Goal: Task Accomplishment & Management: Manage account settings

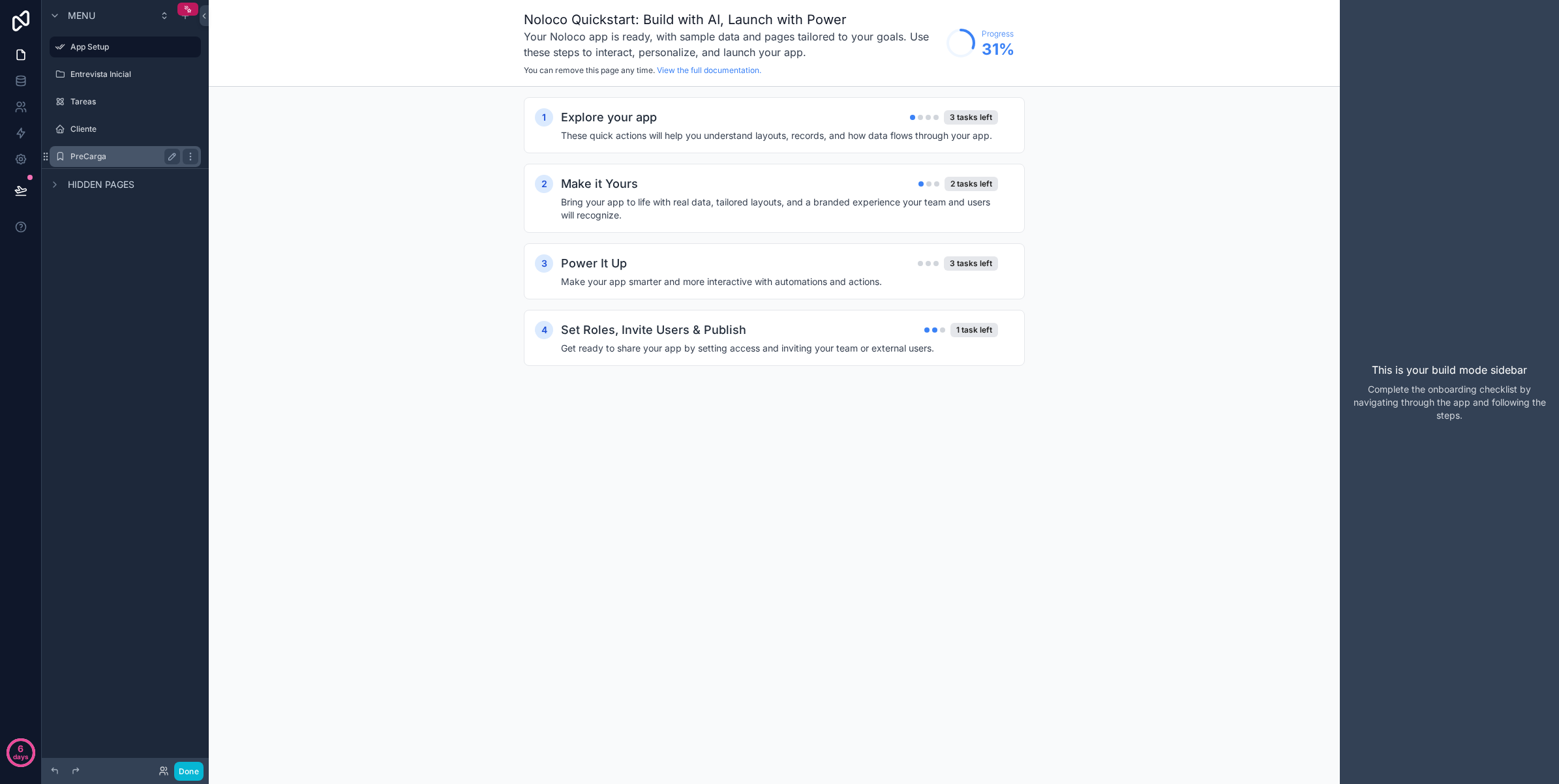
drag, startPoint x: 112, startPoint y: 154, endPoint x: 111, endPoint y: 164, distance: 10.0
click at [112, 154] on label "PreCarga" at bounding box center [123, 156] width 104 height 10
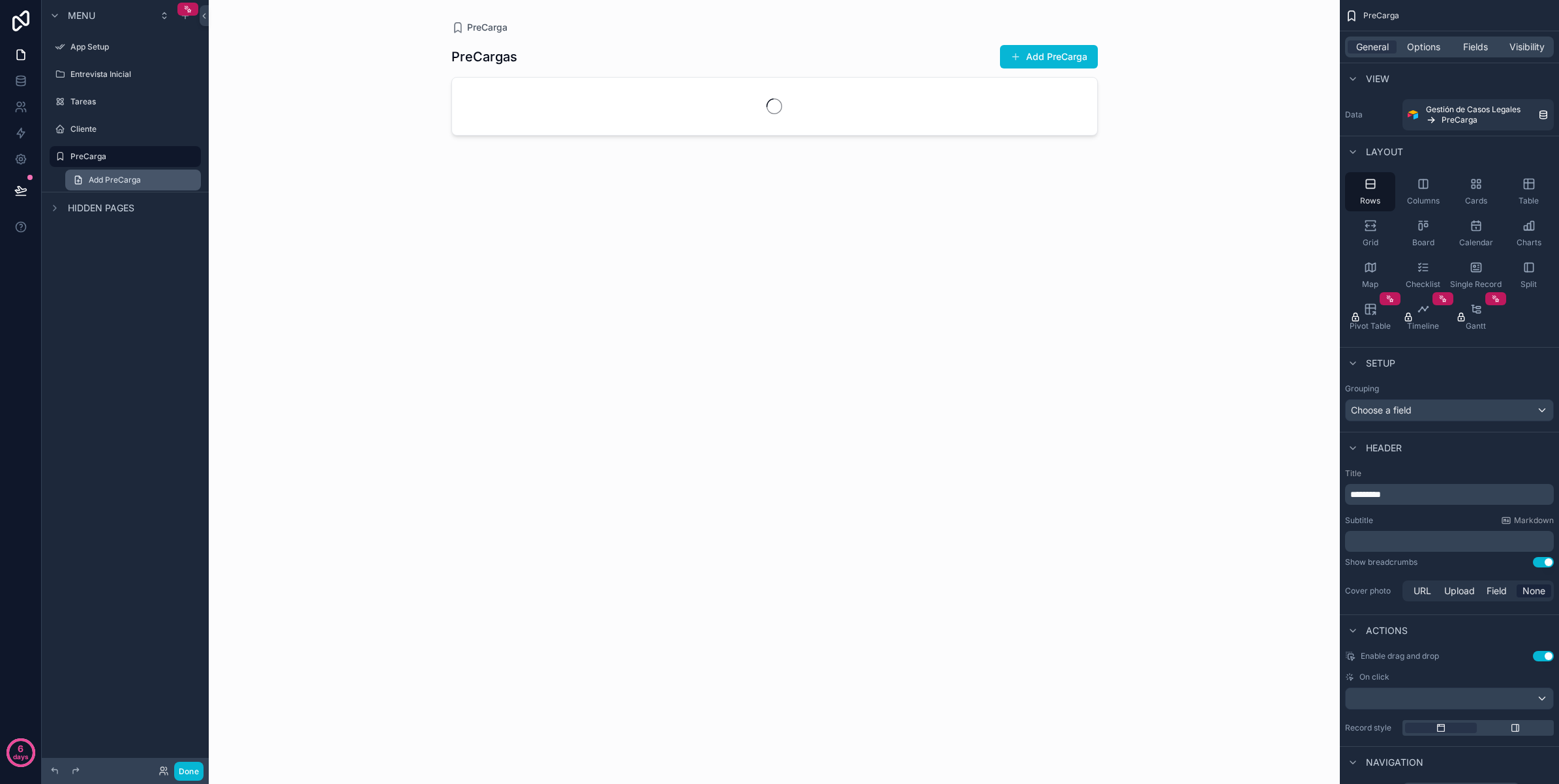
click at [112, 177] on span "Add PreCarga" at bounding box center [114, 180] width 52 height 10
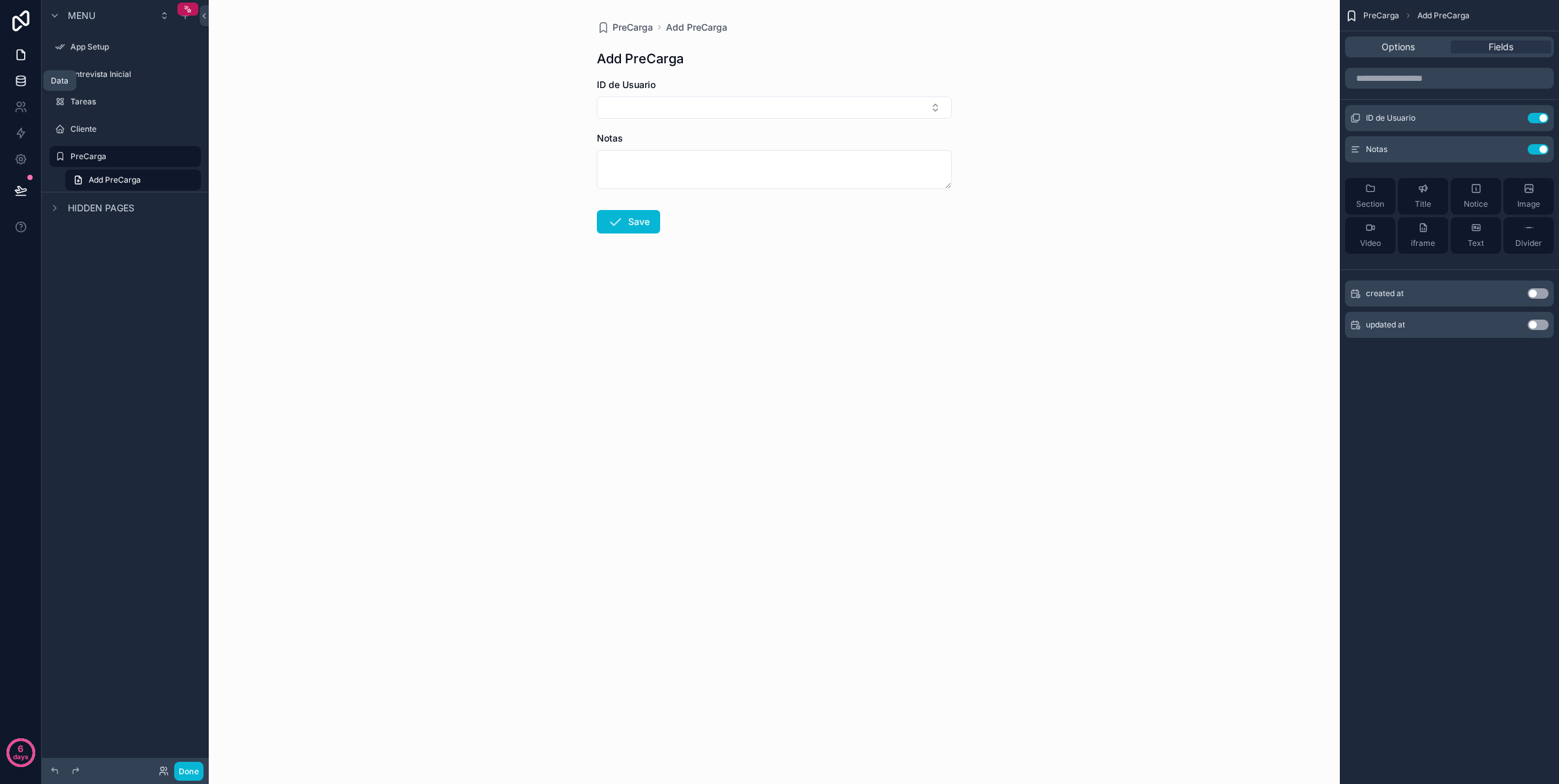
click at [17, 76] on icon at bounding box center [21, 81] width 13 height 13
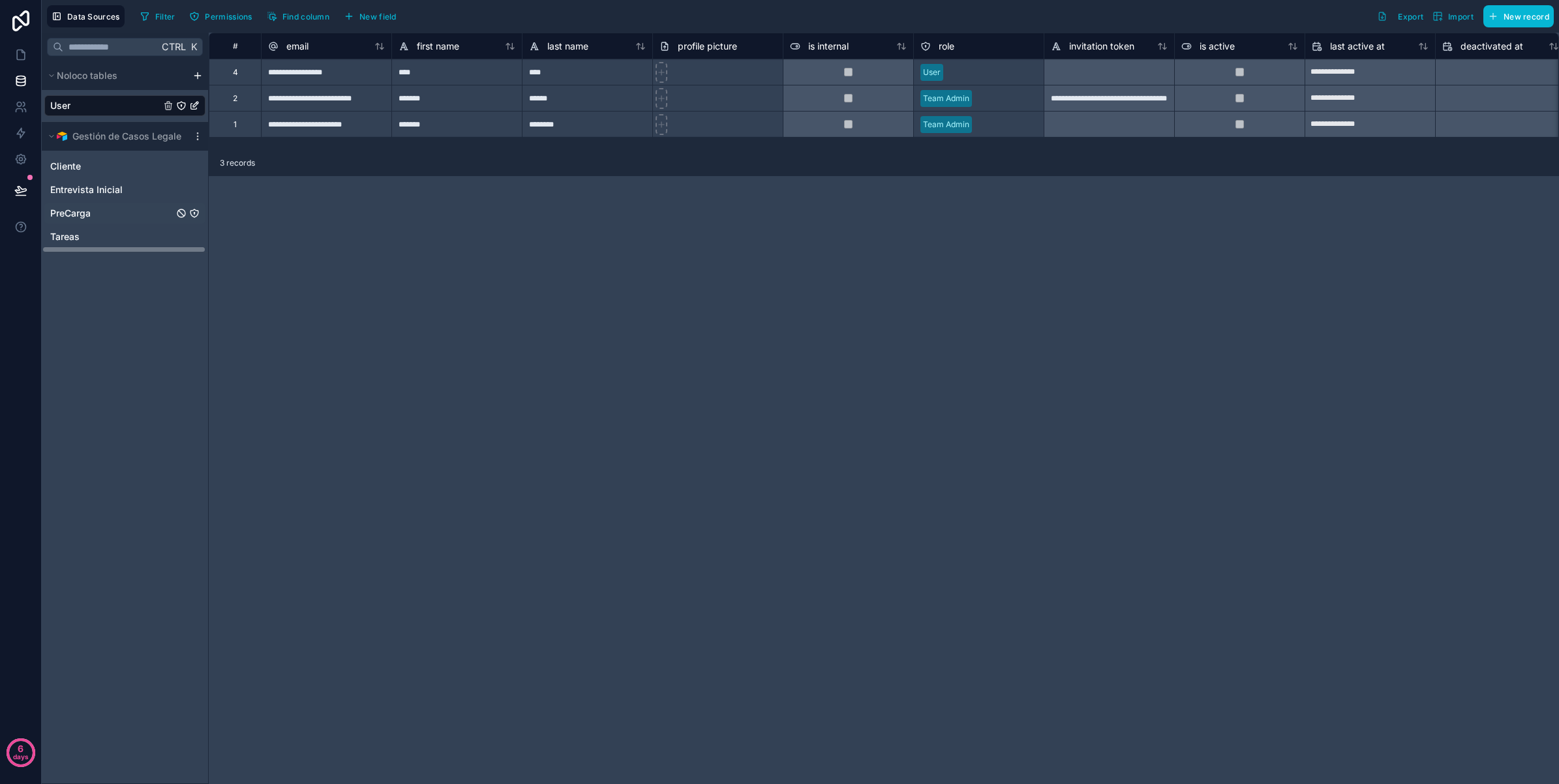
click at [83, 213] on span "PreCarga" at bounding box center [71, 214] width 40 height 13
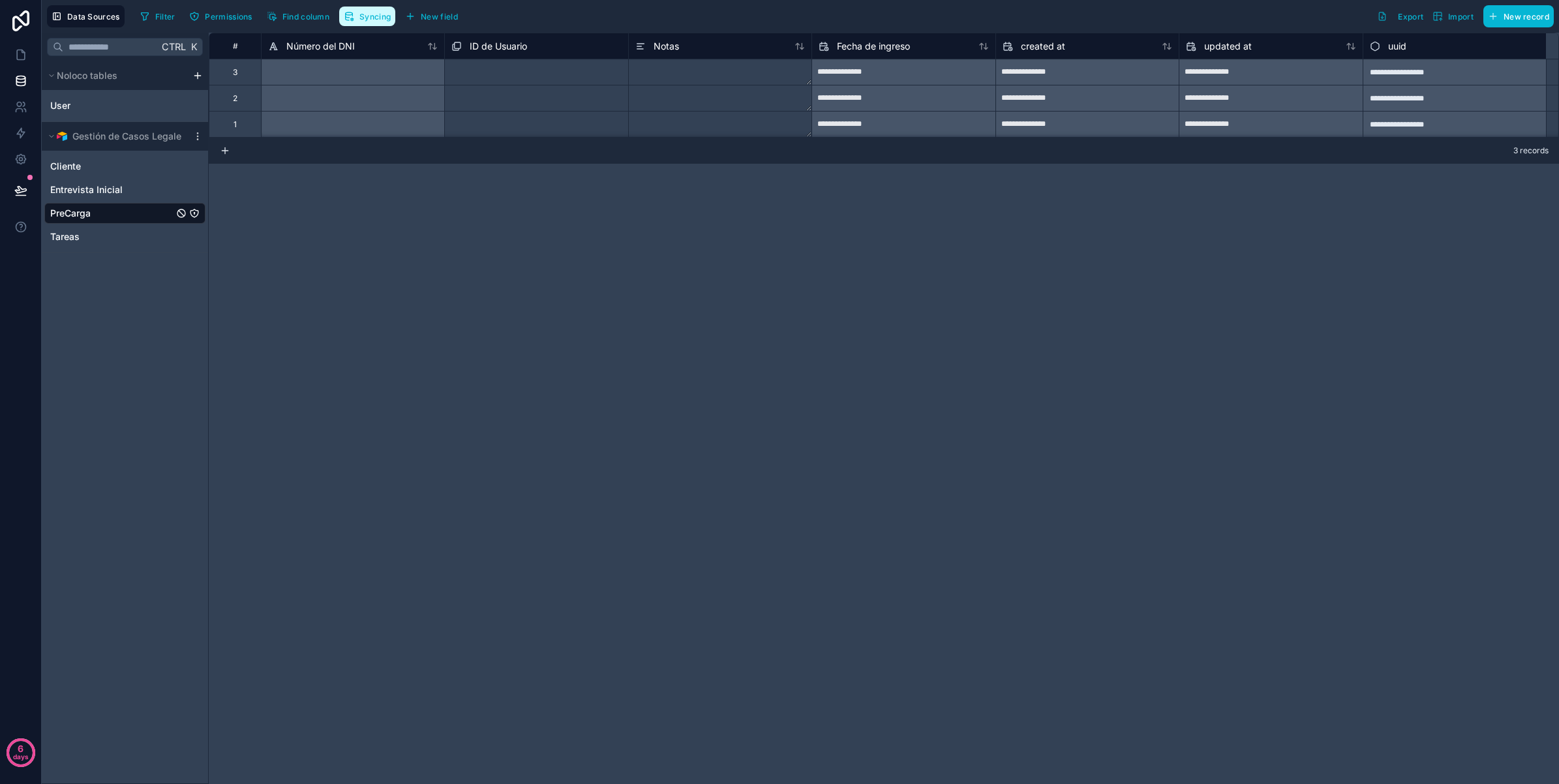
click at [369, 19] on span "Syncing" at bounding box center [374, 17] width 31 height 10
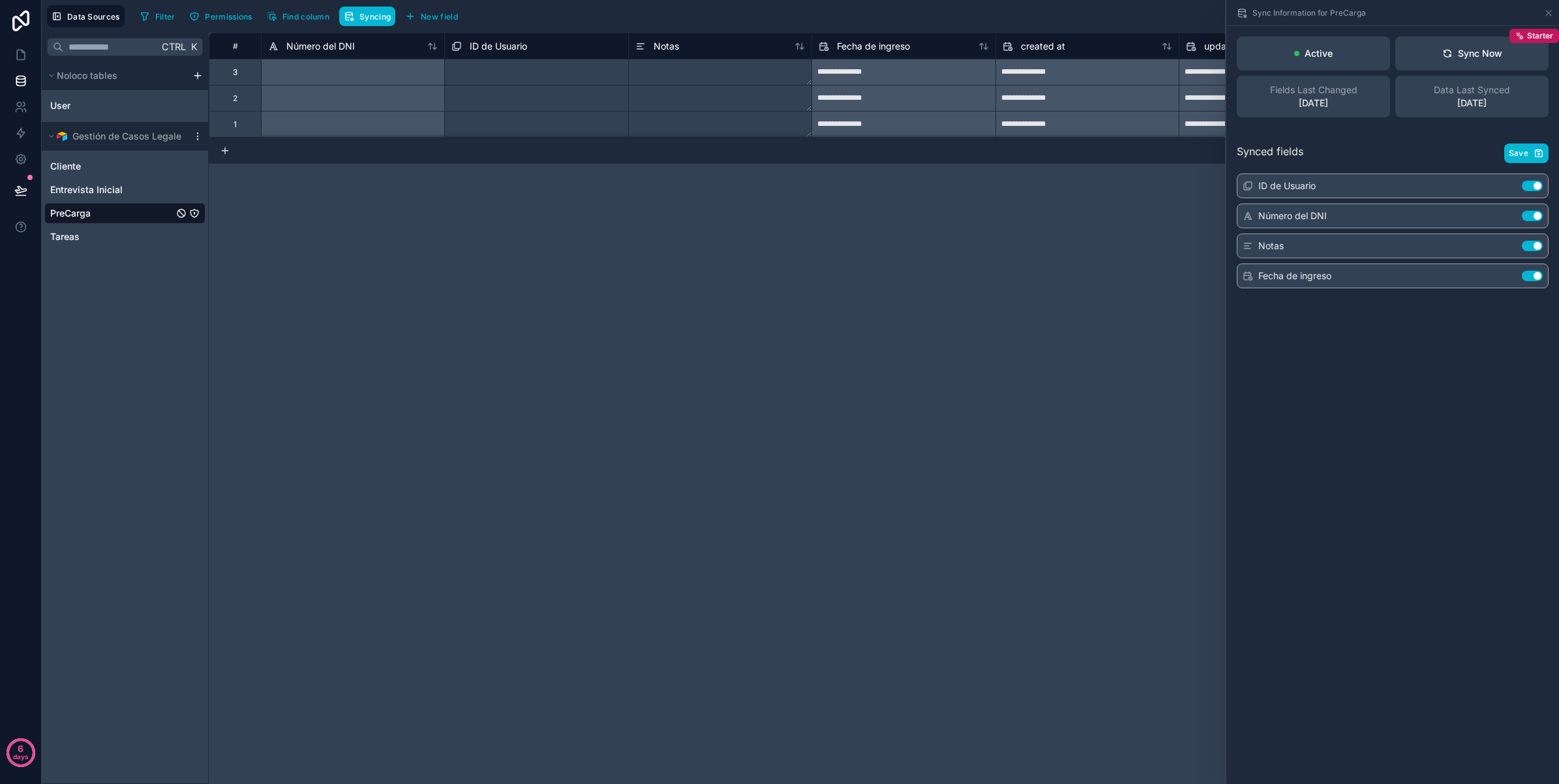
click at [1036, 273] on div "**********" at bounding box center [883, 408] width 1350 height 751
click at [1547, 13] on icon at bounding box center [1548, 13] width 5 height 5
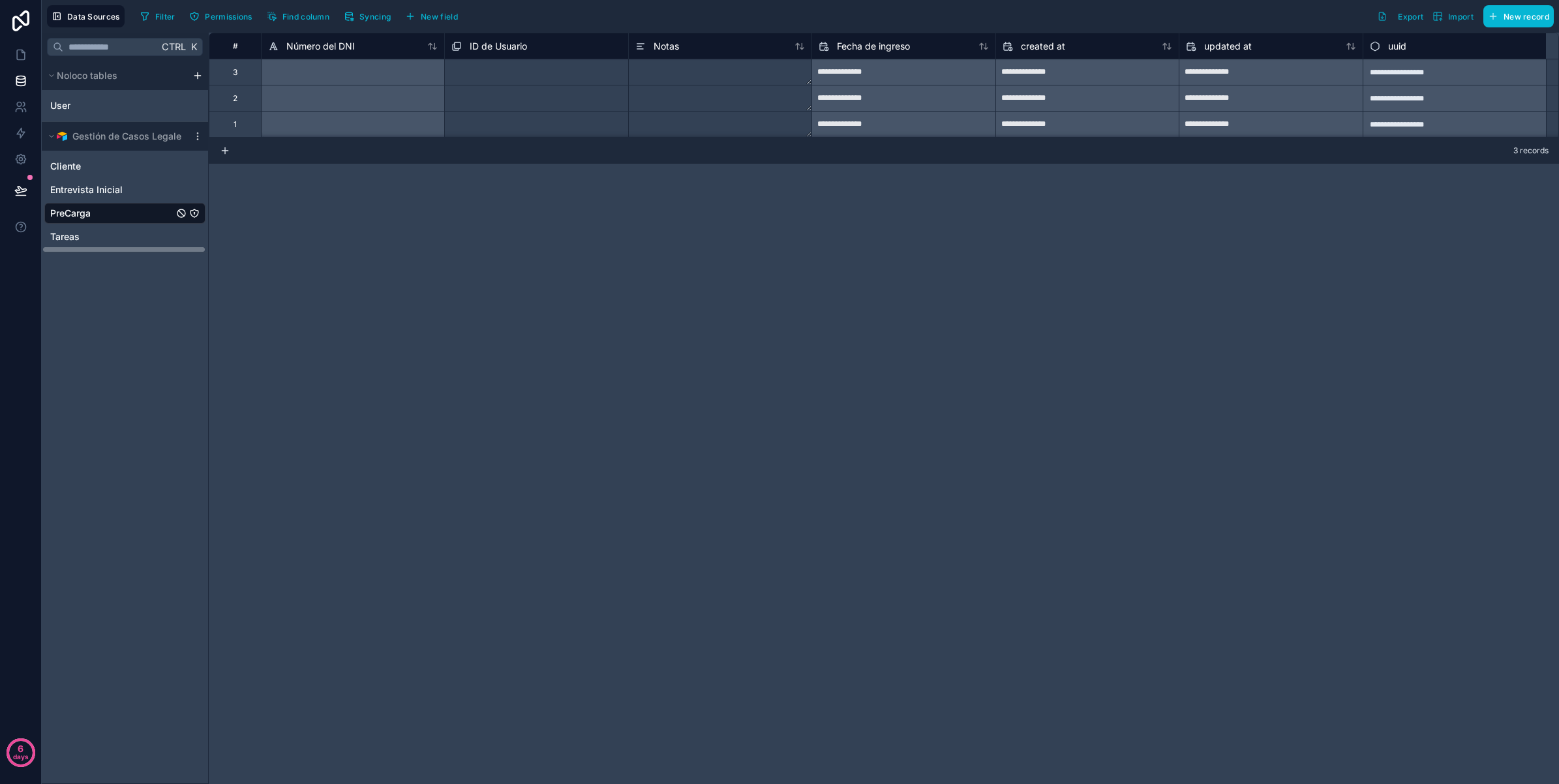
click at [513, 320] on div "**********" at bounding box center [883, 408] width 1350 height 751
click at [106, 217] on link "PreCarga" at bounding box center [112, 214] width 123 height 13
click at [426, 21] on span "New field" at bounding box center [439, 17] width 37 height 10
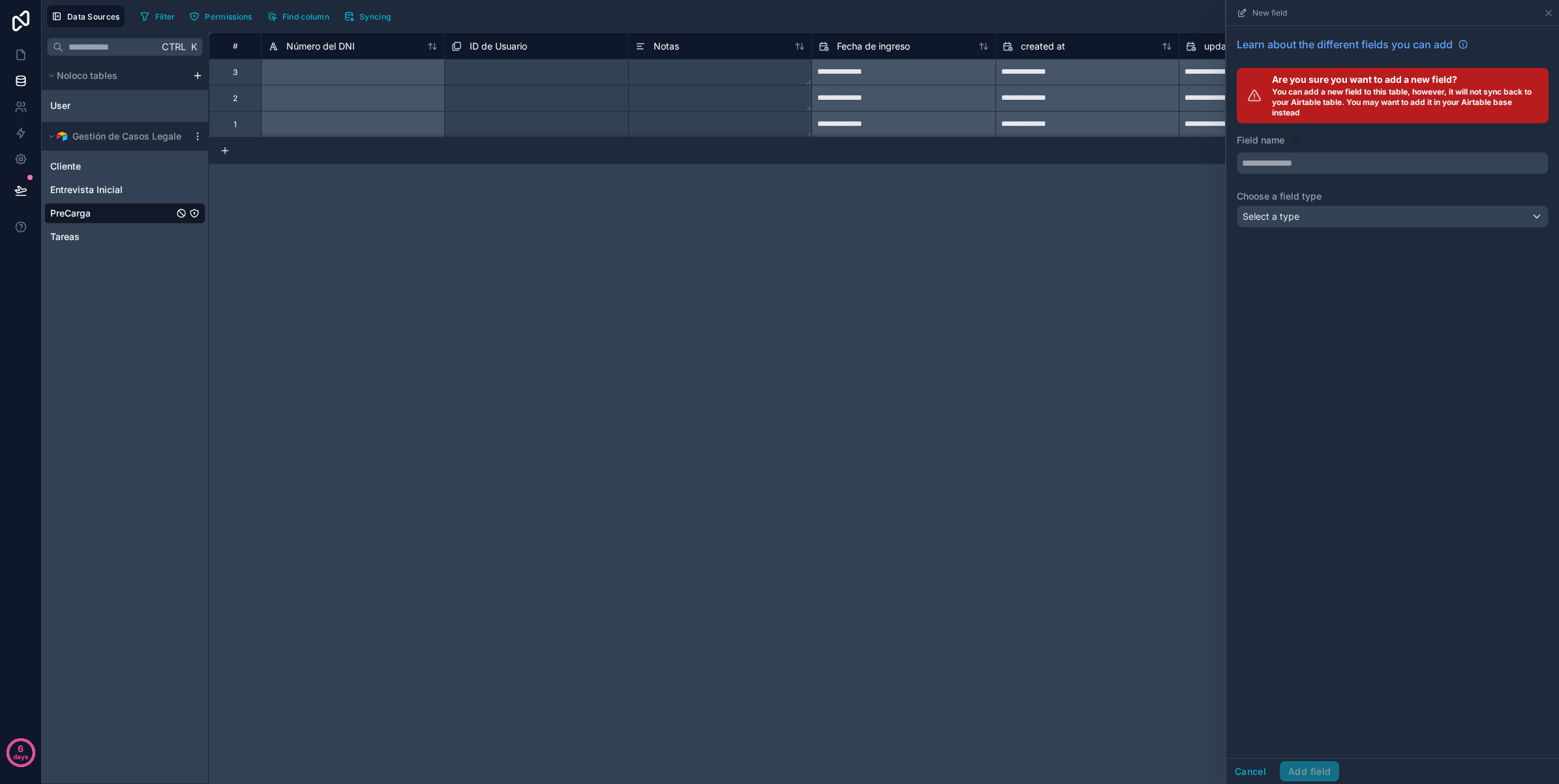
click at [876, 395] on div "**********" at bounding box center [883, 408] width 1350 height 751
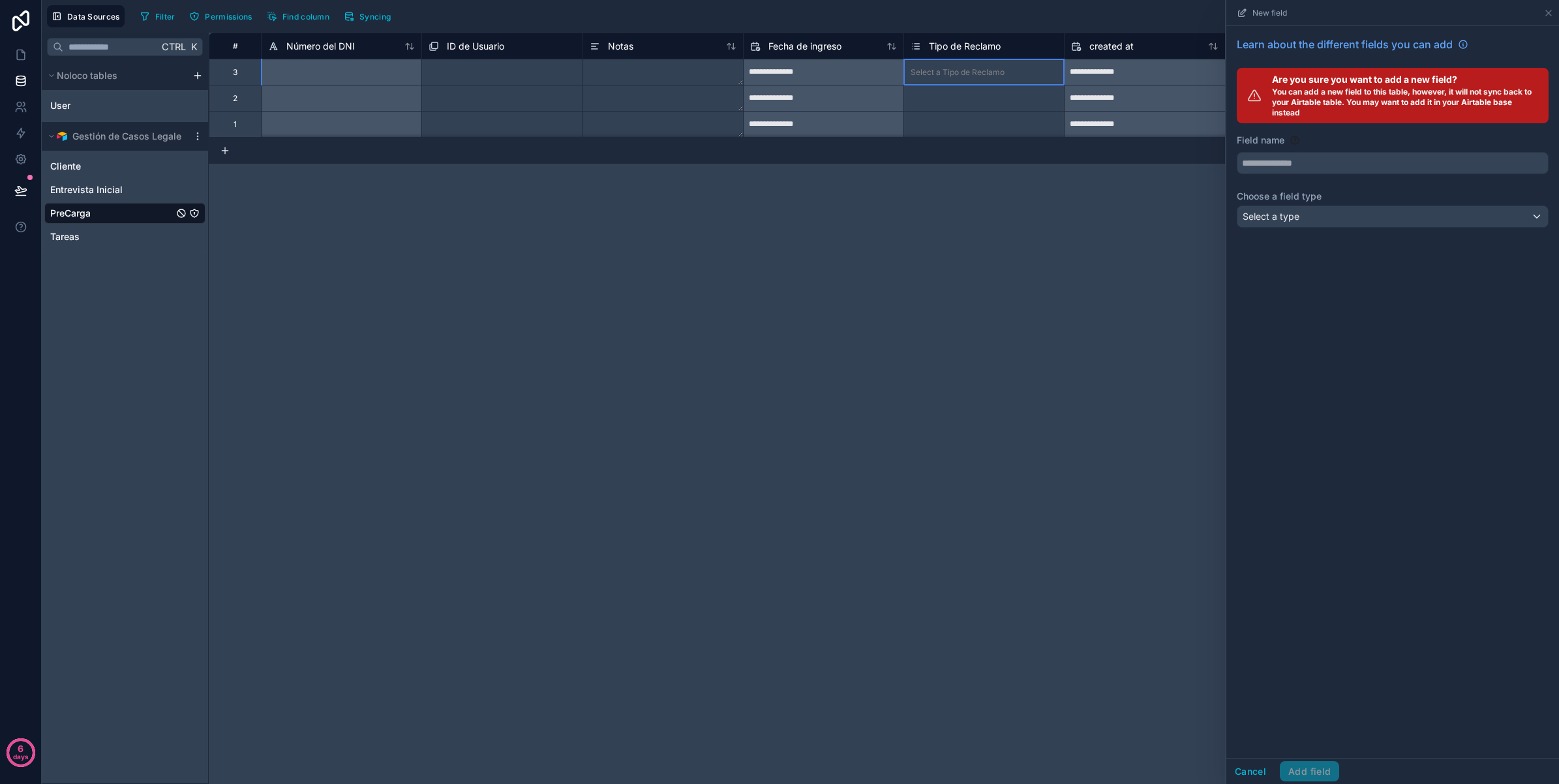
click at [982, 70] on div "Select a Tipo de Reclamo" at bounding box center [957, 72] width 94 height 10
click at [31, 57] on link at bounding box center [20, 55] width 41 height 26
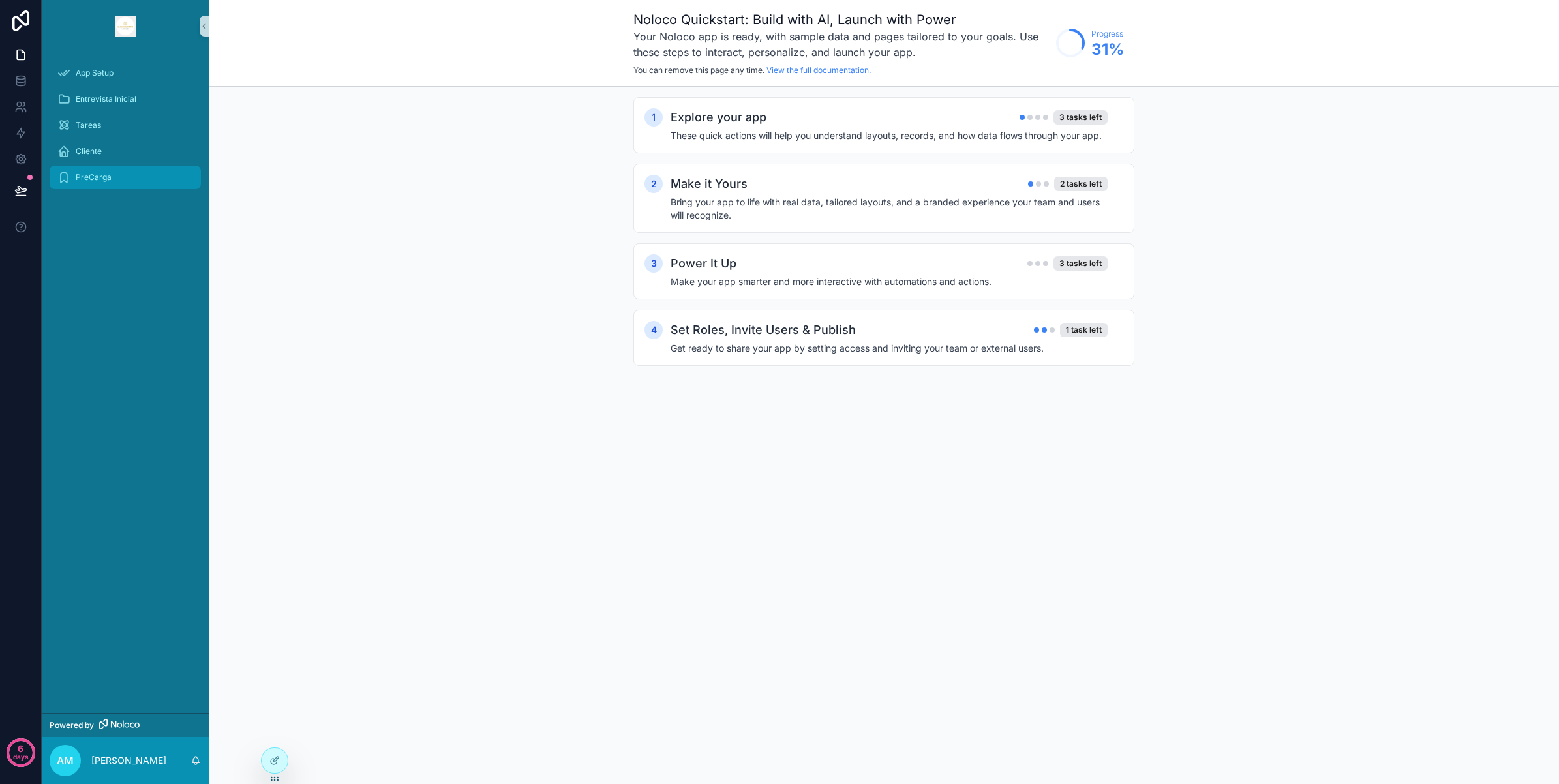
click at [109, 179] on span "PreCarga" at bounding box center [93, 177] width 36 height 10
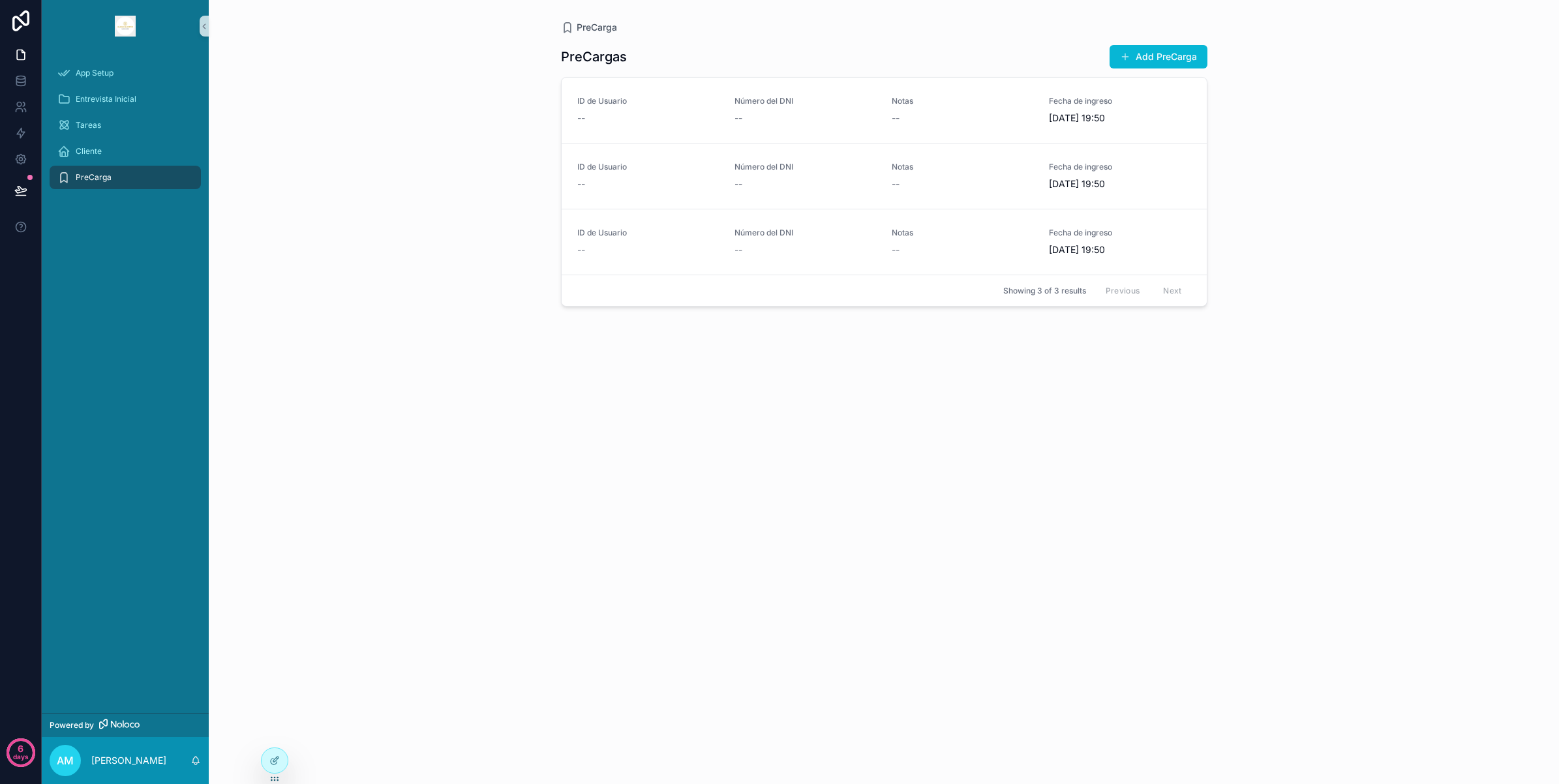
drag, startPoint x: 100, startPoint y: 181, endPoint x: 82, endPoint y: 176, distance: 18.7
click at [82, 176] on span "PreCarga" at bounding box center [93, 177] width 36 height 10
click at [1147, 48] on button "Add PreCarga" at bounding box center [1158, 56] width 98 height 24
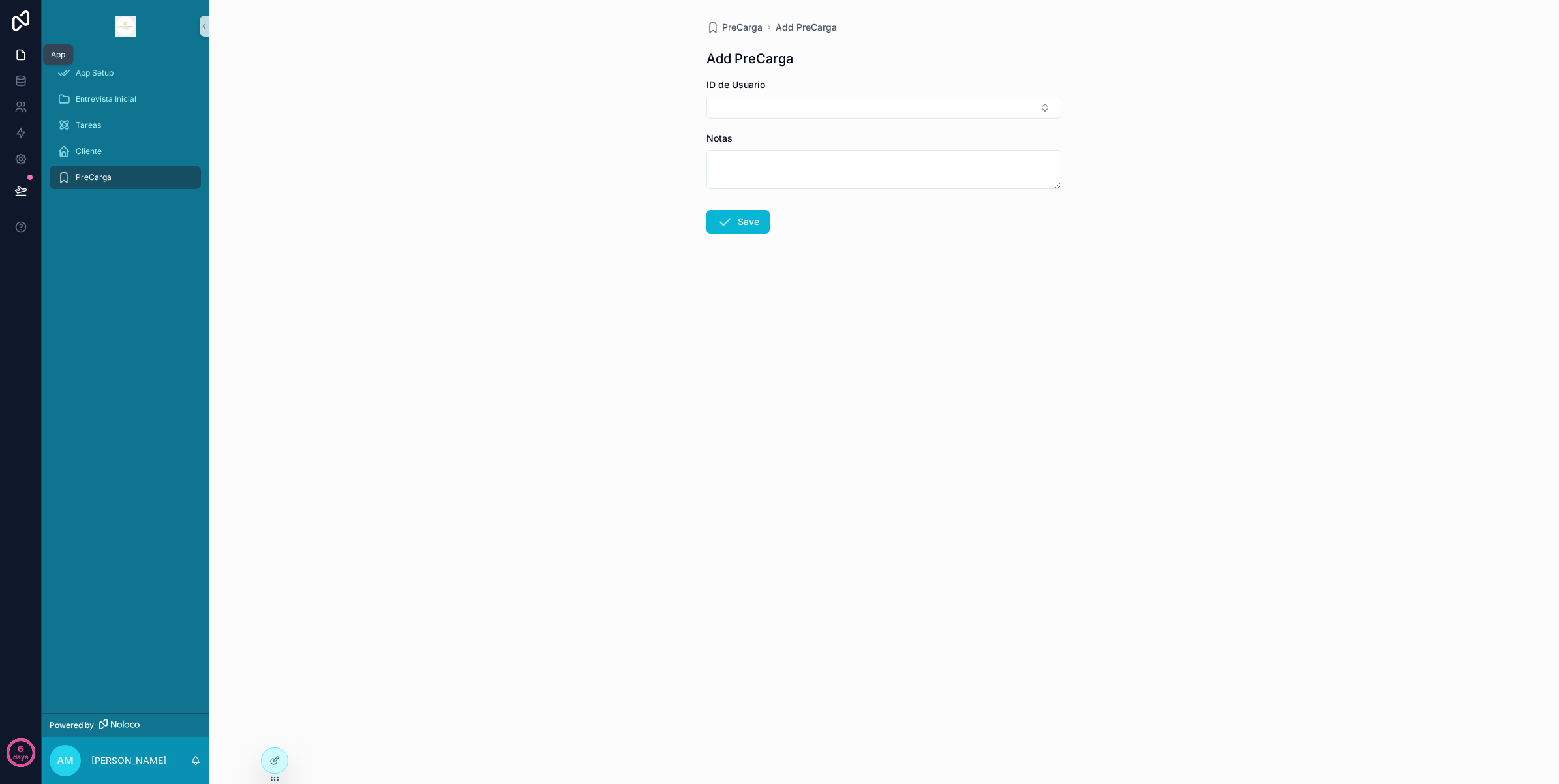
click at [15, 60] on icon at bounding box center [21, 55] width 13 height 13
click at [102, 74] on span "App Setup" at bounding box center [94, 73] width 38 height 10
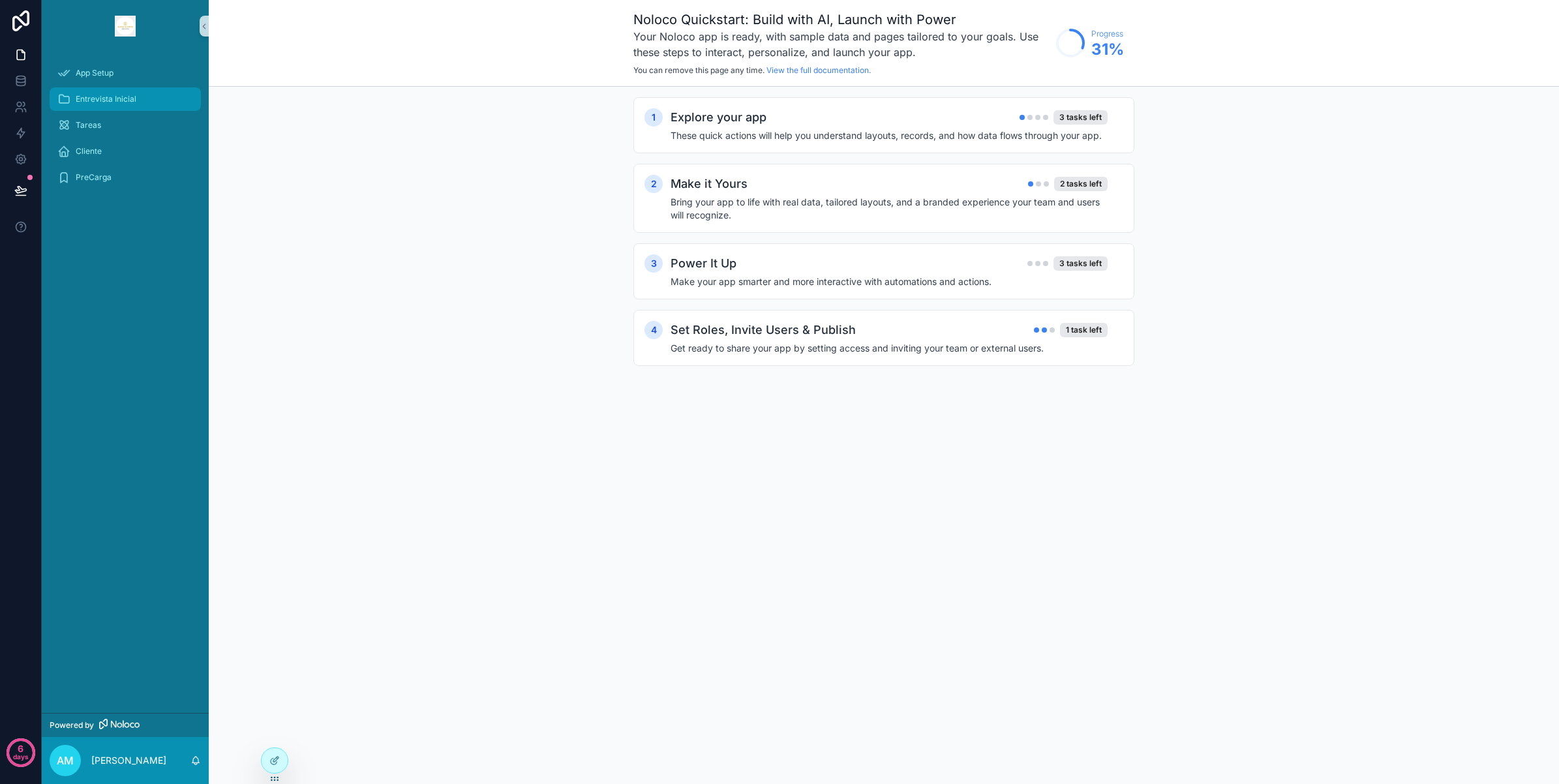
click at [108, 101] on span "Entrevista Inicial" at bounding box center [106, 99] width 61 height 10
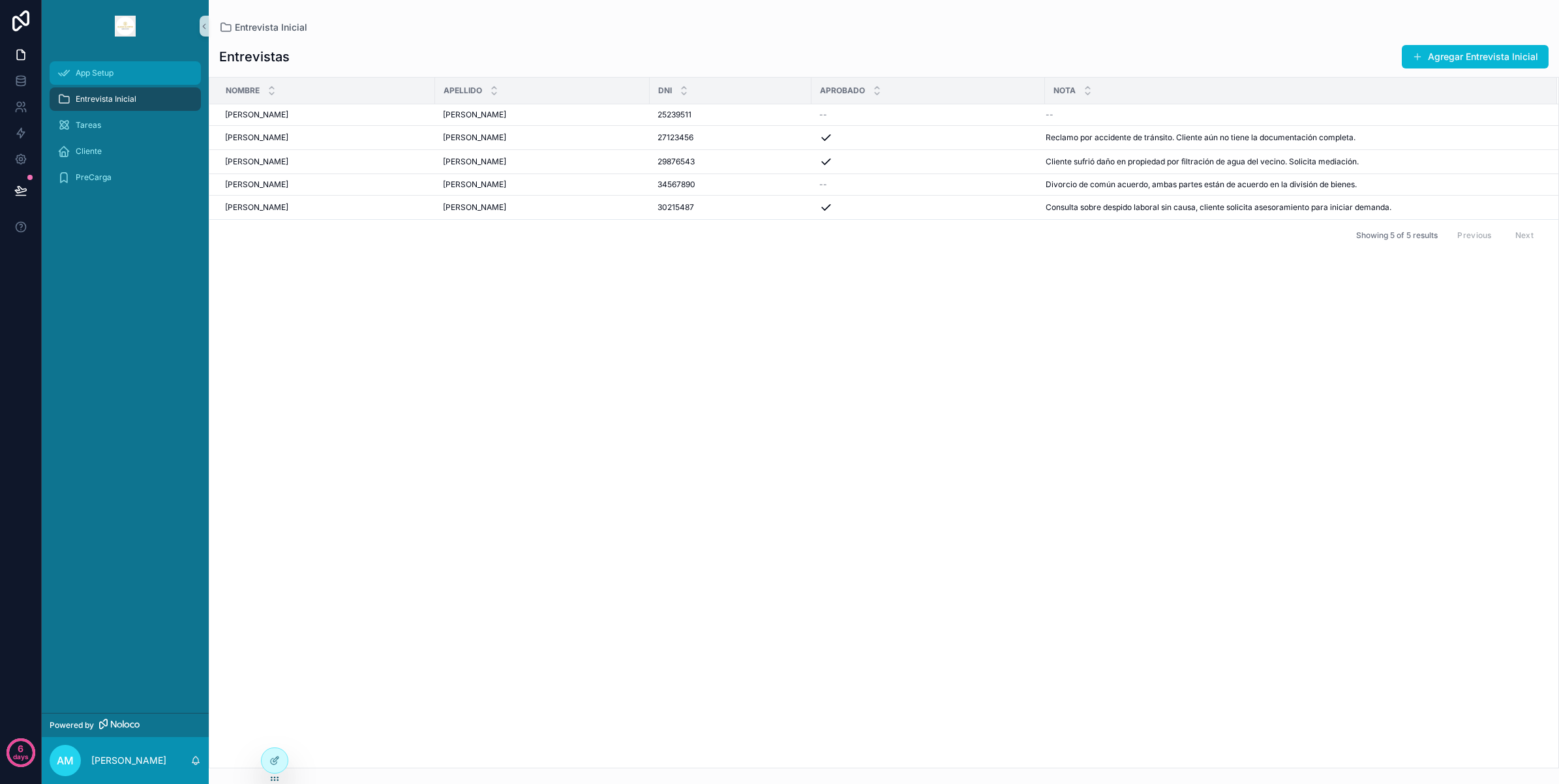
click at [92, 76] on span "App Setup" at bounding box center [94, 73] width 38 height 10
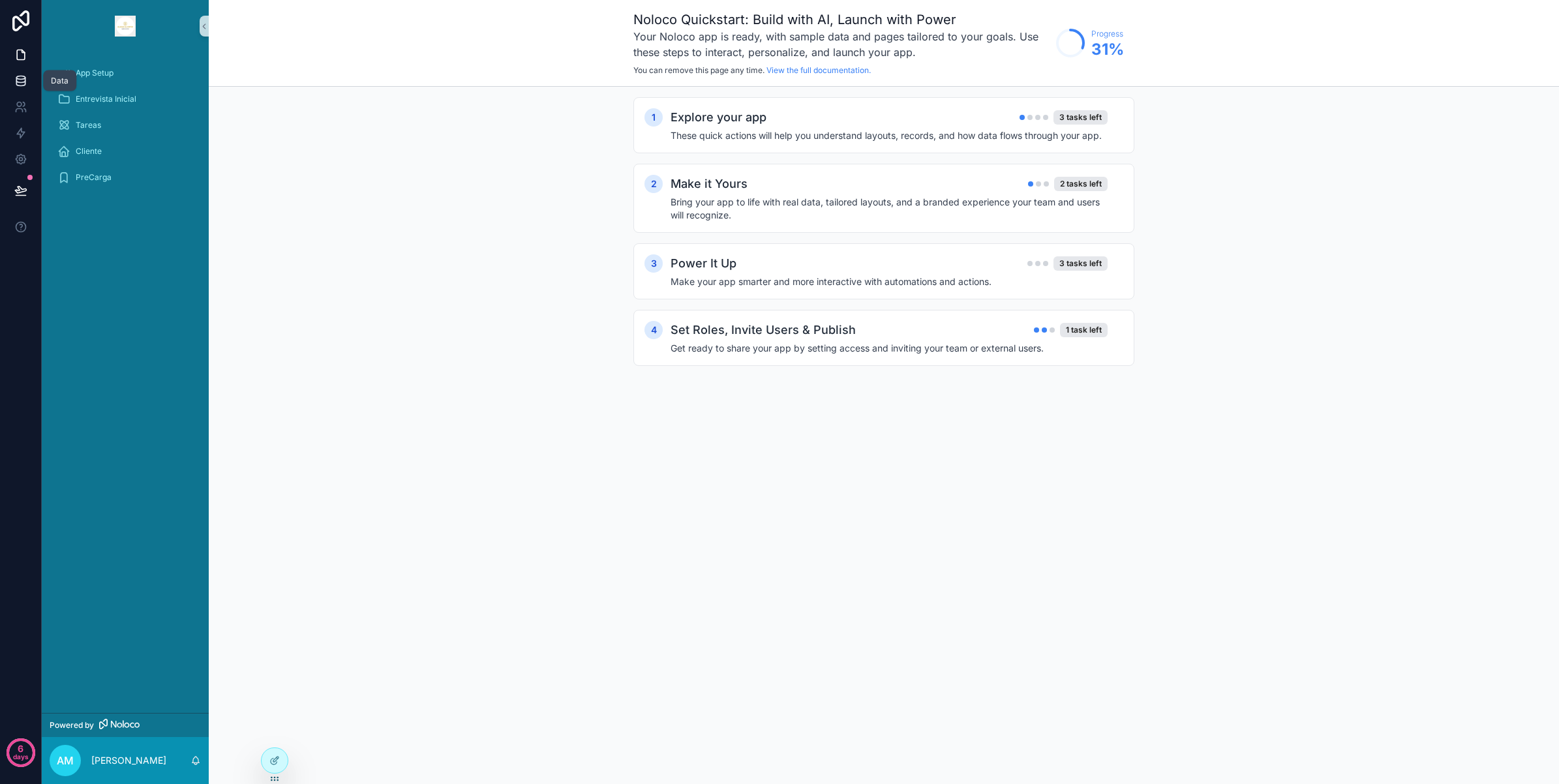
click at [20, 71] on link at bounding box center [20, 81] width 41 height 26
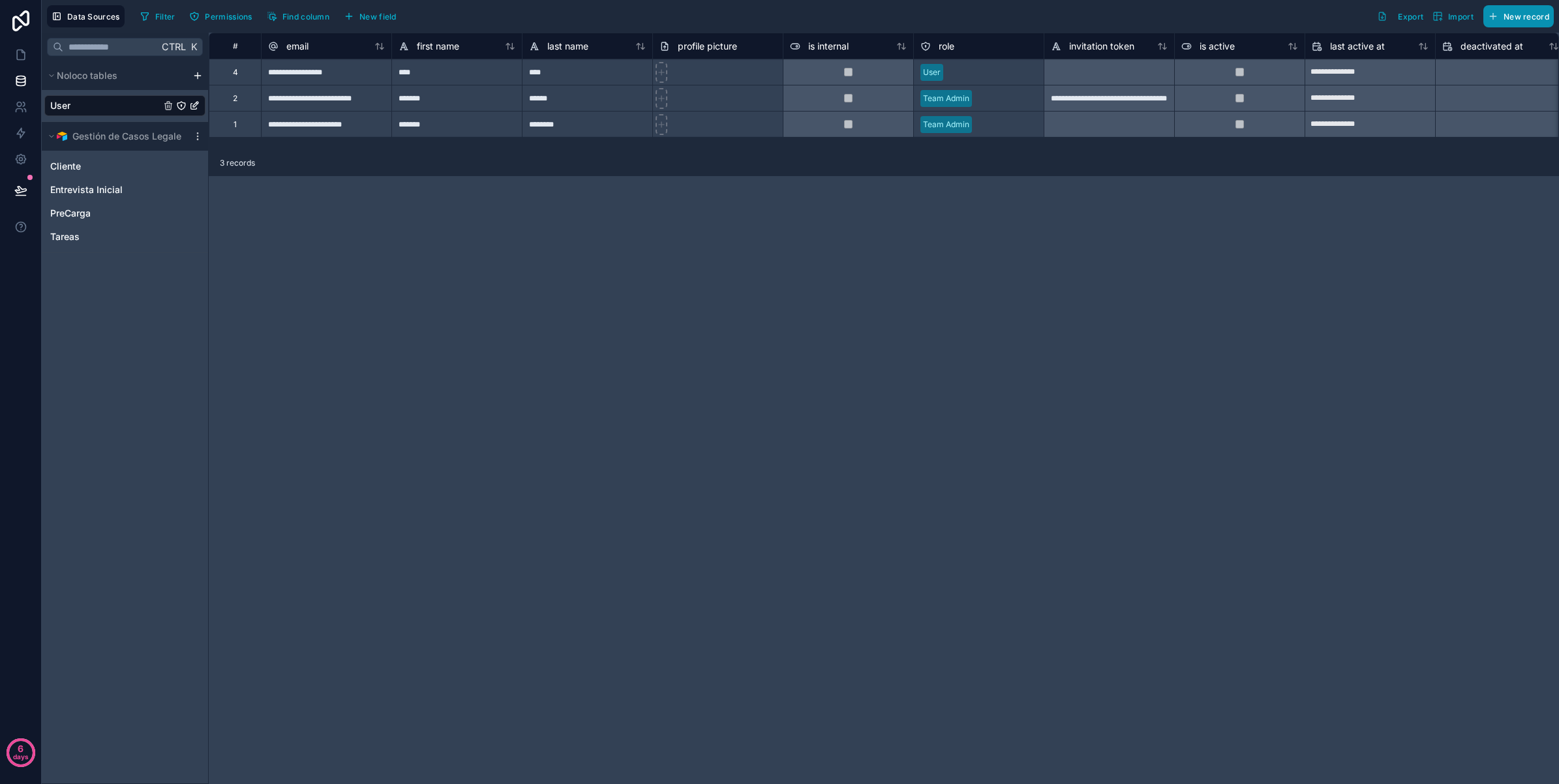
click at [1498, 16] on button "New record" at bounding box center [1519, 16] width 71 height 22
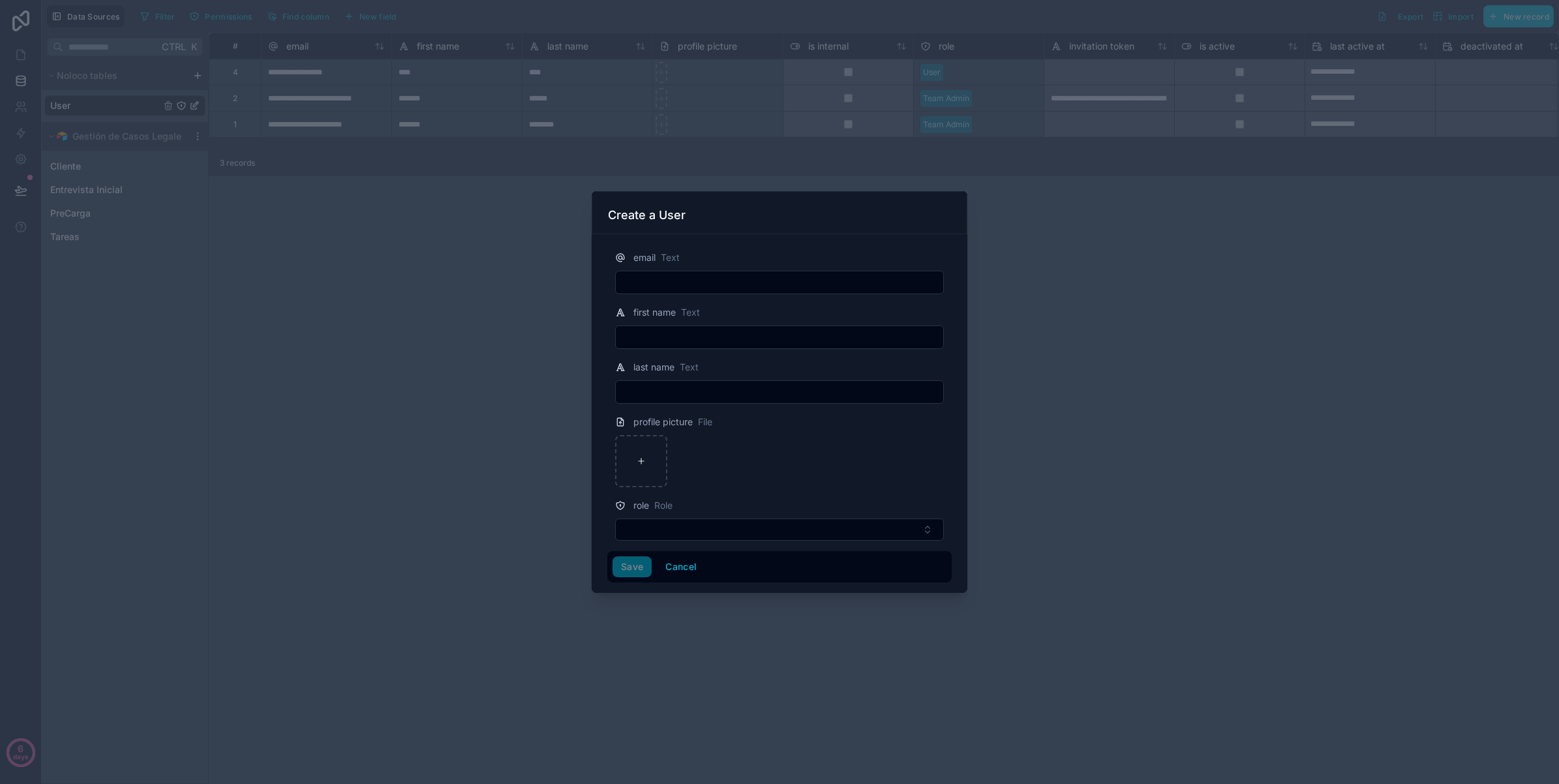
click at [1076, 379] on div at bounding box center [779, 392] width 1559 height 784
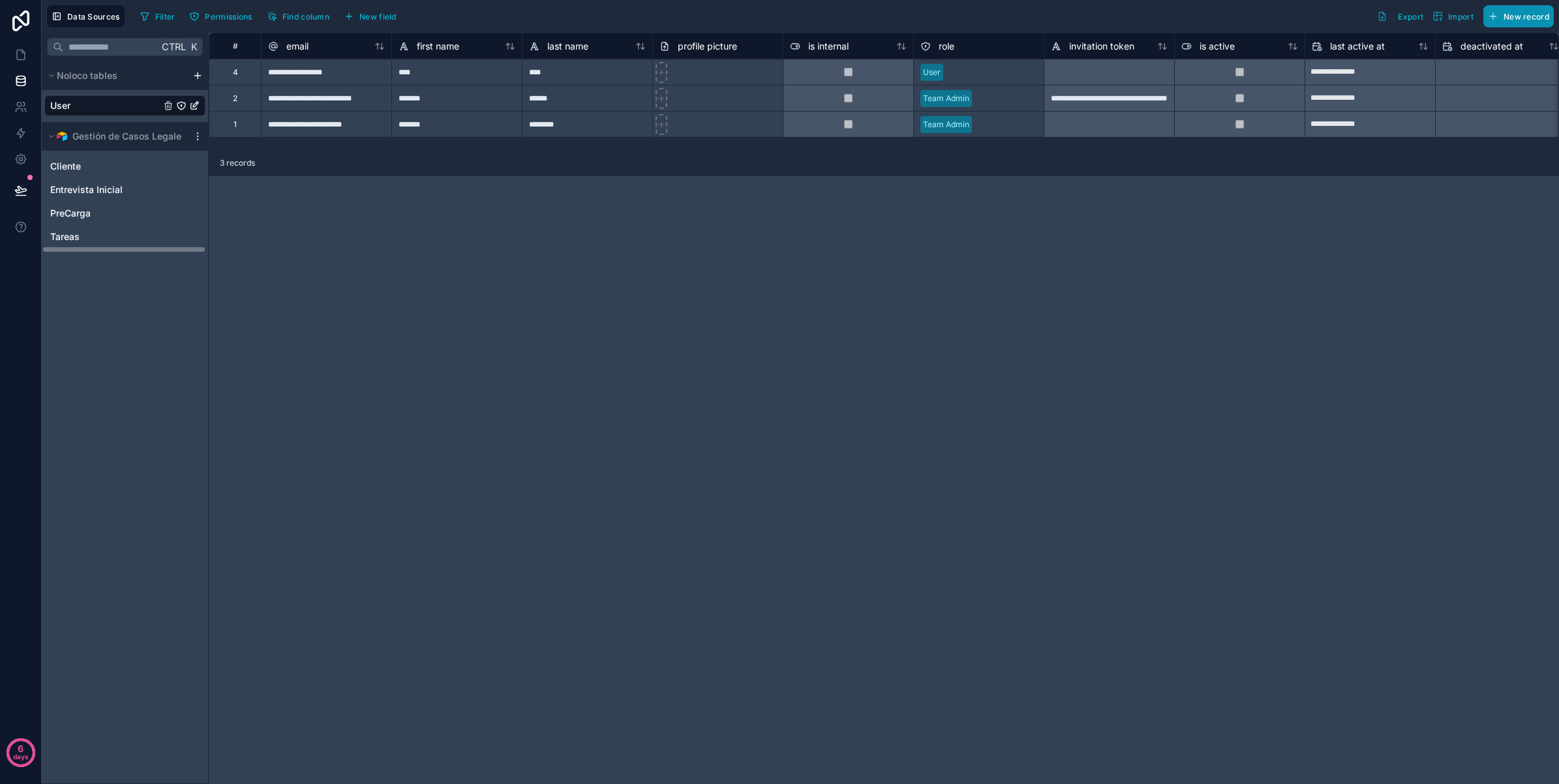
click at [1498, 12] on icon "button" at bounding box center [1493, 16] width 10 height 10
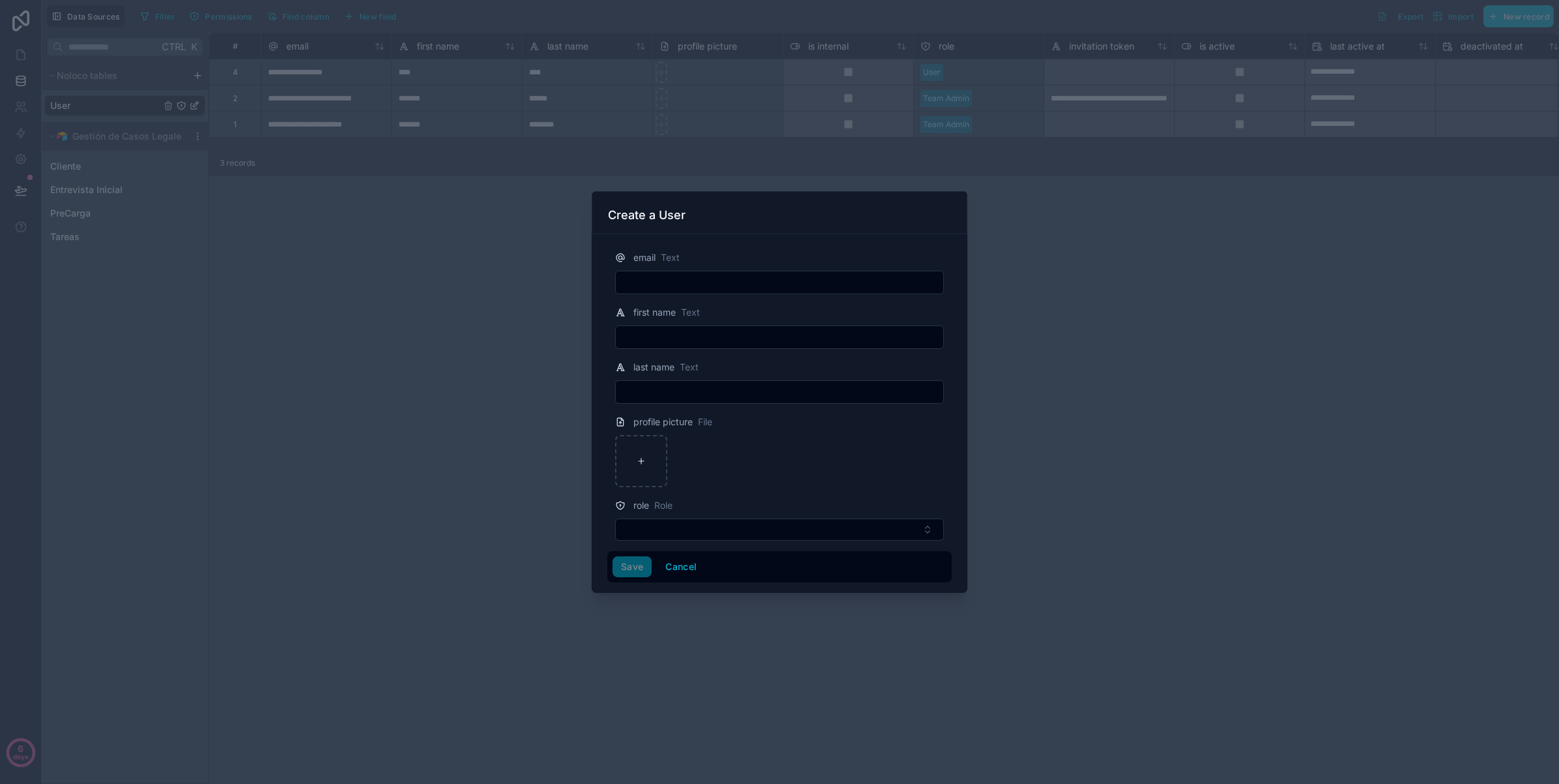
click at [1203, 297] on div at bounding box center [779, 392] width 1559 height 784
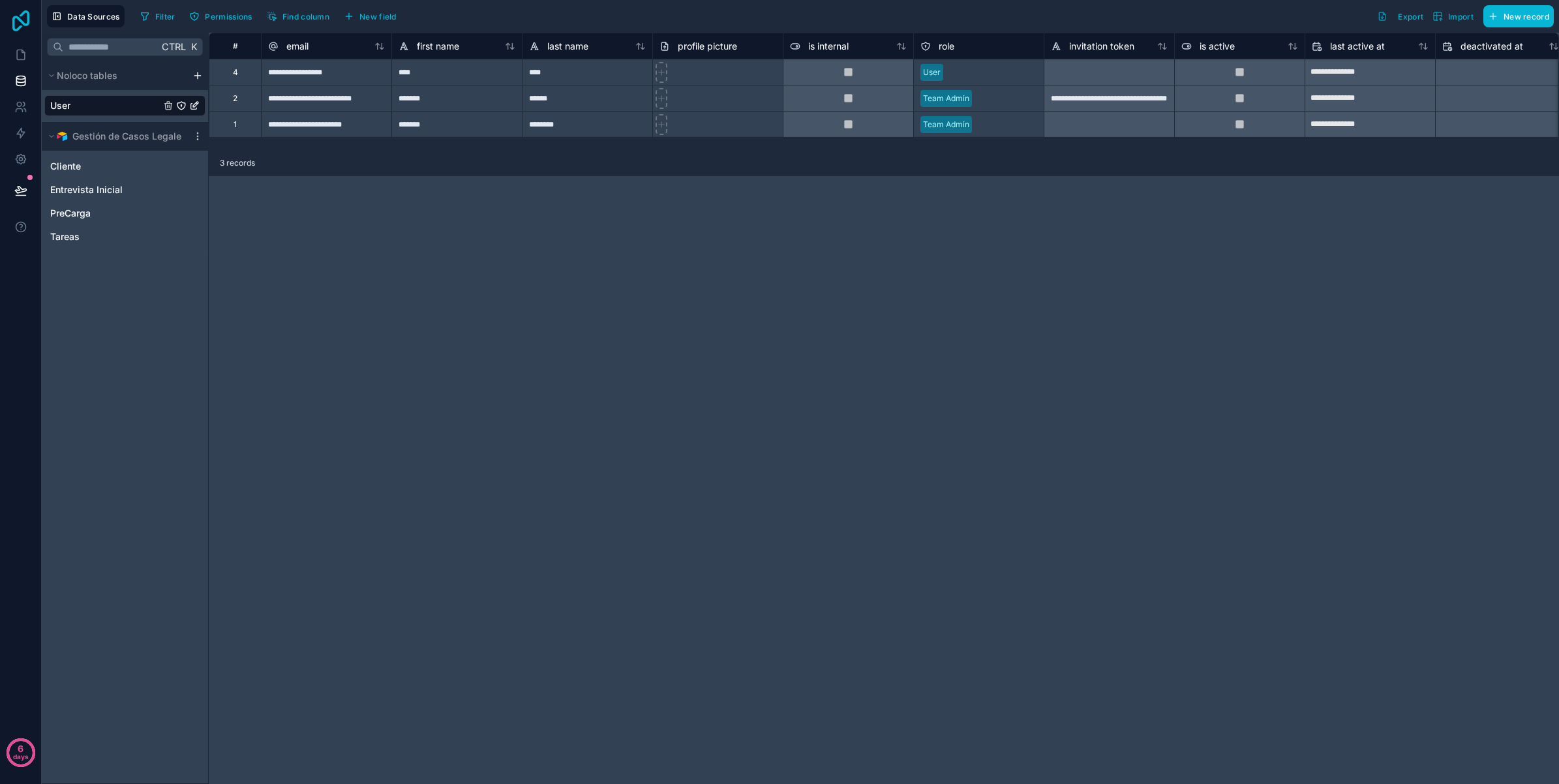
click at [18, 28] on icon at bounding box center [21, 20] width 17 height 21
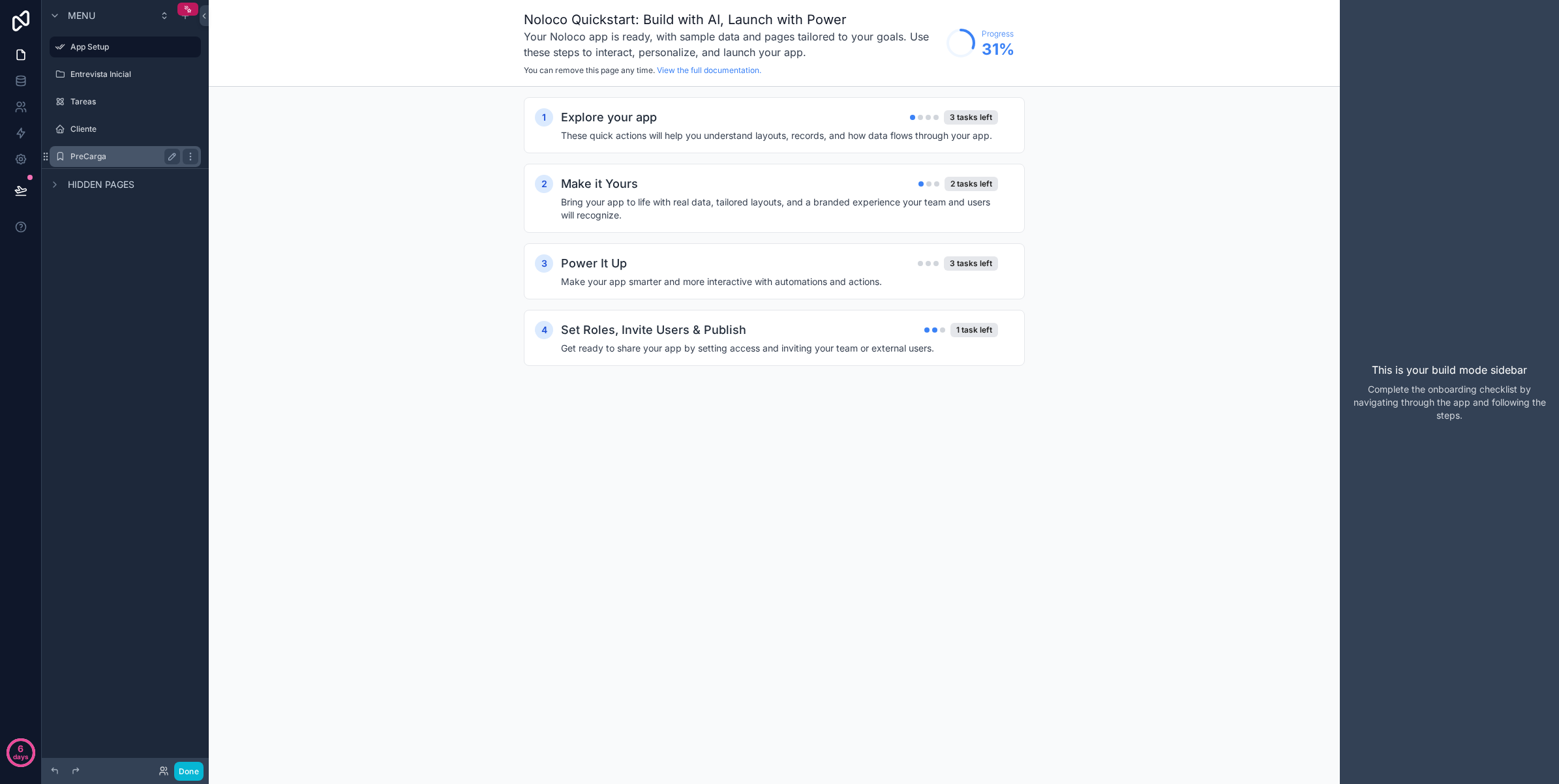
click at [103, 161] on label "PreCarga" at bounding box center [123, 156] width 104 height 10
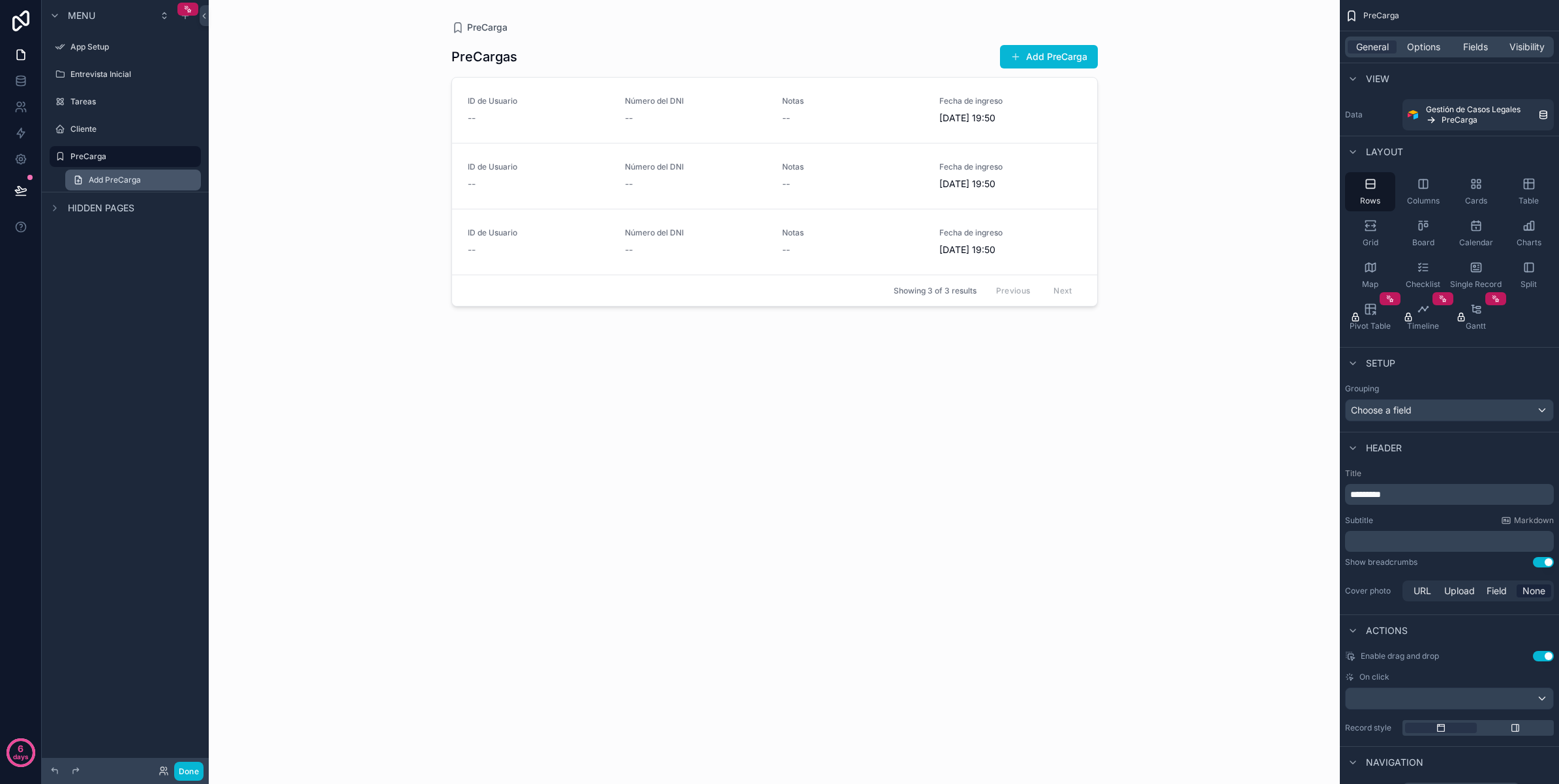
click at [123, 183] on span "Add PreCarga" at bounding box center [114, 180] width 52 height 10
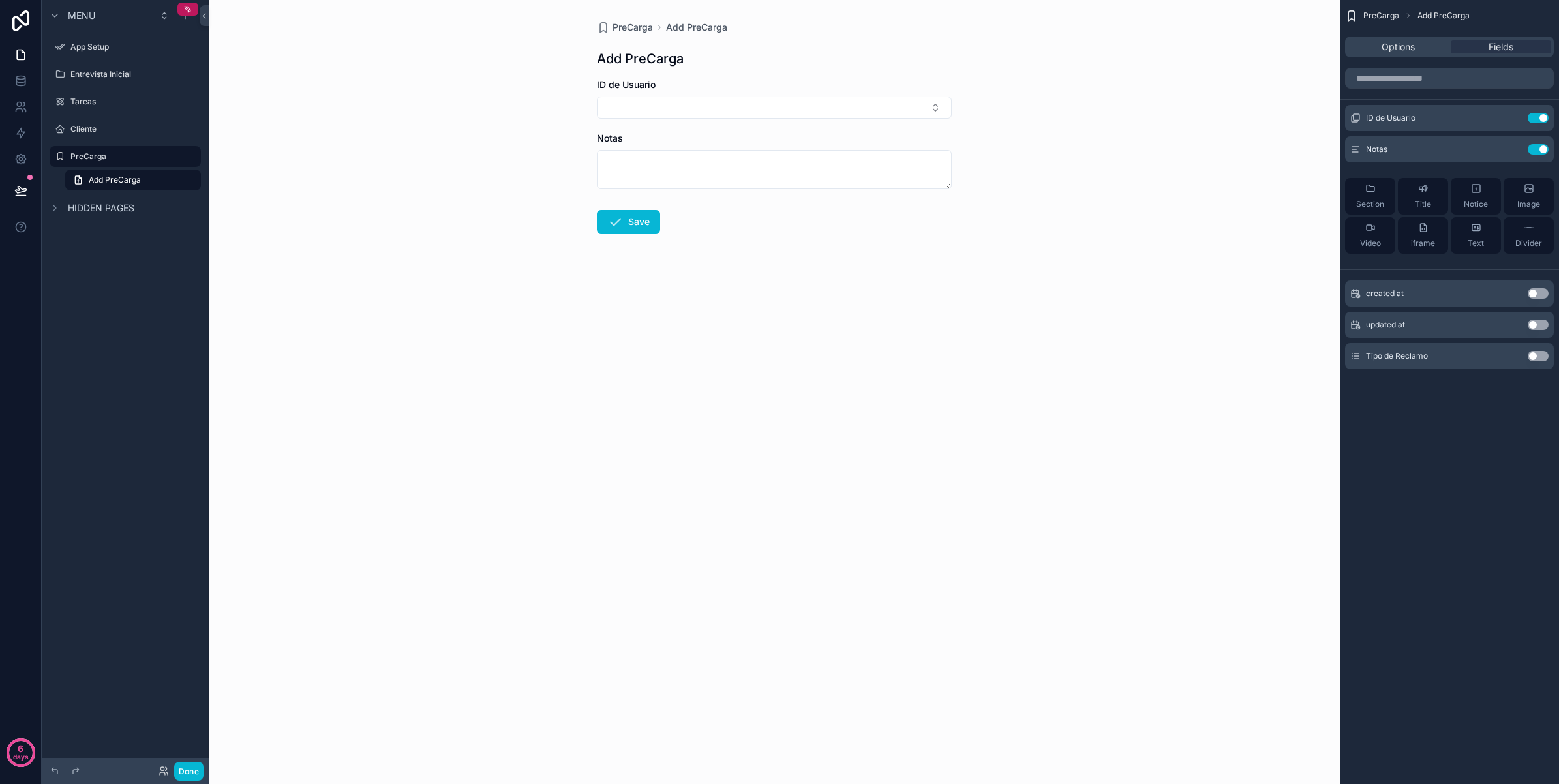
click at [1536, 358] on button "Use setting" at bounding box center [1537, 356] width 21 height 10
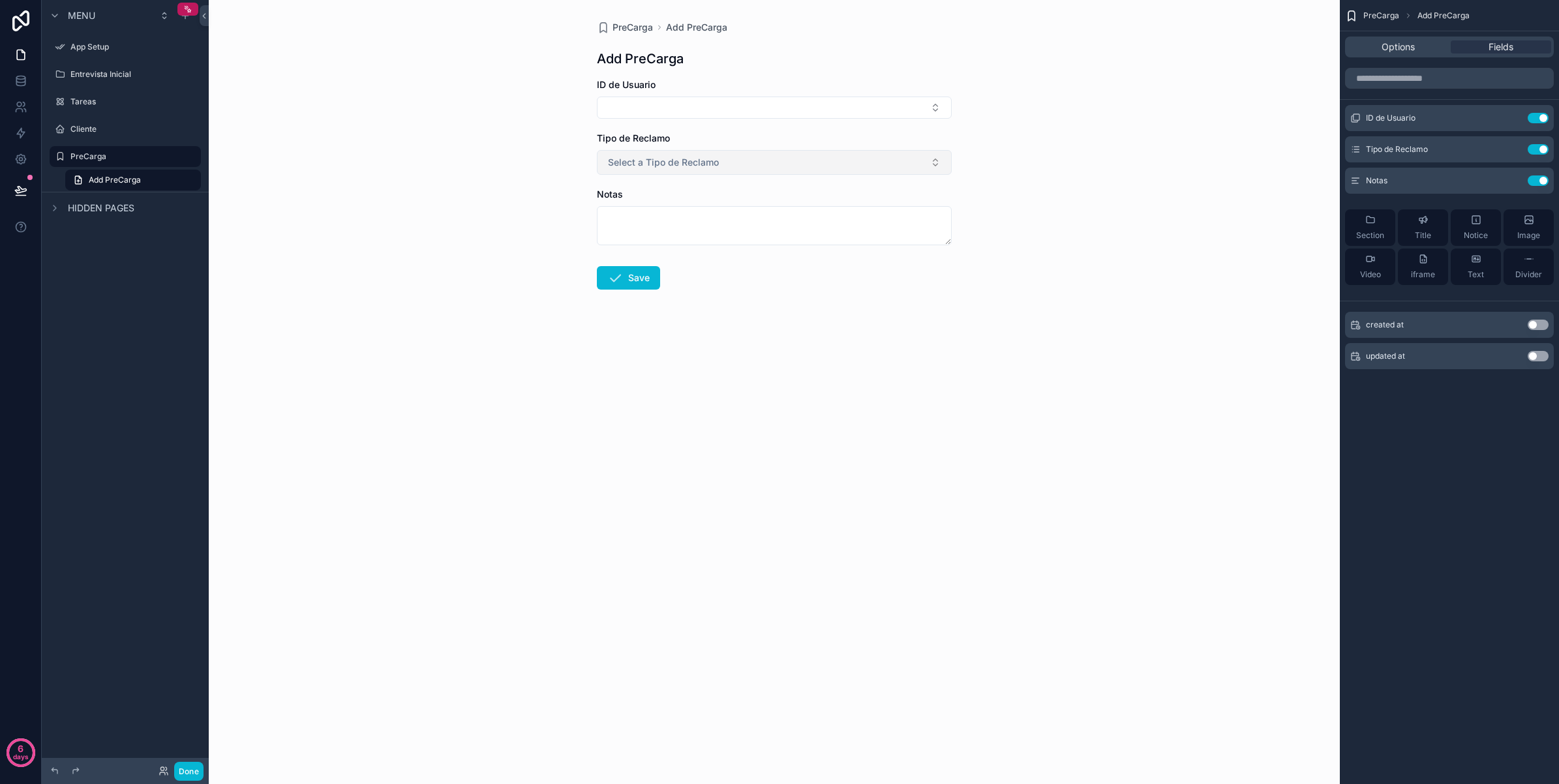
click at [930, 167] on button "Select a Tipo de Reclamo" at bounding box center [774, 162] width 355 height 24
click at [1027, 224] on div "PreCarga Add PreCarga Add PreCarga ID de Usuario Tipo de Reclamo Select a Tipo …" at bounding box center [774, 392] width 1131 height 784
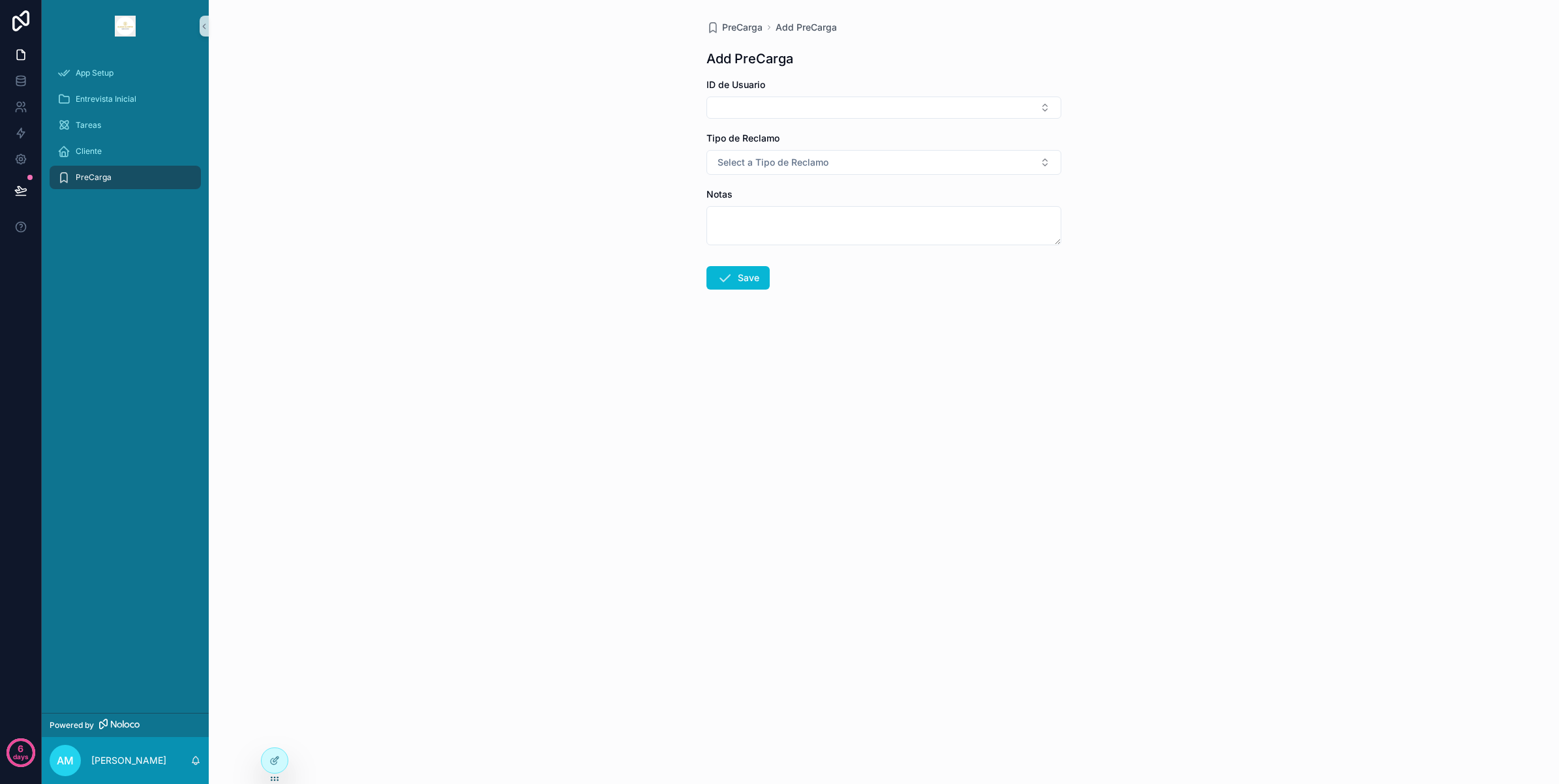
drag, startPoint x: 13, startPoint y: 26, endPoint x: 43, endPoint y: 50, distance: 38.4
click at [13, 26] on icon at bounding box center [21, 20] width 17 height 21
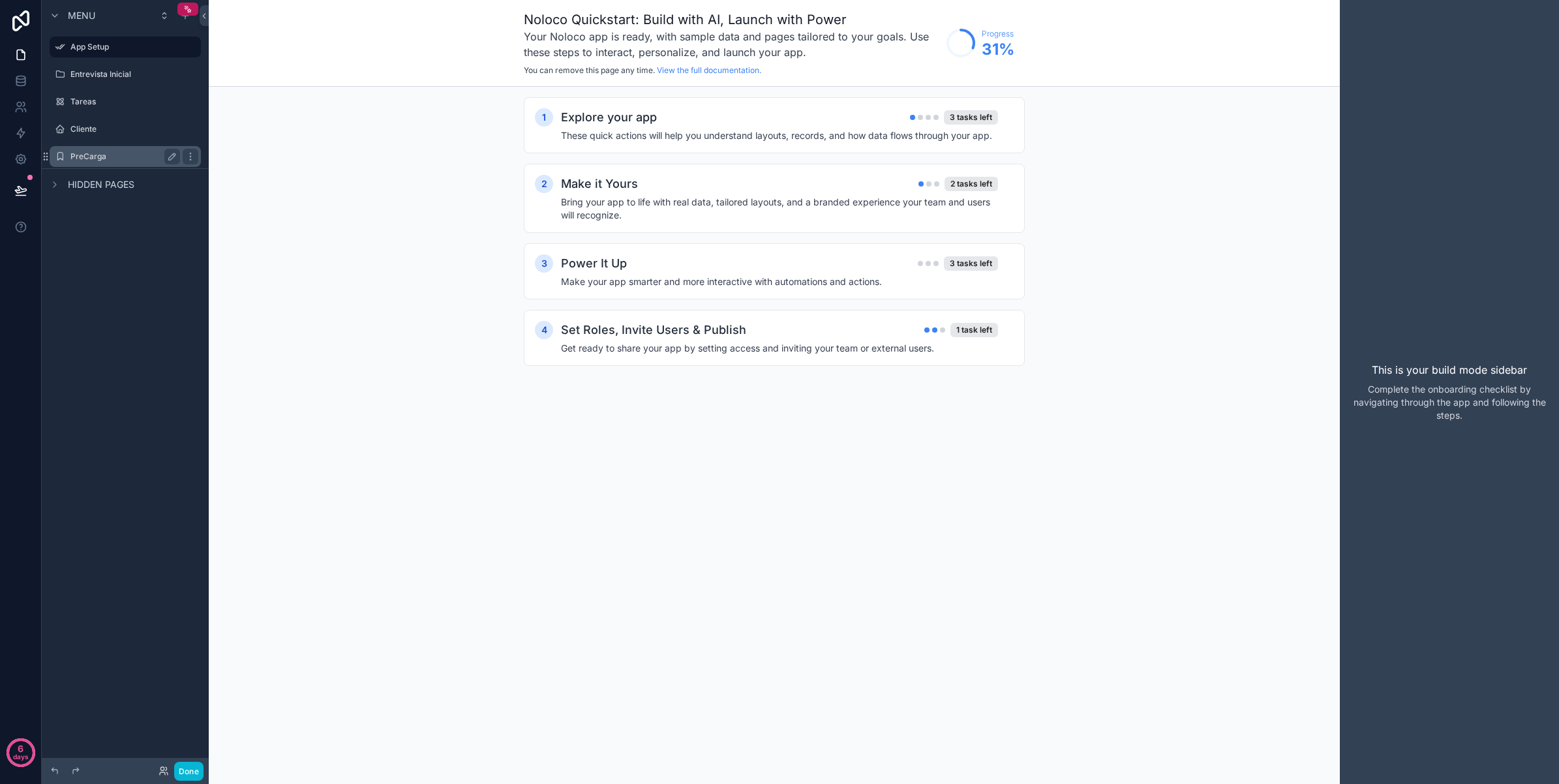
click at [97, 164] on div "PreCarga" at bounding box center [125, 156] width 109 height 16
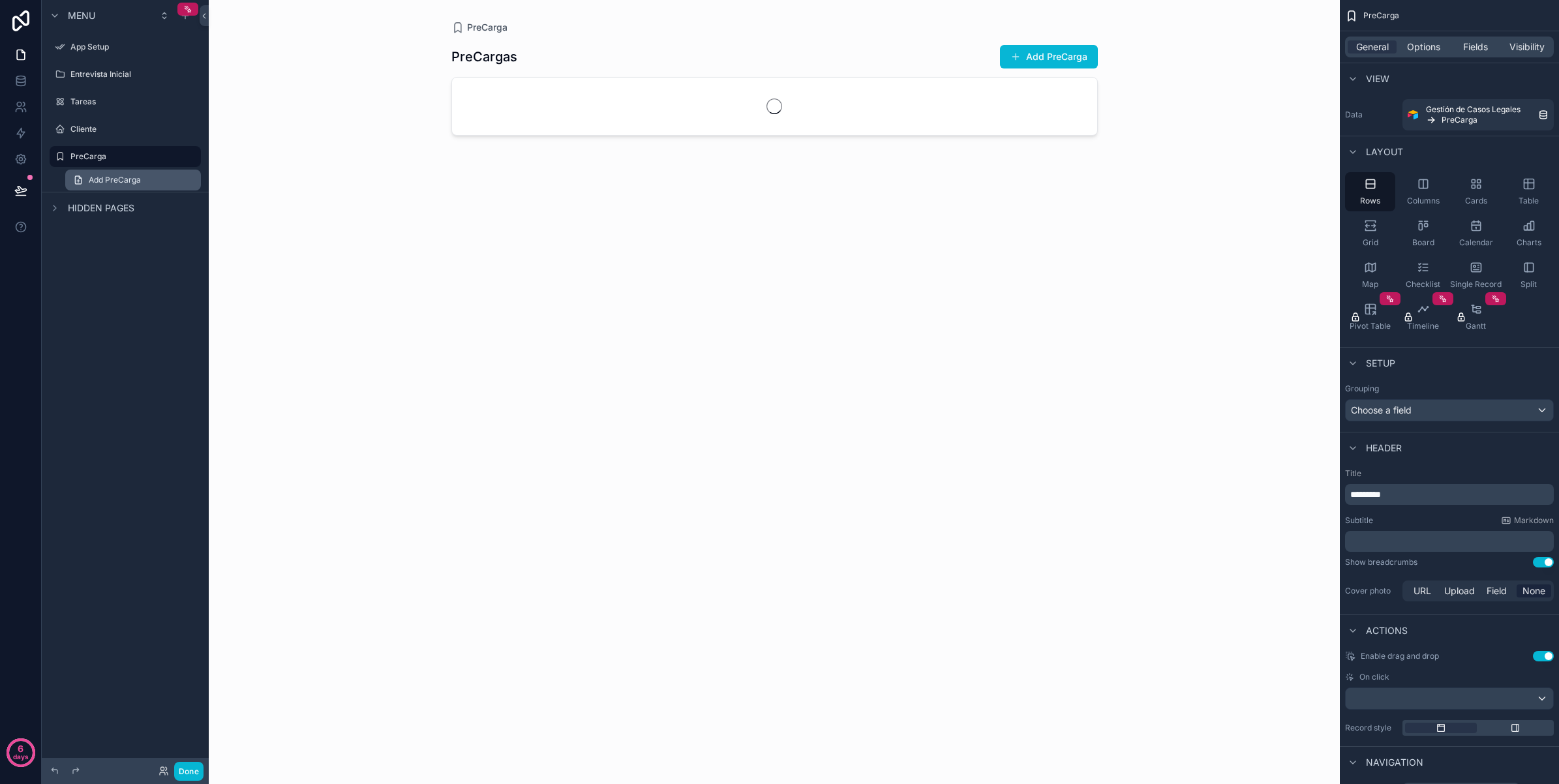
click at [119, 177] on span "Add PreCarga" at bounding box center [114, 180] width 52 height 10
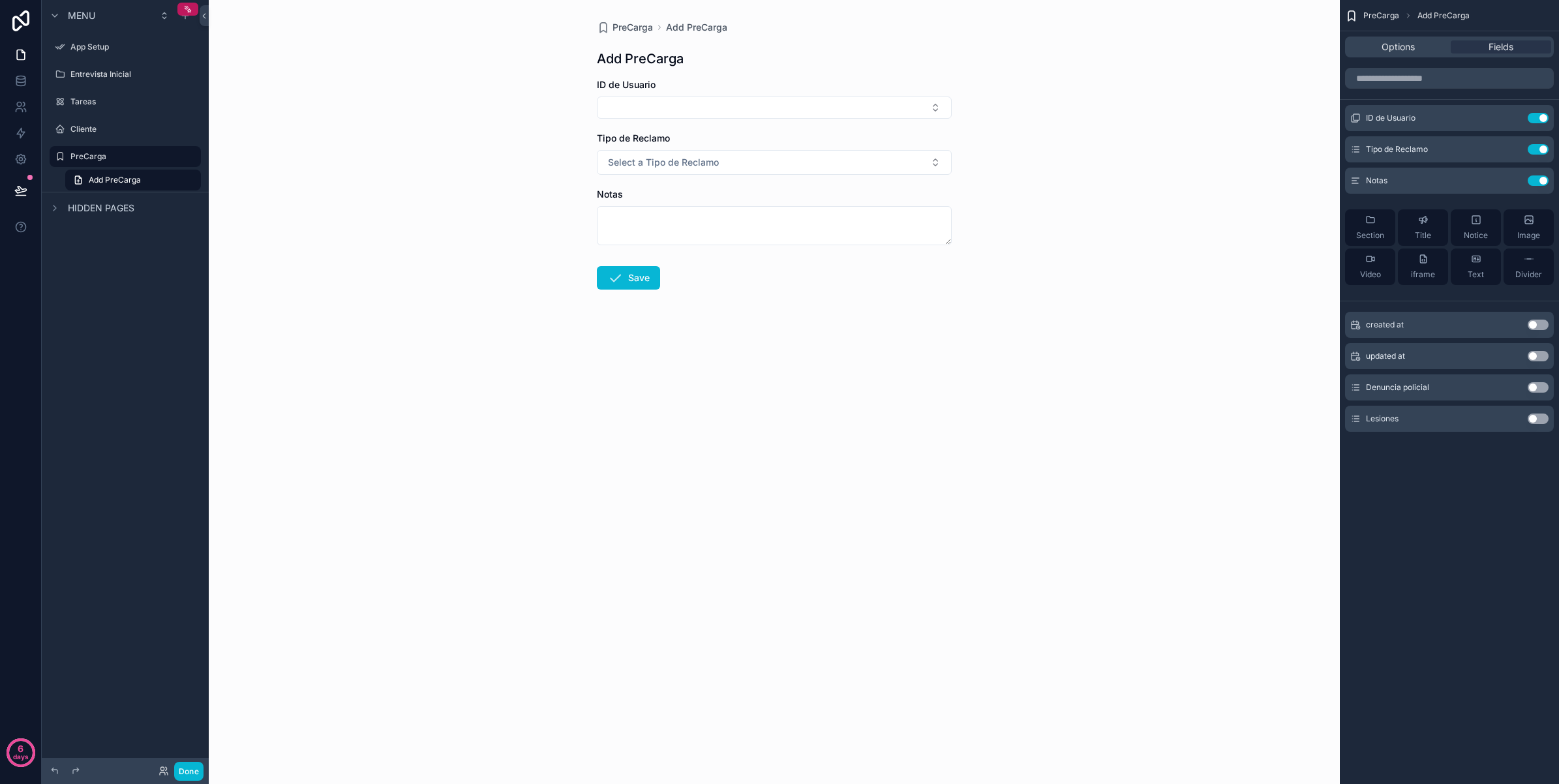
click at [1535, 387] on button "Use setting" at bounding box center [1537, 387] width 21 height 10
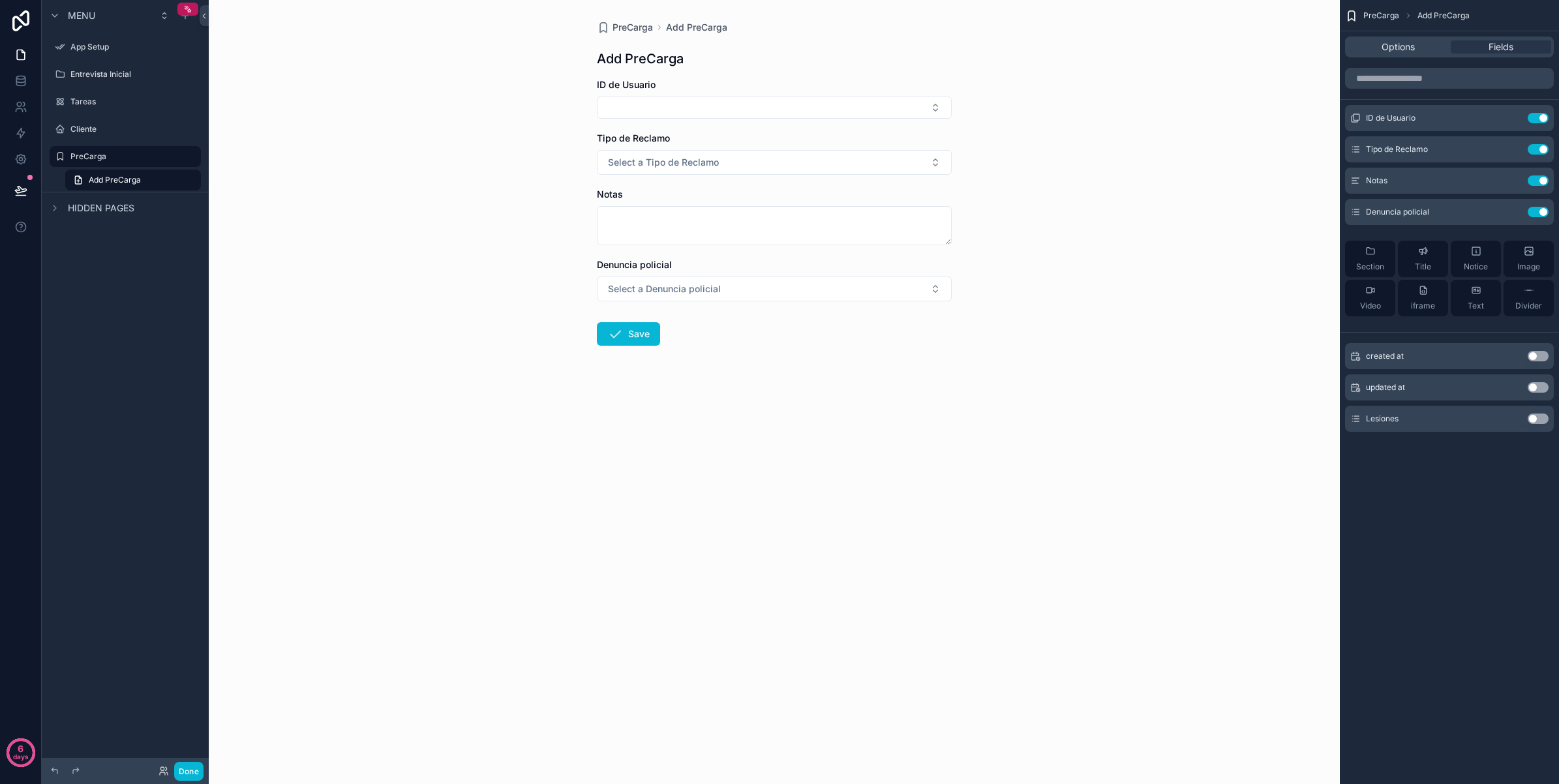
click at [1530, 414] on button "Use setting" at bounding box center [1537, 418] width 21 height 10
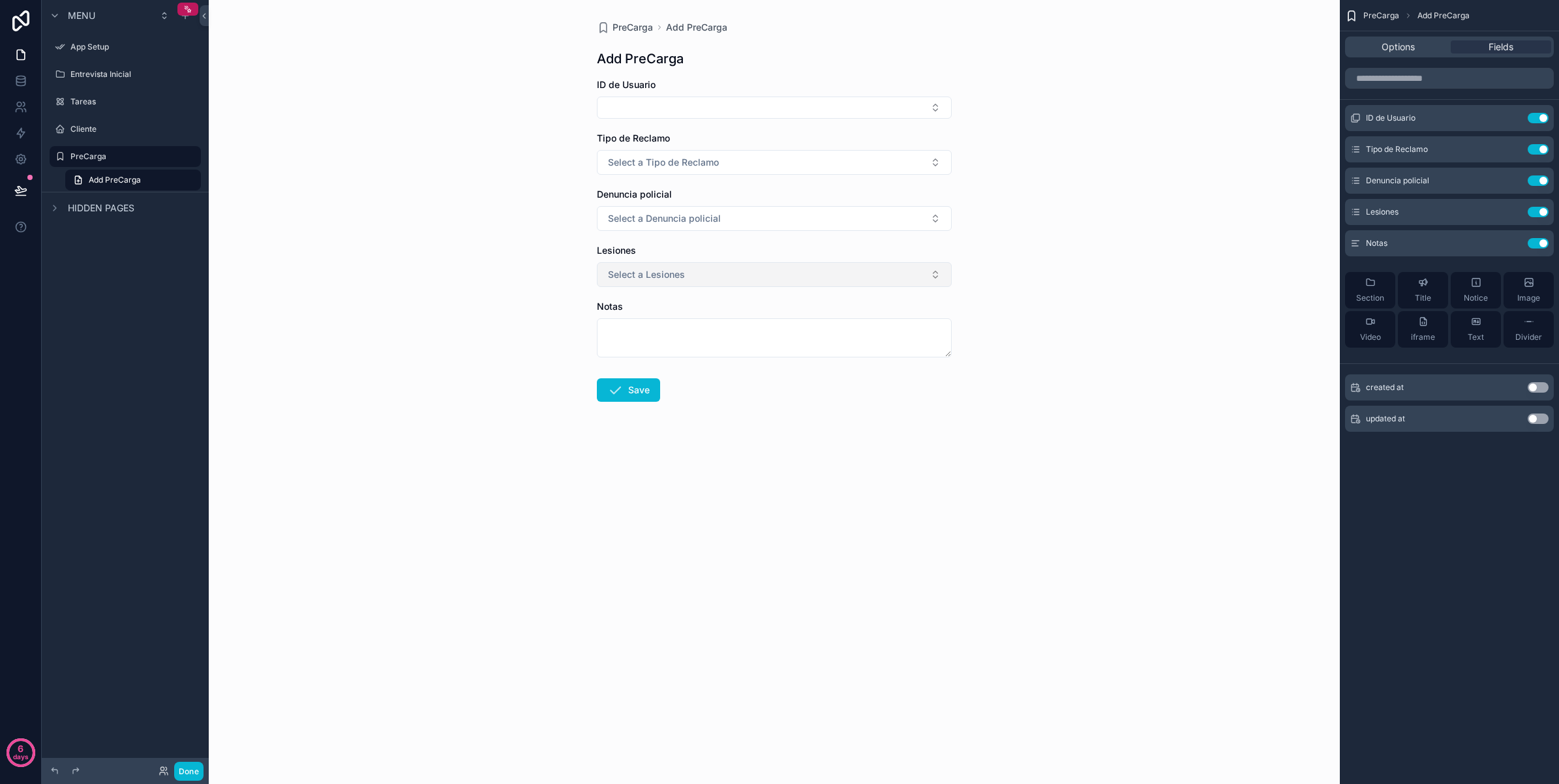
click at [940, 274] on button "Select a Lesiones" at bounding box center [774, 274] width 355 height 24
click at [1005, 283] on div "PreCarga Add PreCarga Add PreCarga ID de Usuario Tipo de Reclamo Select a Tipo …" at bounding box center [774, 392] width 1131 height 784
click at [1535, 119] on button "Use setting" at bounding box center [1537, 118] width 21 height 10
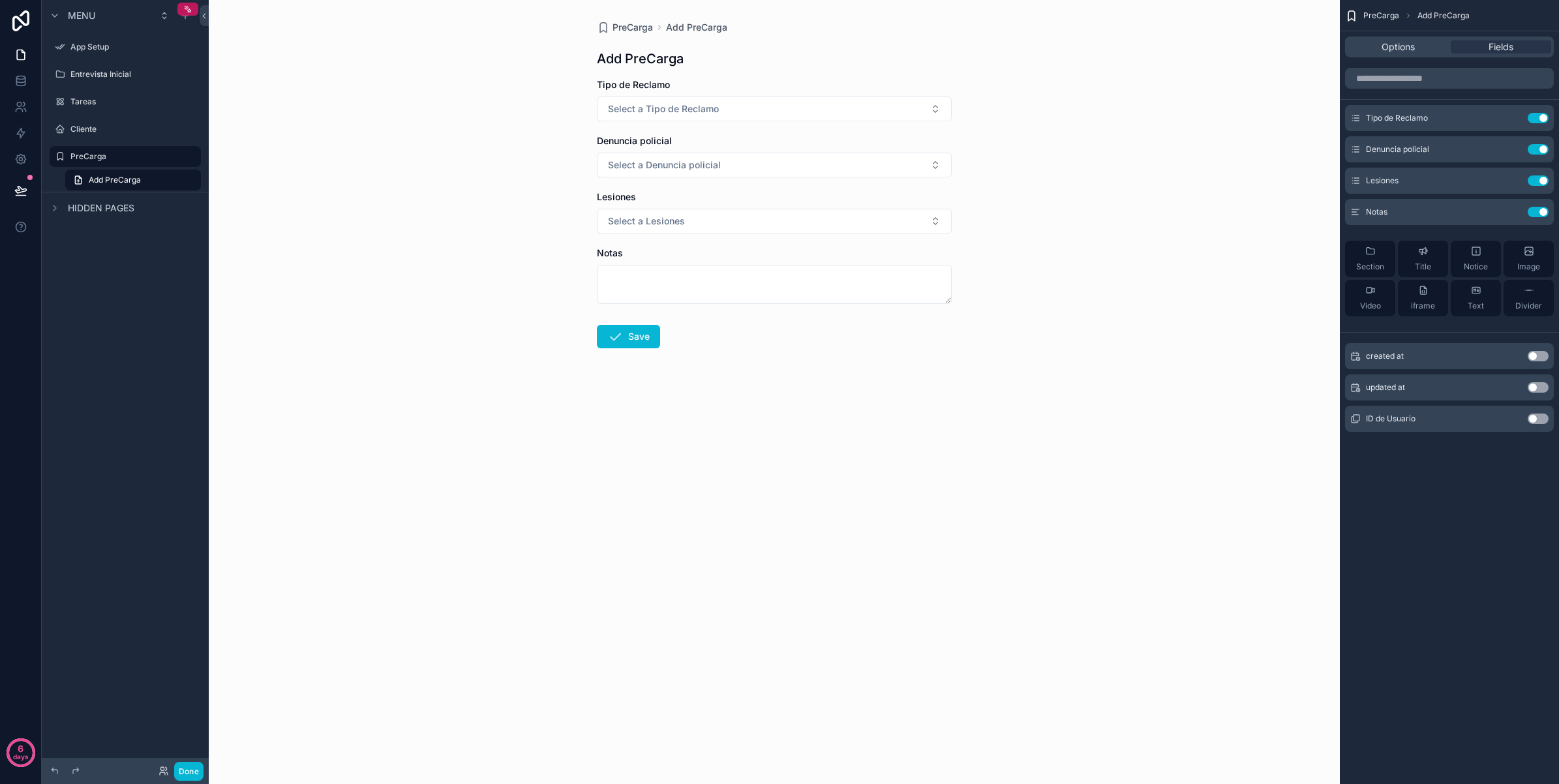
click at [1093, 338] on div "PreCarga Add PreCarga Add PreCarga Tipo de Reclamo Select a Tipo de Reclamo Den…" at bounding box center [774, 392] width 1131 height 784
click at [930, 373] on form "Tipo de Reclamo Select a Tipo de Reclamo Denuncia policial Select a Denuncia po…" at bounding box center [774, 255] width 355 height 353
click at [1416, 50] on div "Options" at bounding box center [1397, 47] width 100 height 13
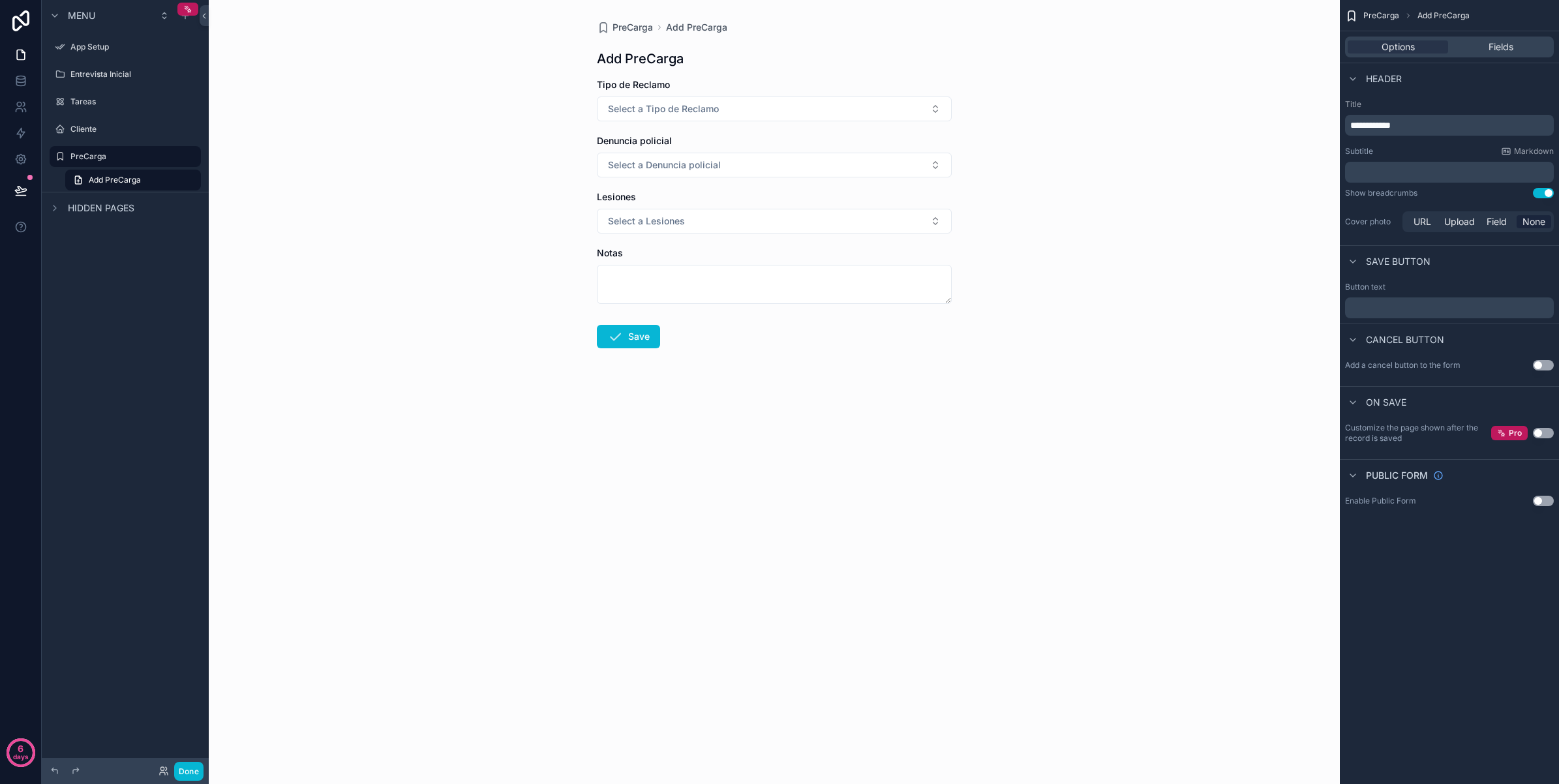
click at [1366, 124] on span "**********" at bounding box center [1370, 124] width 40 height 9
click at [695, 600] on div "PreCarga Agregar PreCarga Agregar PreCarga Tipo de Reclamo Select a Tipo de Rec…" at bounding box center [774, 392] width 1131 height 784
click at [1385, 125] on span "**********" at bounding box center [1376, 124] width 54 height 9
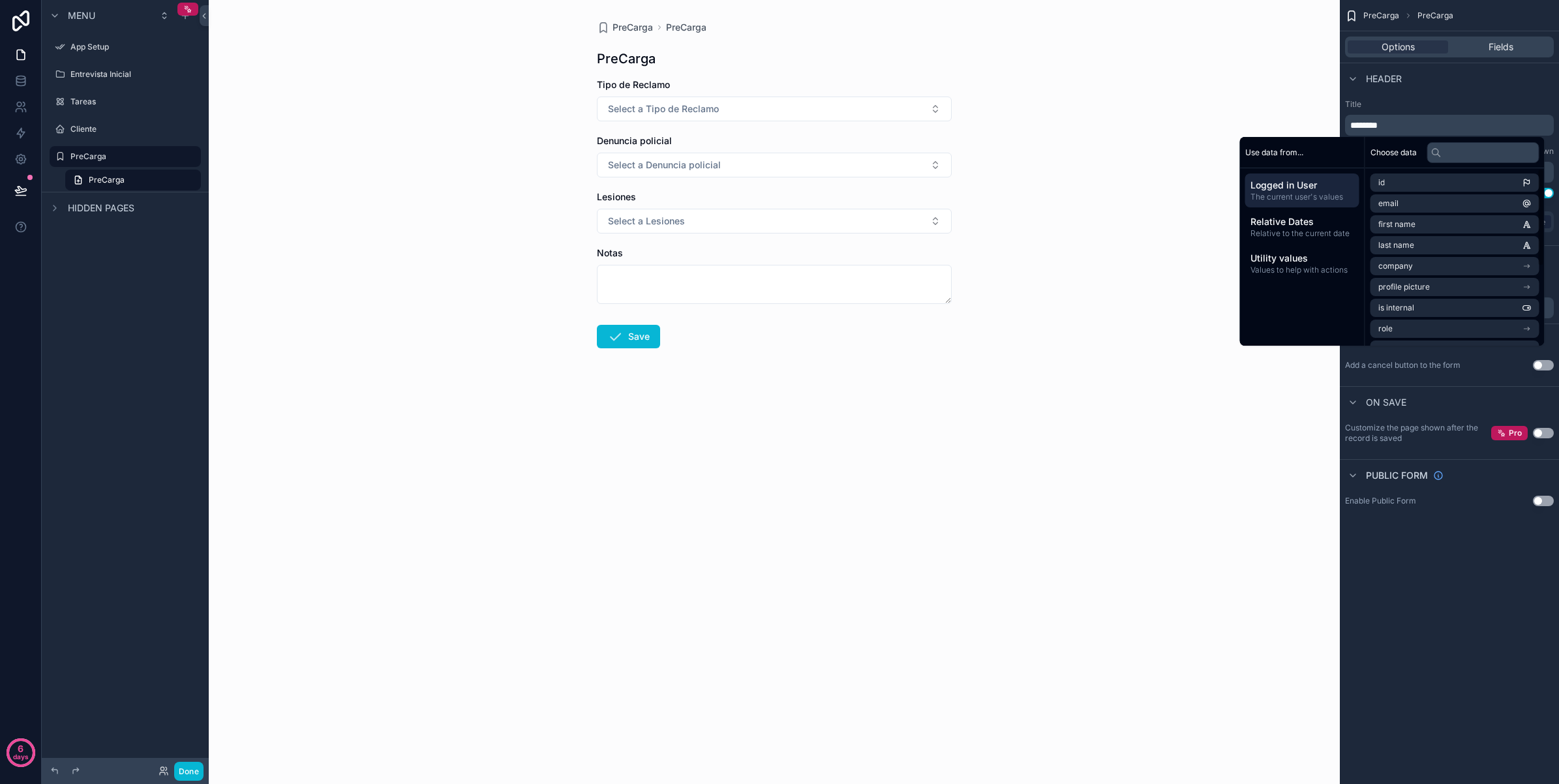
click at [918, 421] on form "Tipo de Reclamo Select a Tipo de Reclamo Denuncia policial Select a Denuncia po…" at bounding box center [774, 255] width 355 height 353
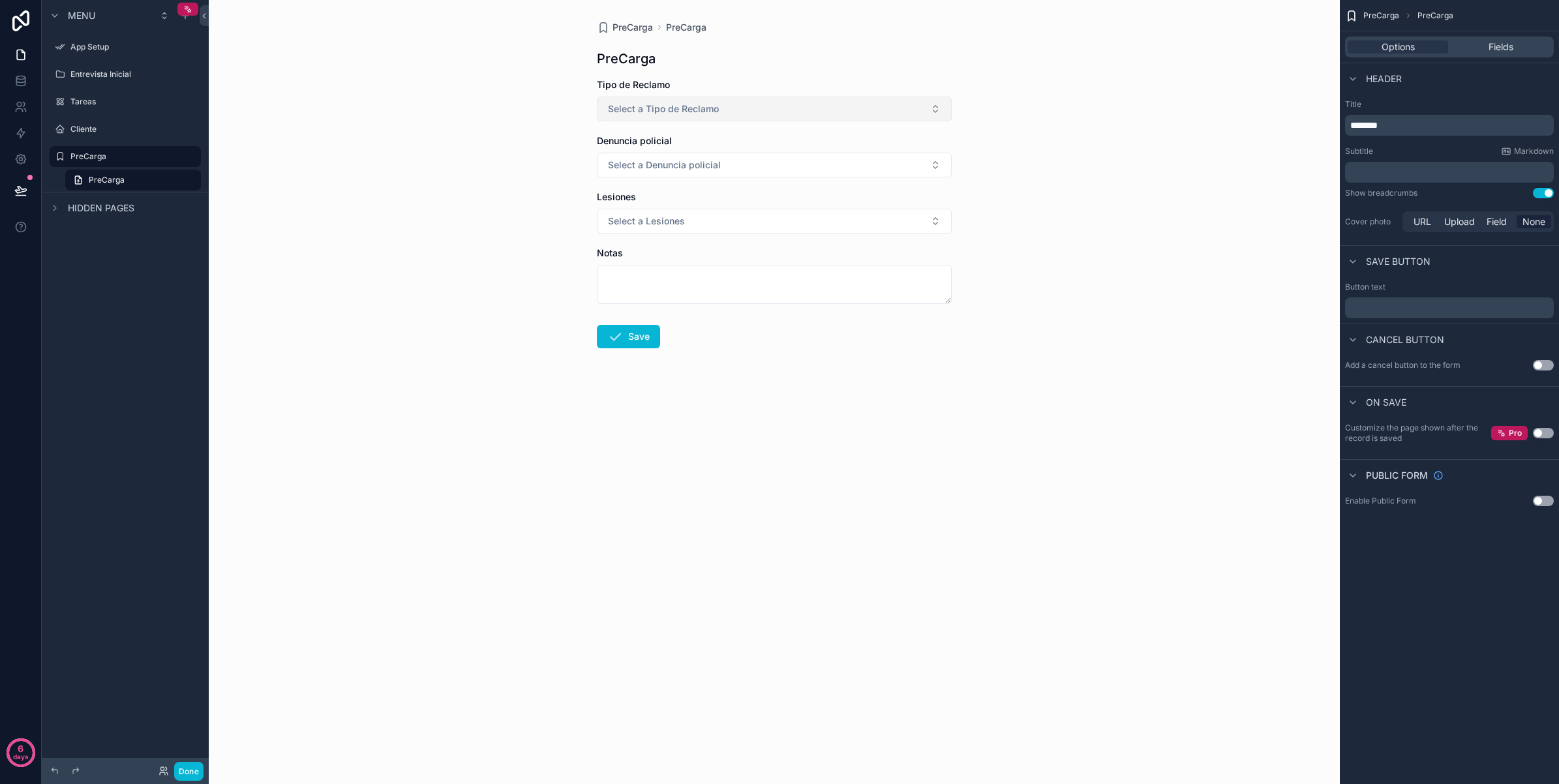
click at [914, 106] on button "Select a Tipo de Reclamo" at bounding box center [774, 109] width 355 height 24
click at [1015, 328] on div "PreCarga PreCarga PreCarga Tipo de Reclamo Select a Tipo de Reclamo Denuncia po…" at bounding box center [774, 392] width 1131 height 784
click at [936, 167] on button "Select a Denuncia policial" at bounding box center [774, 164] width 355 height 24
click at [850, 457] on div "PreCarga PreCarga PreCarga Tipo de Reclamo Select a Tipo de Reclamo Denuncia po…" at bounding box center [774, 392] width 1131 height 784
click at [880, 216] on button "Select a Lesiones" at bounding box center [774, 220] width 355 height 24
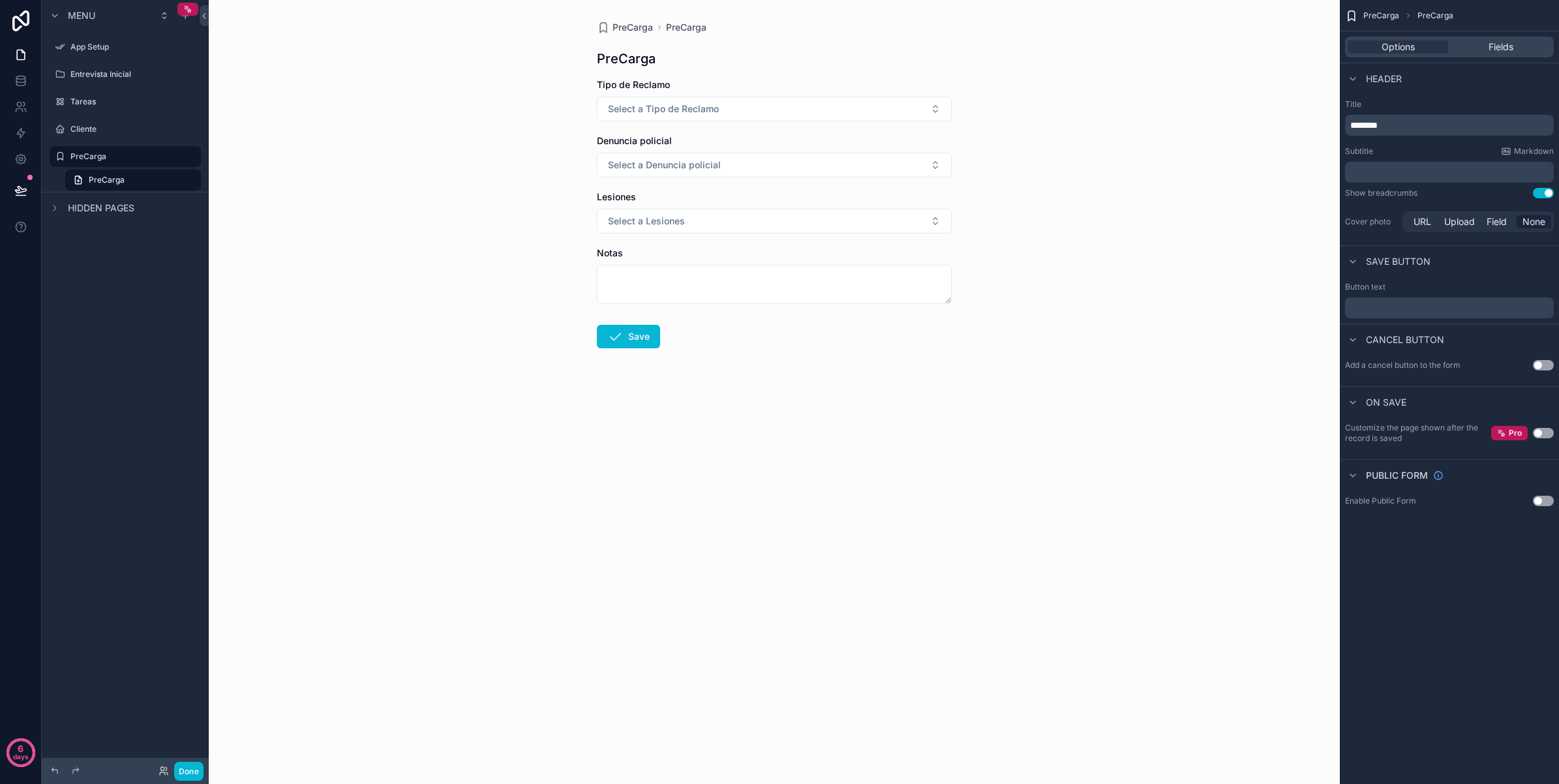
click at [1546, 363] on button "Use setting" at bounding box center [1543, 365] width 21 height 10
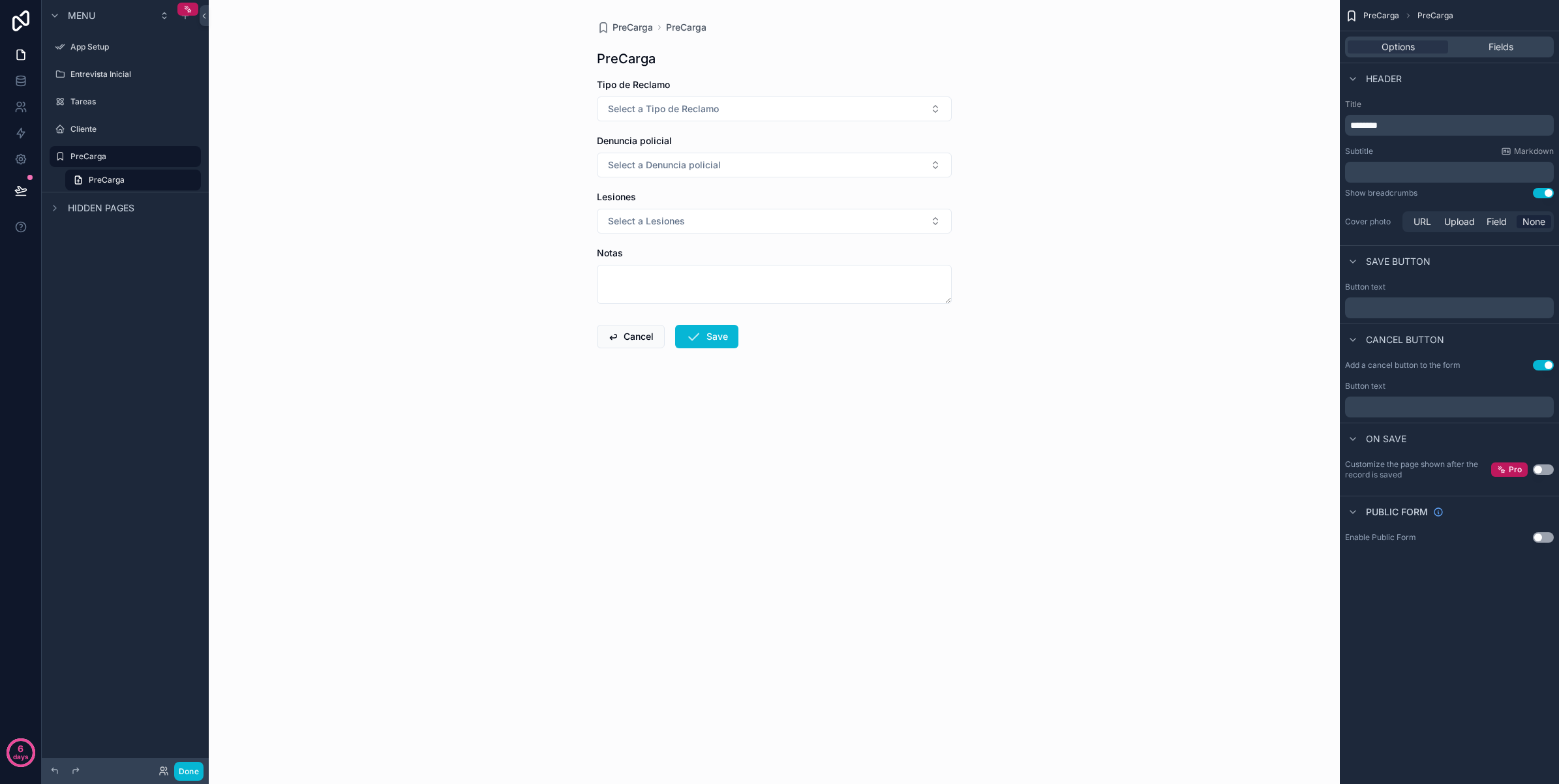
click at [1060, 387] on div "PreCarga PreCarga PreCarga Tipo de Reclamo Select a Tipo de Reclamo Denuncia po…" at bounding box center [774, 392] width 1131 height 784
click at [1417, 304] on p "﻿" at bounding box center [1450, 308] width 201 height 10
click at [1254, 359] on div "PreCarga PreCarga PreCarga Tipo de Reclamo Select a Tipo de Reclamo Denuncia po…" at bounding box center [774, 392] width 1131 height 784
click at [1510, 48] on span "Fields" at bounding box center [1500, 47] width 24 height 13
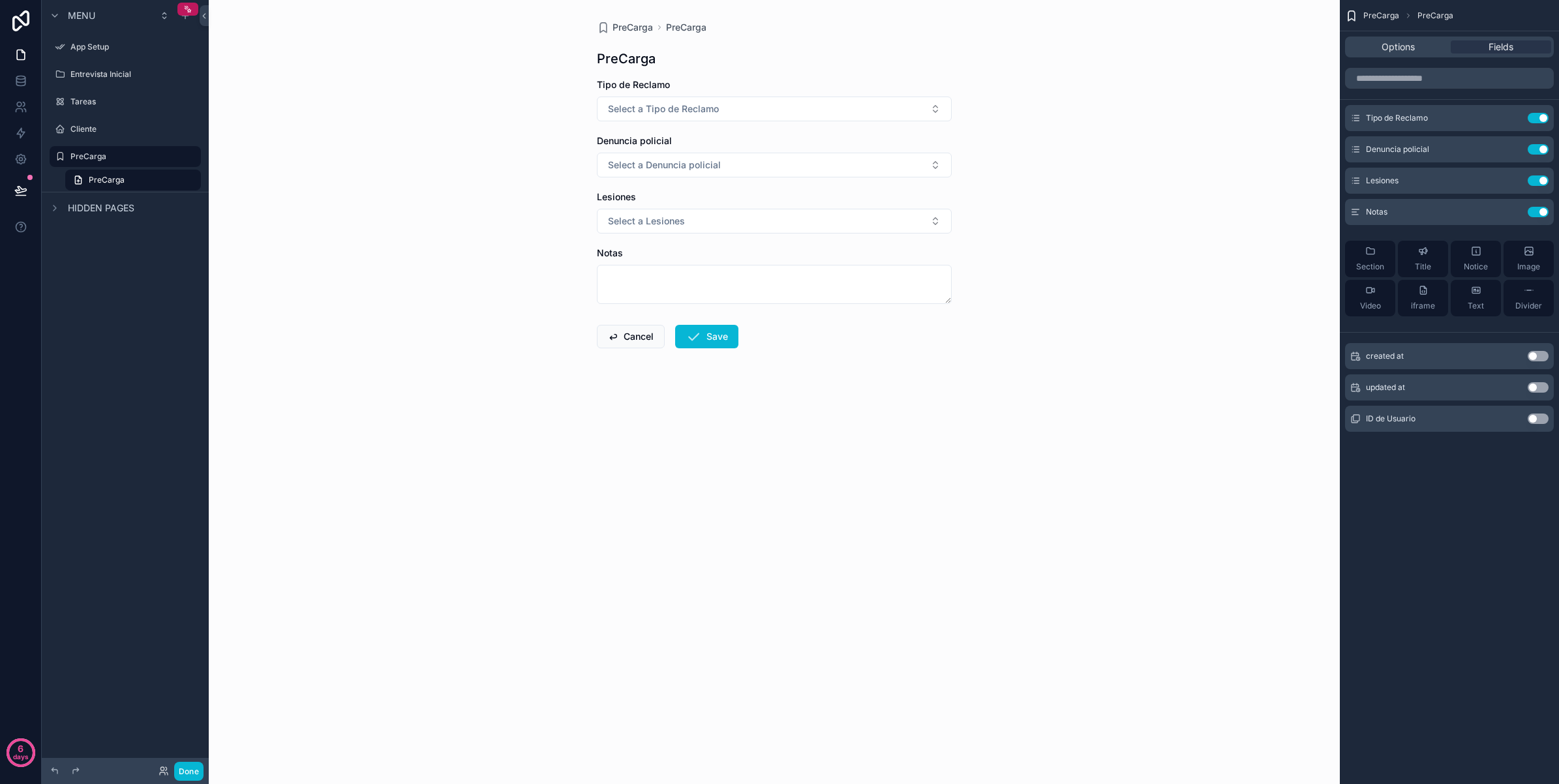
click at [366, 395] on div "PreCarga PreCarga PreCarga Tipo de Reclamo Select a Tipo de Reclamo Denuncia po…" at bounding box center [774, 392] width 1131 height 784
click at [125, 151] on label "PreCarga" at bounding box center [123, 156] width 104 height 10
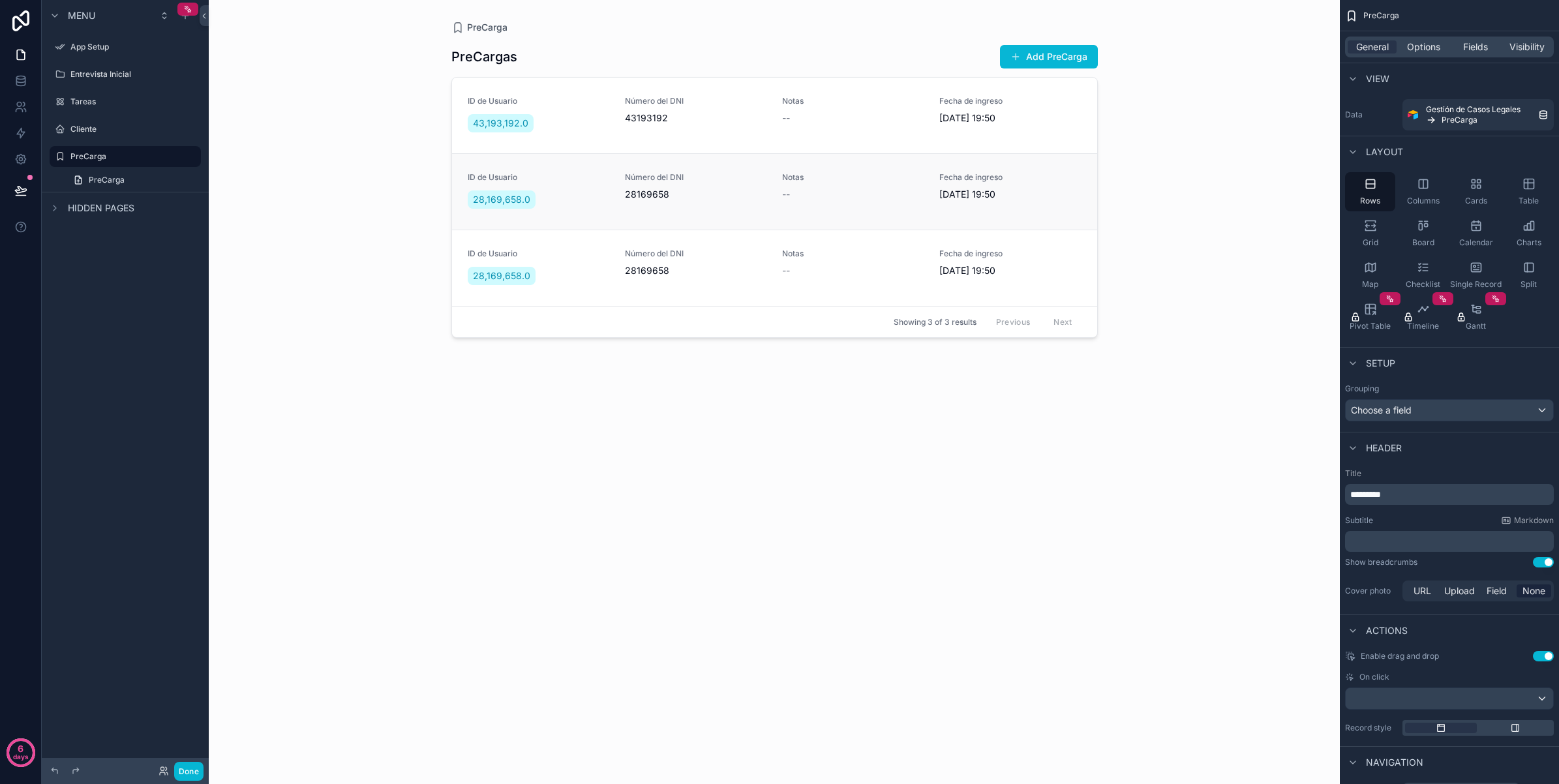
click at [912, 193] on div "--" at bounding box center [852, 194] width 141 height 13
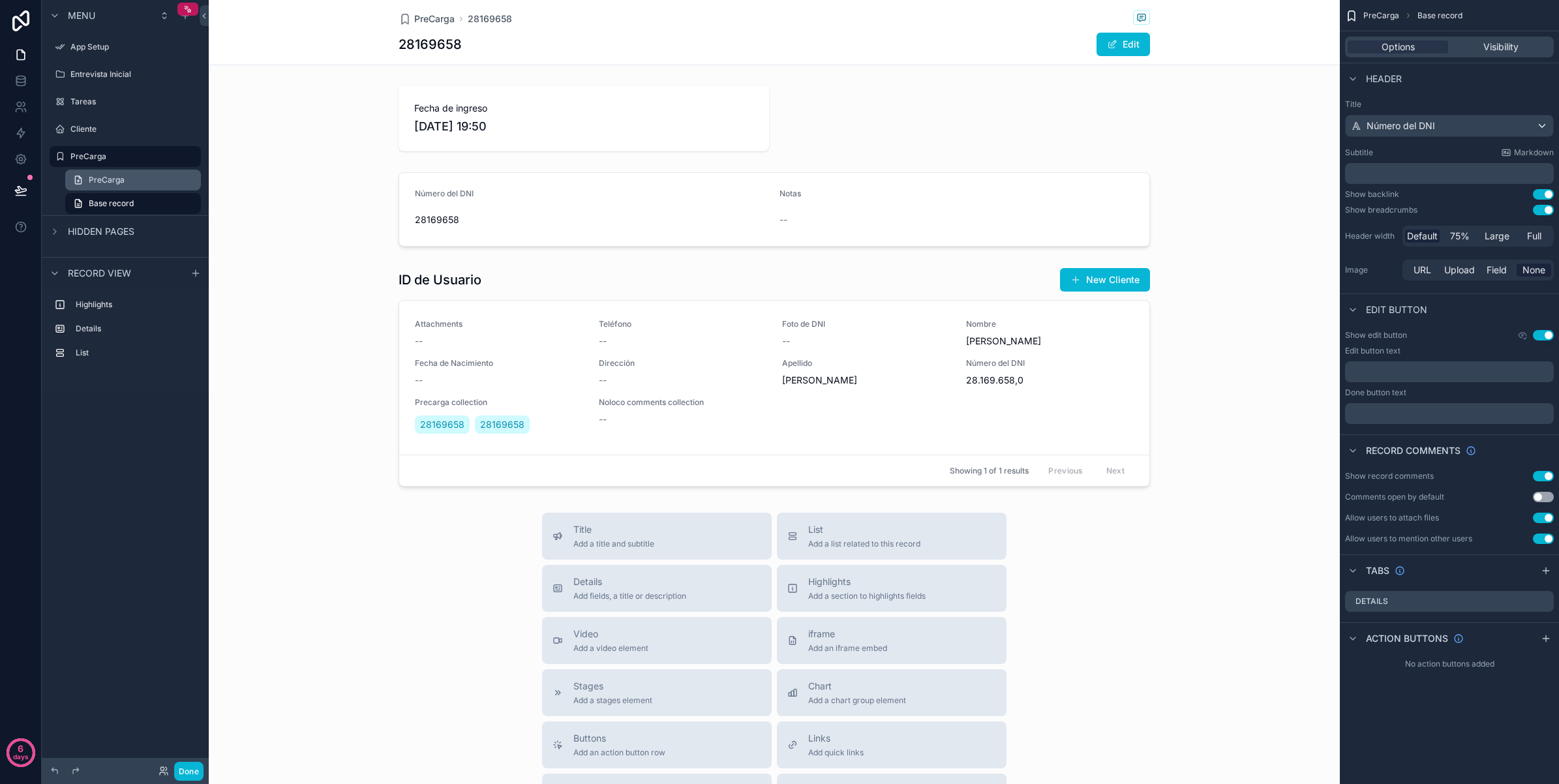
click at [139, 177] on link "PreCarga" at bounding box center [133, 180] width 135 height 21
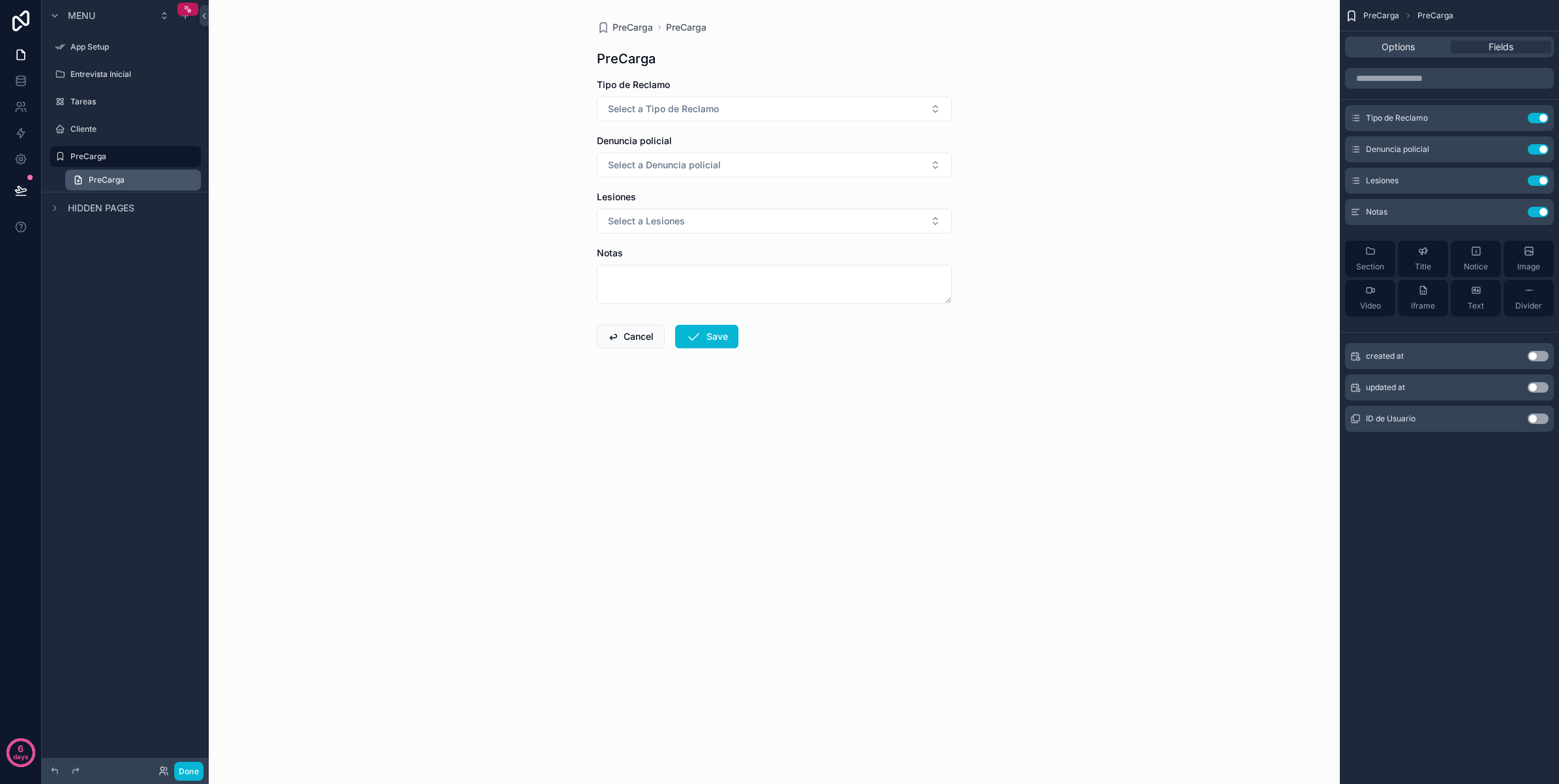
click at [149, 180] on link "PreCarga" at bounding box center [133, 180] width 135 height 21
click at [121, 161] on label "PreCarga" at bounding box center [123, 156] width 104 height 10
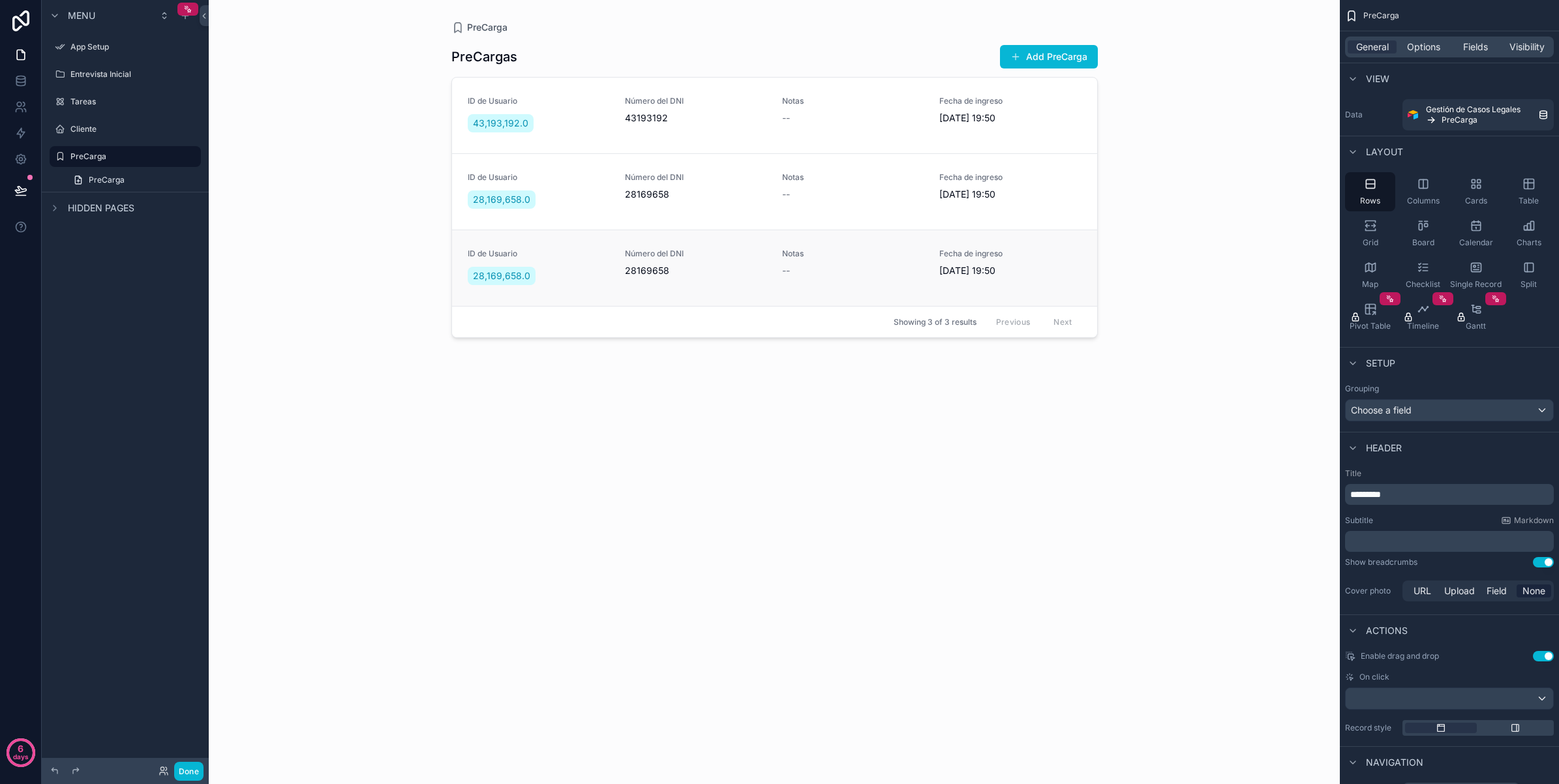
click at [718, 268] on span "28169658" at bounding box center [696, 271] width 141 height 13
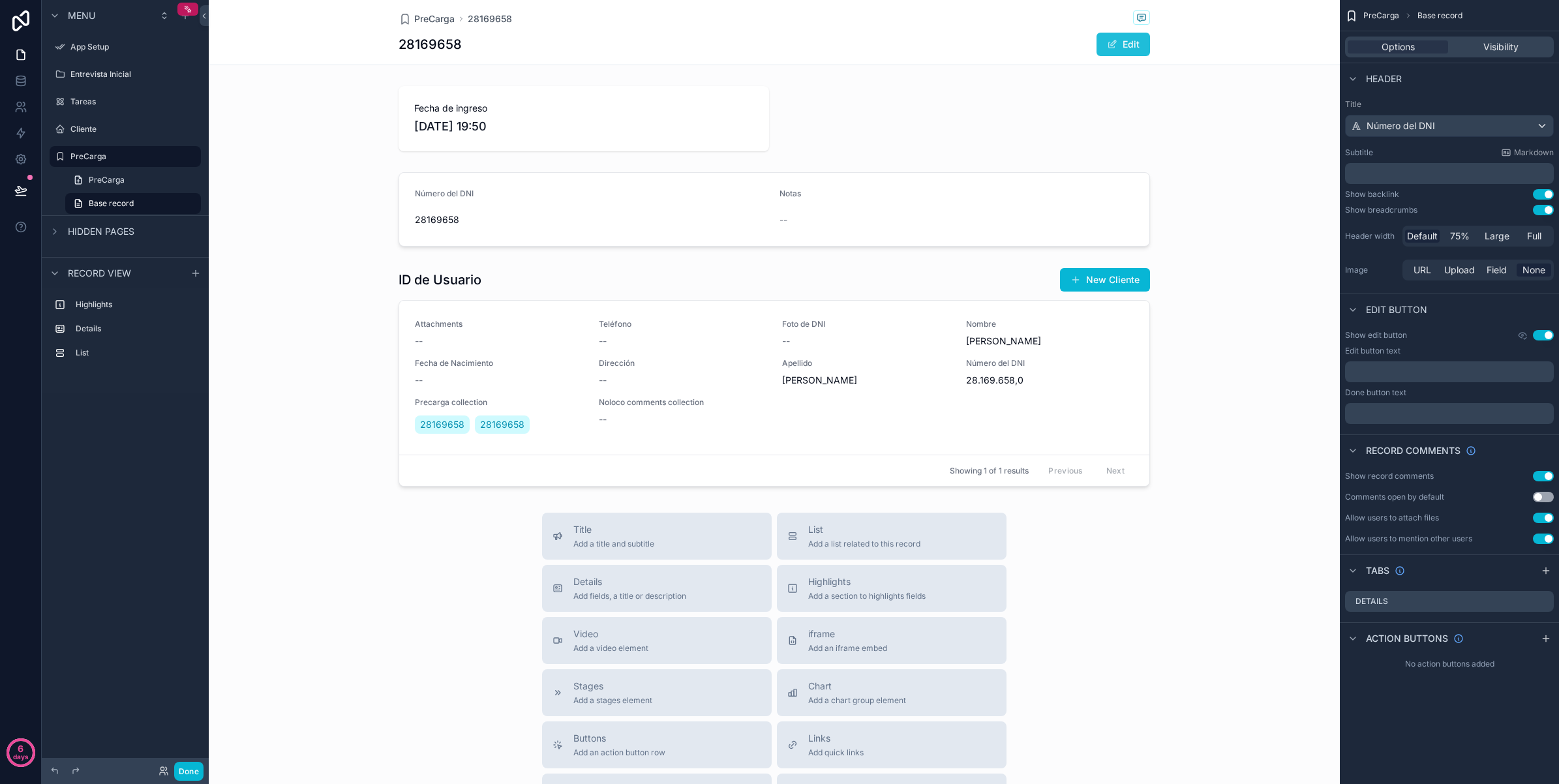
click at [1118, 46] on button "Edit" at bounding box center [1123, 45] width 54 height 24
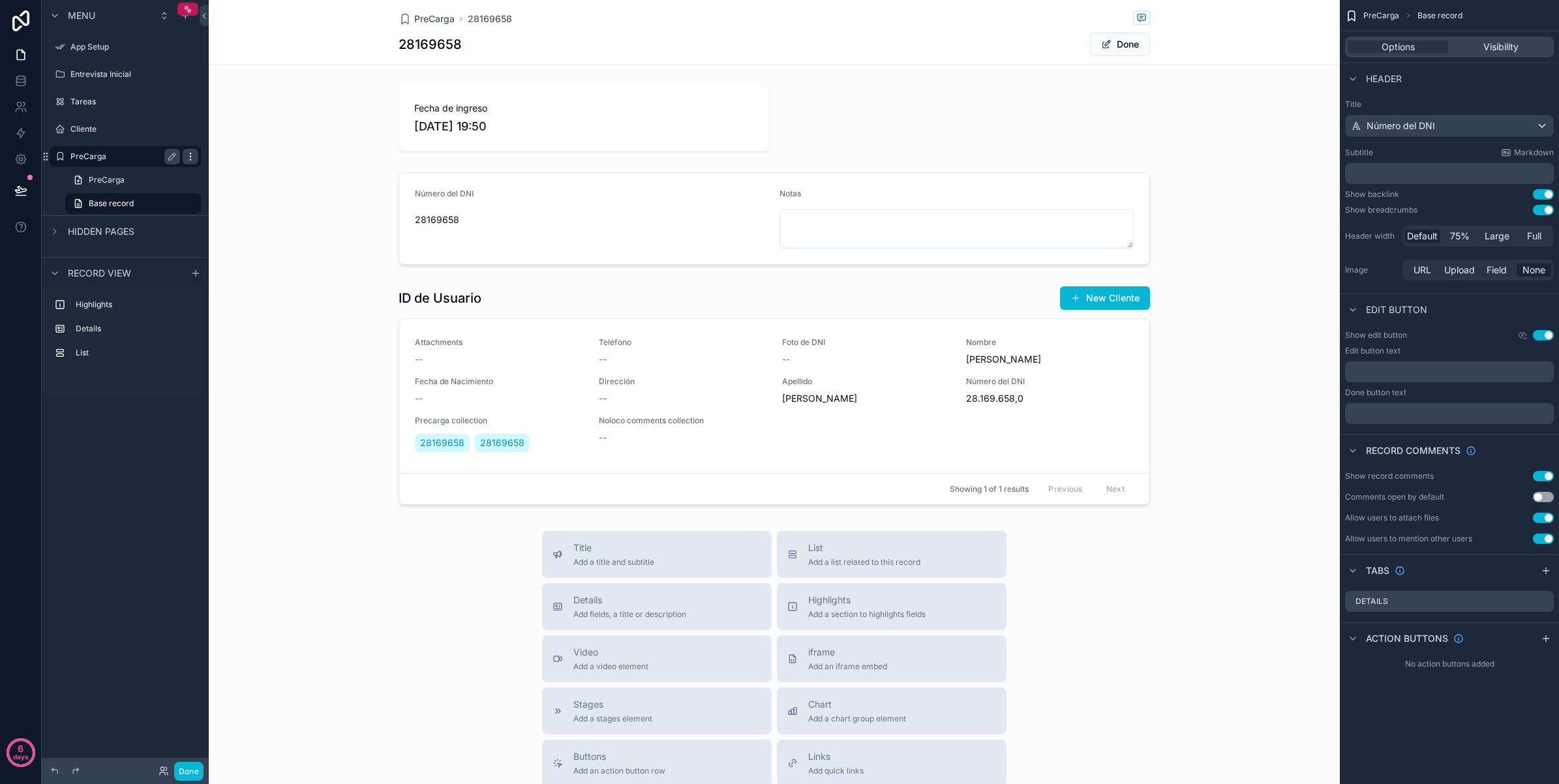
click at [190, 156] on icon "scrollable content" at bounding box center [190, 156] width 1 height 1
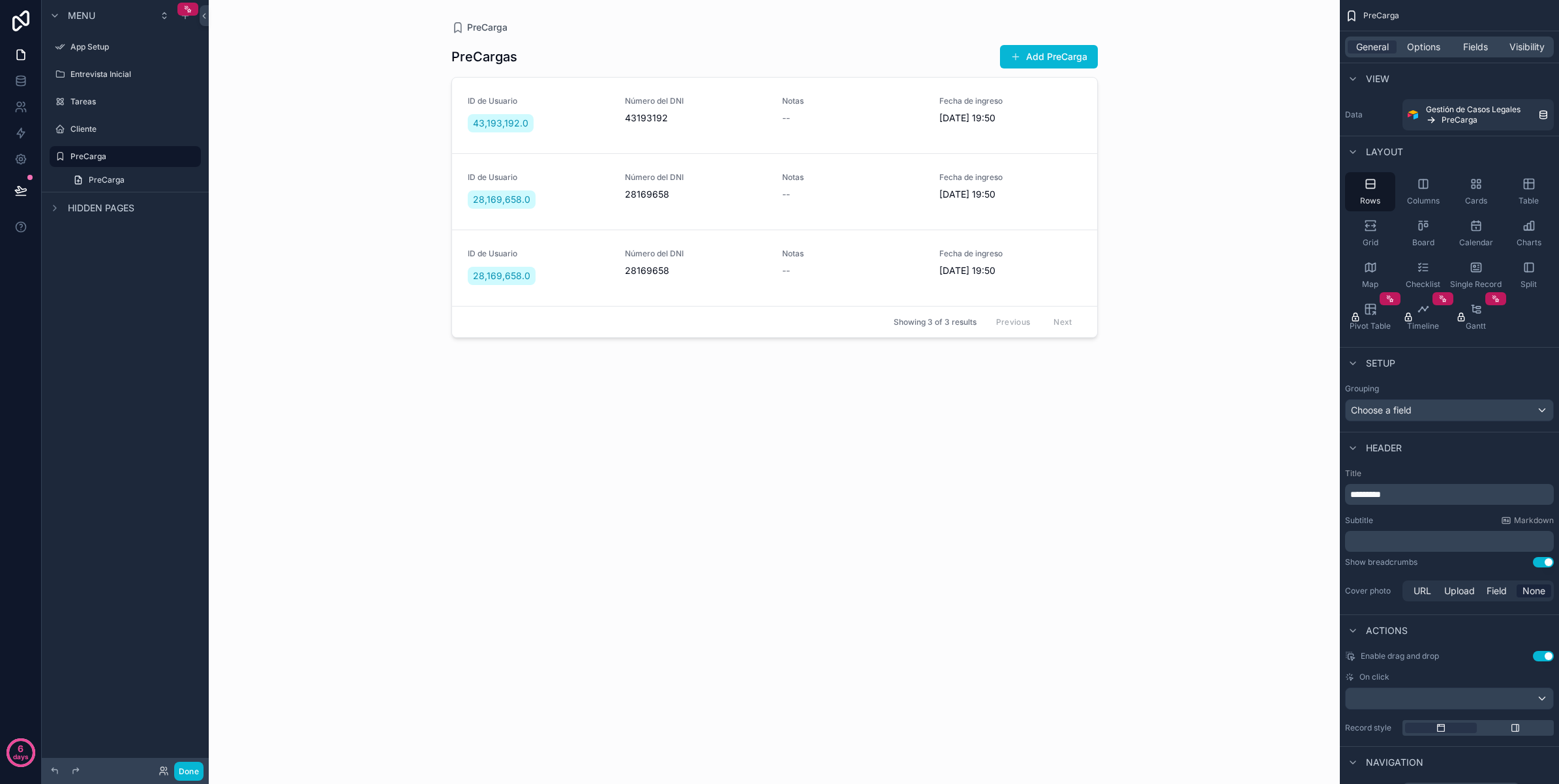
click at [289, 297] on div "PreCarga PreCargas Add PreCarga ID de Usuario 43,193,192.0 Número del DNI 43193…" at bounding box center [774, 392] width 1131 height 784
click at [851, 114] on div "--" at bounding box center [852, 119] width 141 height 13
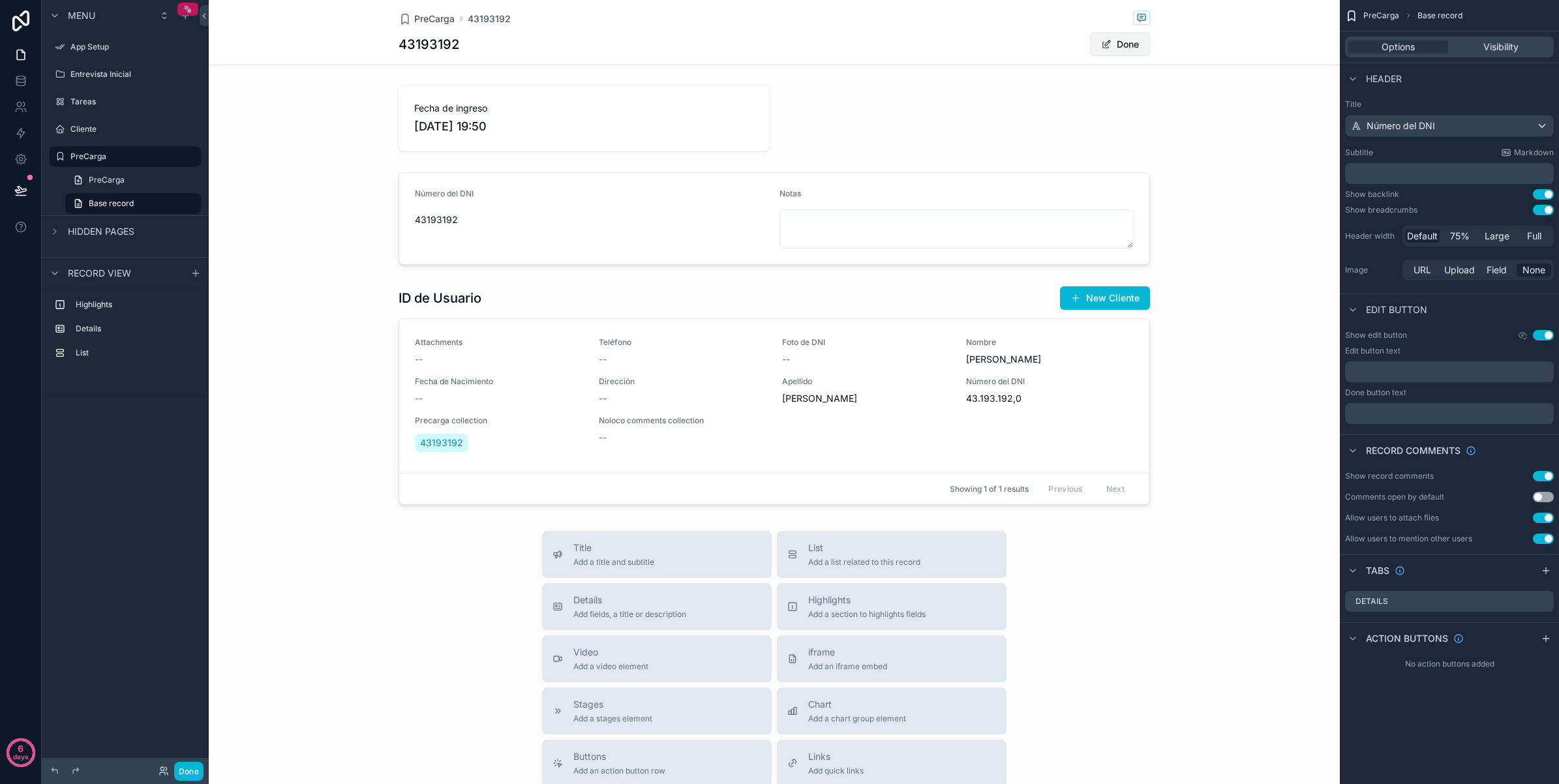
click at [1130, 46] on button "Done" at bounding box center [1119, 45] width 60 height 24
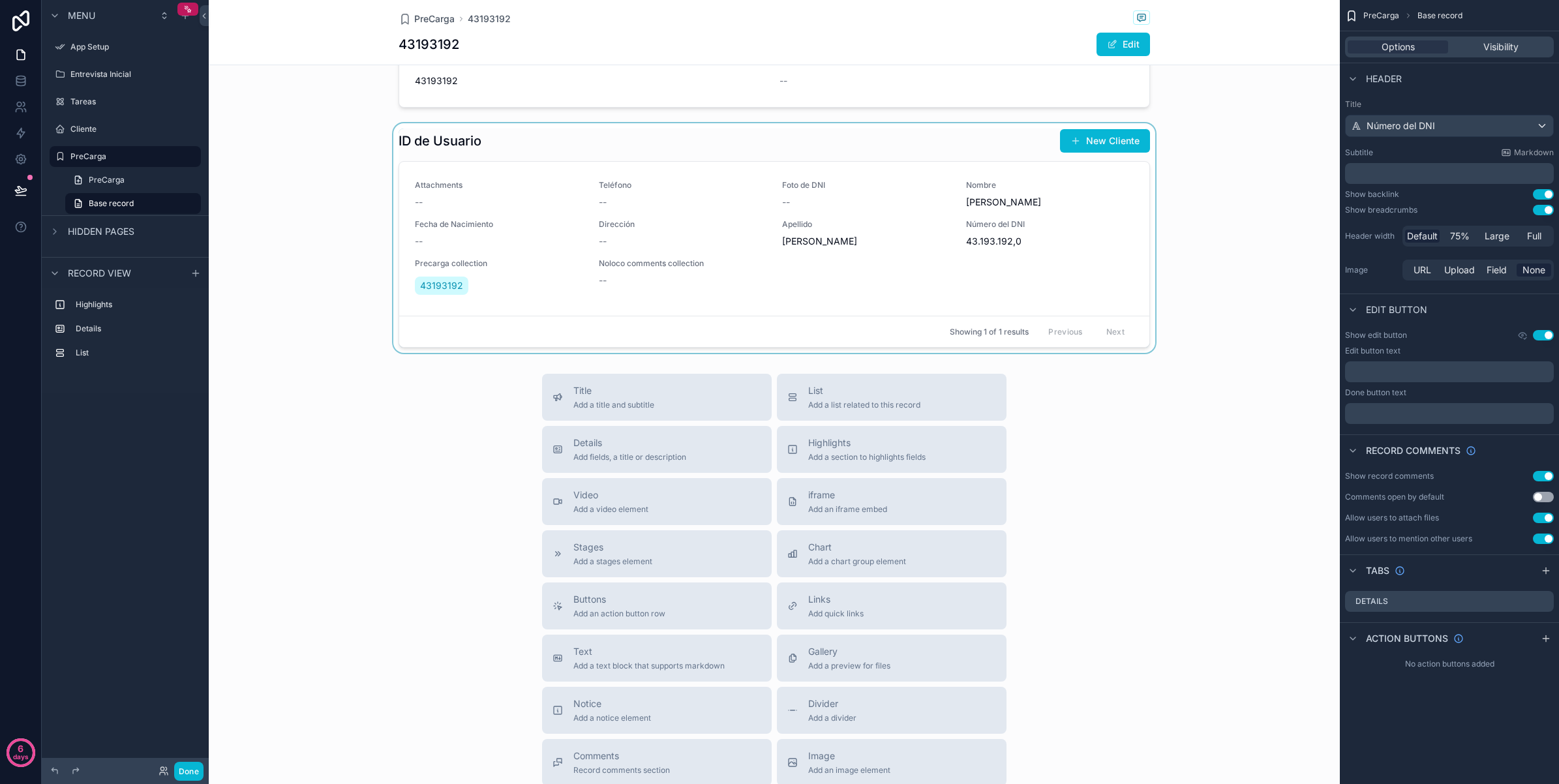
scroll to position [297, 0]
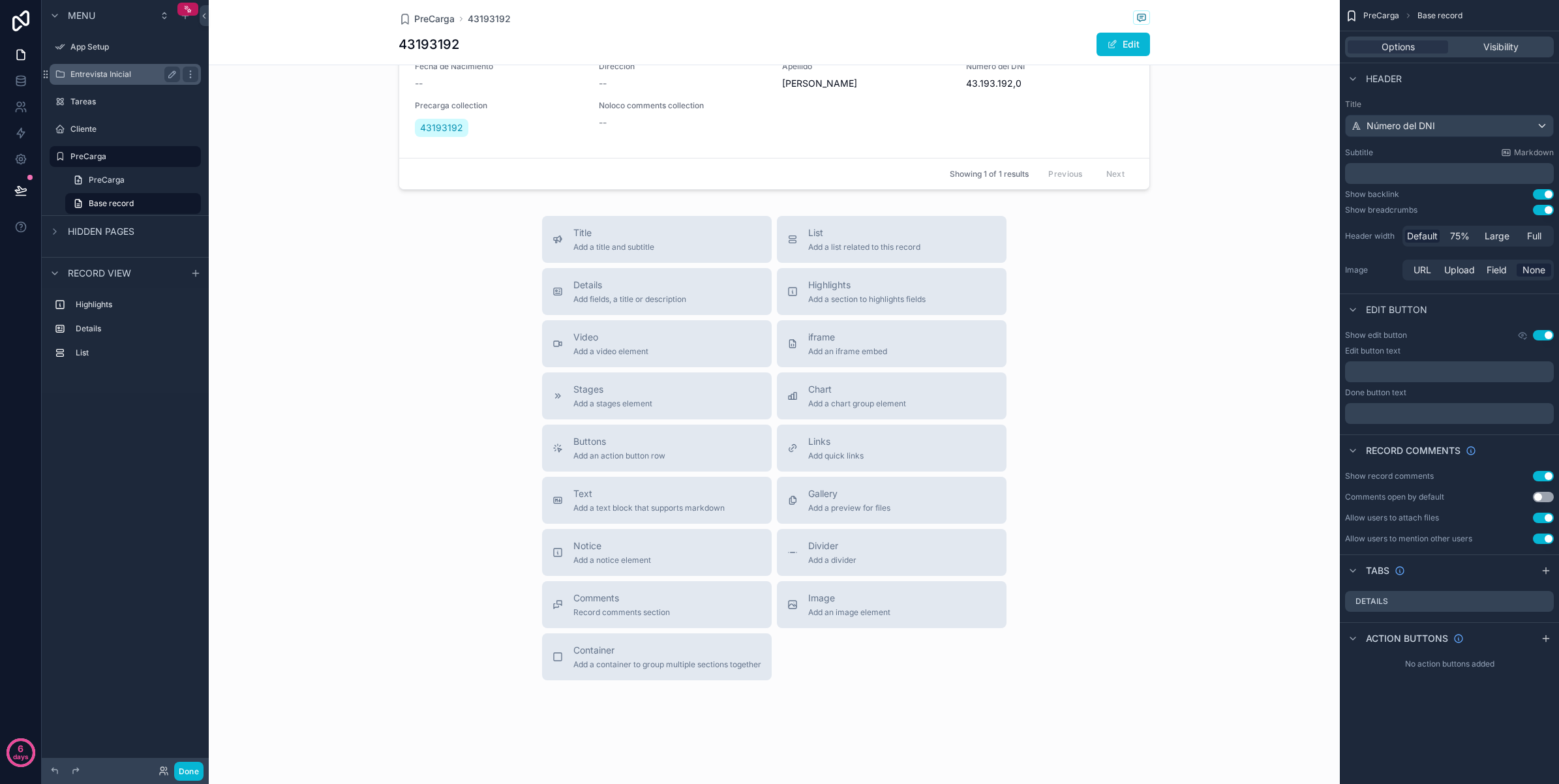
click at [128, 75] on label "Entrevista Inicial" at bounding box center [123, 74] width 104 height 10
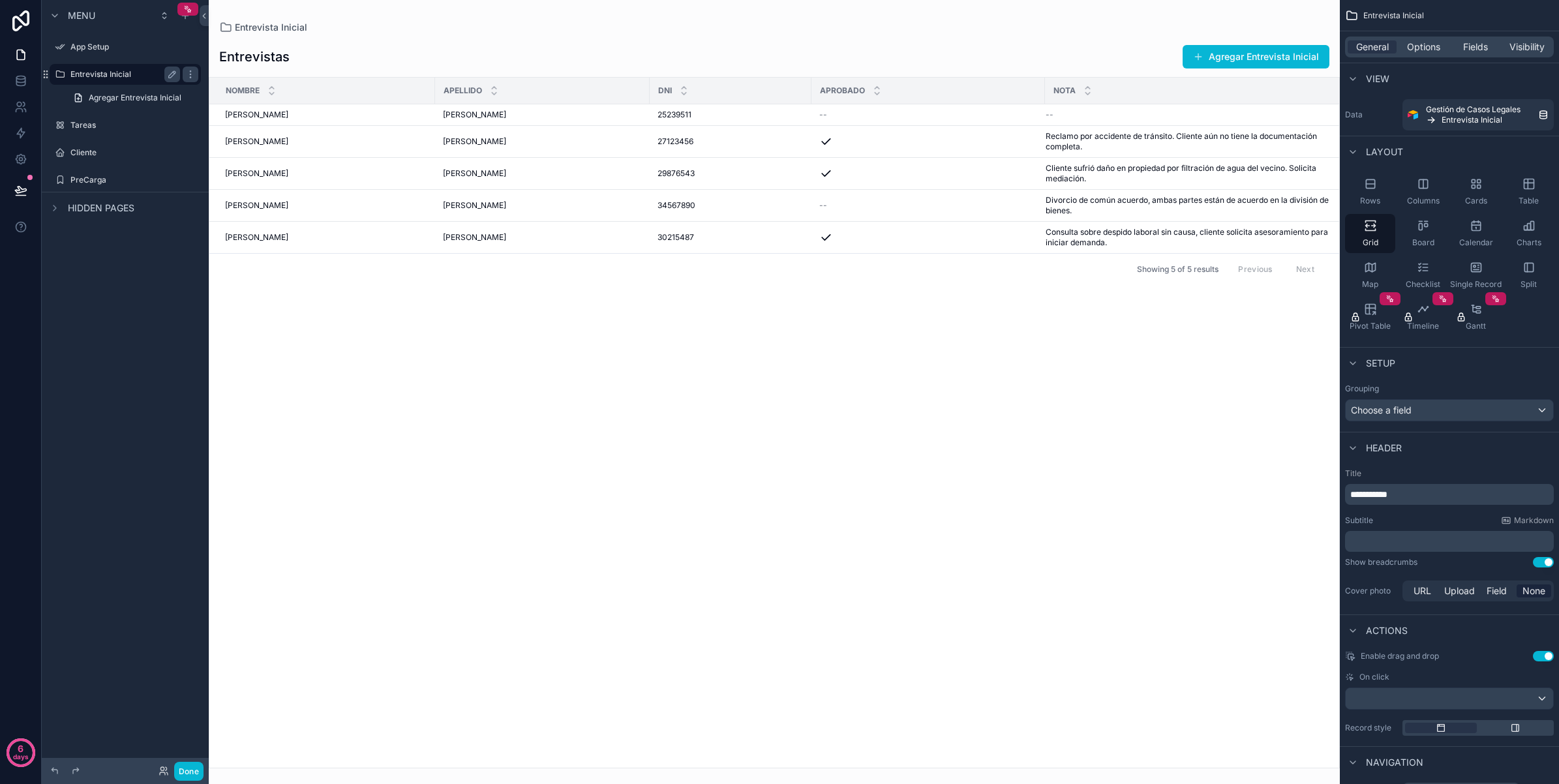
click at [132, 64] on div "Entrevista Inicial" at bounding box center [125, 74] width 146 height 21
click at [105, 178] on label "PreCarga" at bounding box center [123, 180] width 104 height 10
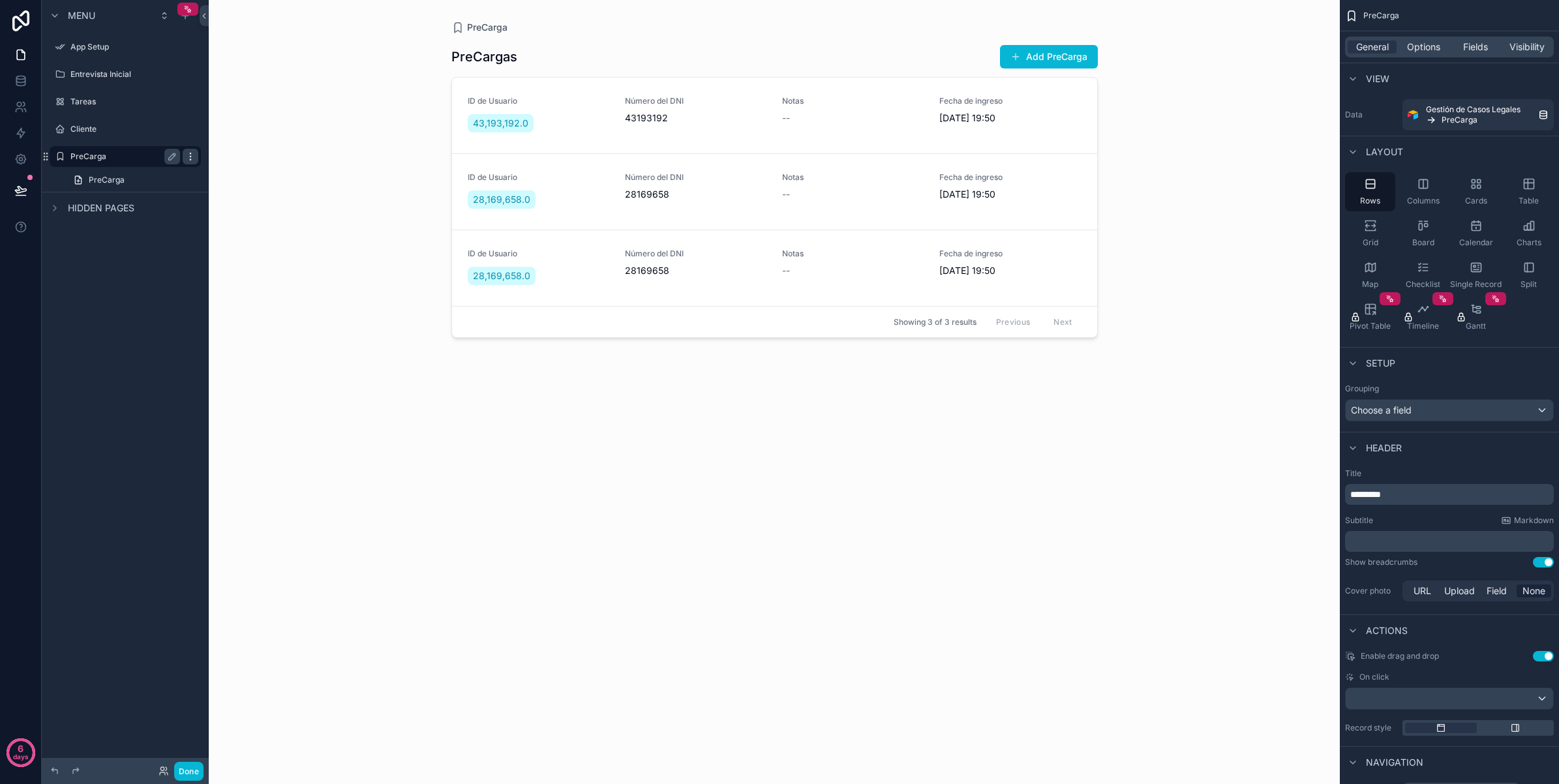
click at [187, 154] on icon "scrollable content" at bounding box center [190, 156] width 10 height 10
click at [252, 223] on div "PreCarga PreCargas Add PreCarga ID de Usuario 43,193,192.0 Número del DNI 43193…" at bounding box center [774, 392] width 1131 height 784
click at [167, 154] on icon "scrollable content" at bounding box center [172, 156] width 10 height 10
click at [170, 158] on icon "scrollable content" at bounding box center [172, 156] width 7 height 4
click at [189, 158] on icon "scrollable content" at bounding box center [190, 156] width 10 height 10
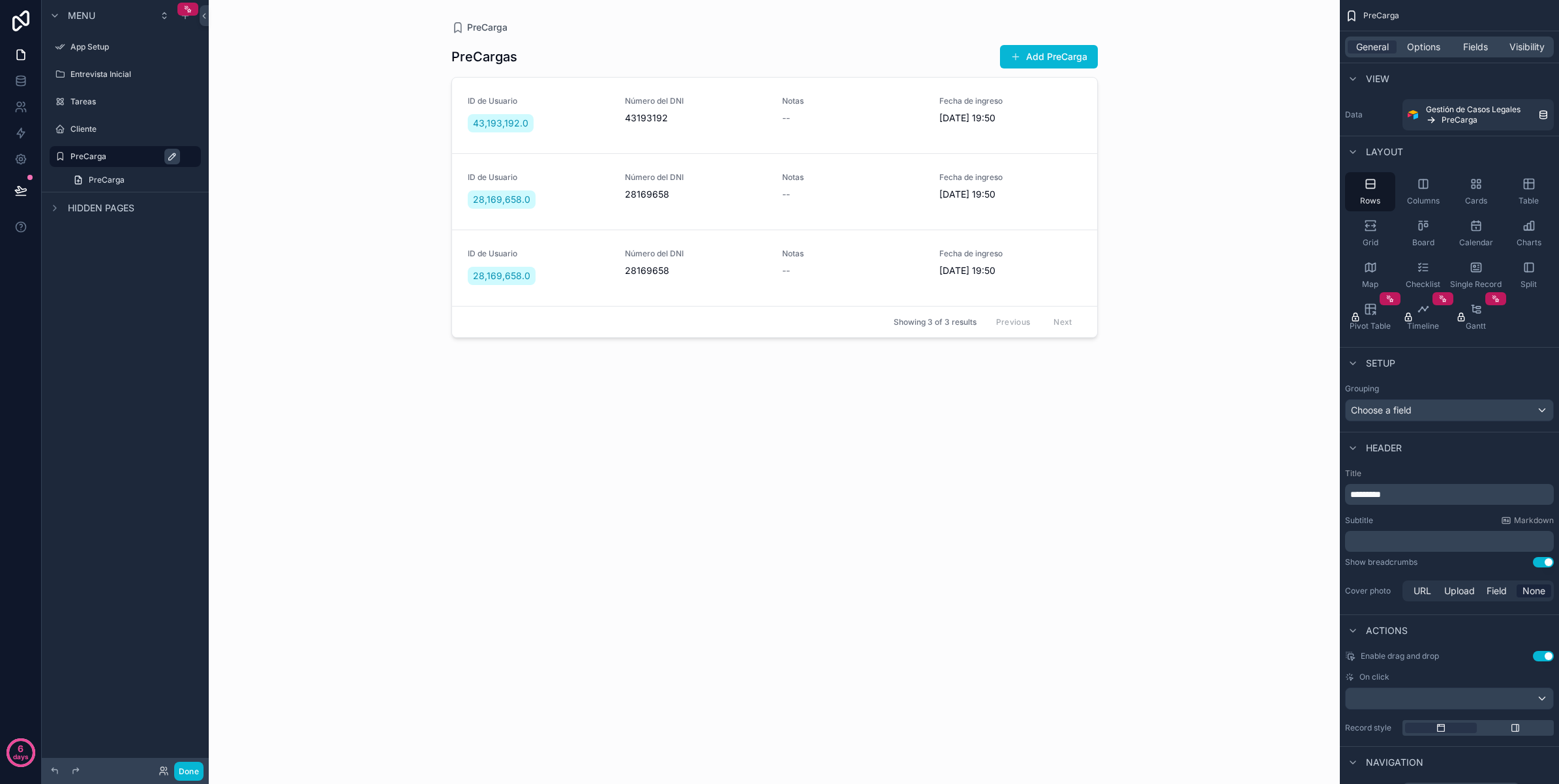
click at [300, 256] on div "PreCarga PreCargas Add PreCarga ID de Usuario 43,193,192.0 Número del DNI 43193…" at bounding box center [774, 392] width 1131 height 784
click at [857, 268] on div "--" at bounding box center [852, 271] width 141 height 13
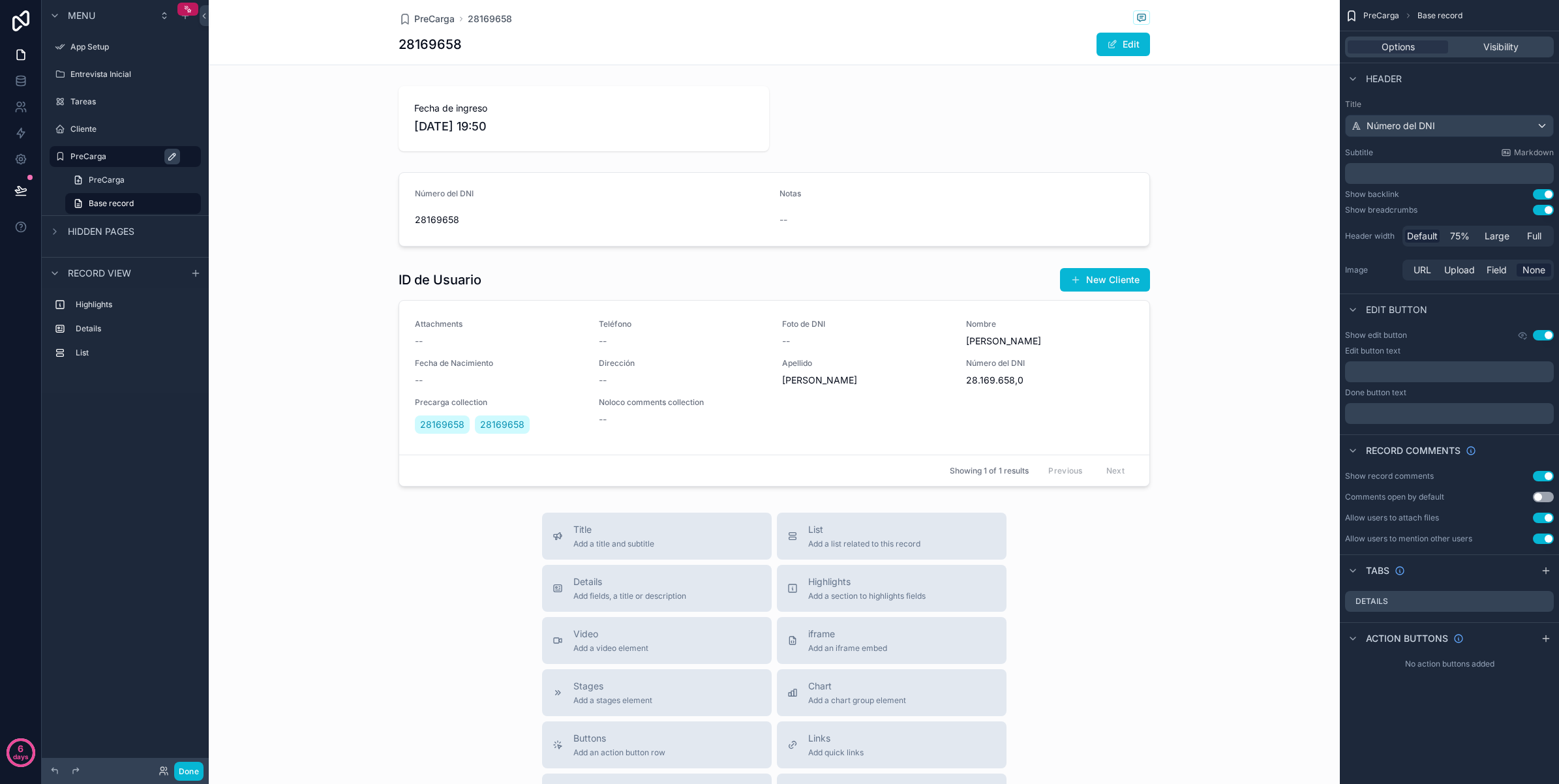
click at [1546, 333] on button "Use setting" at bounding box center [1543, 335] width 21 height 10
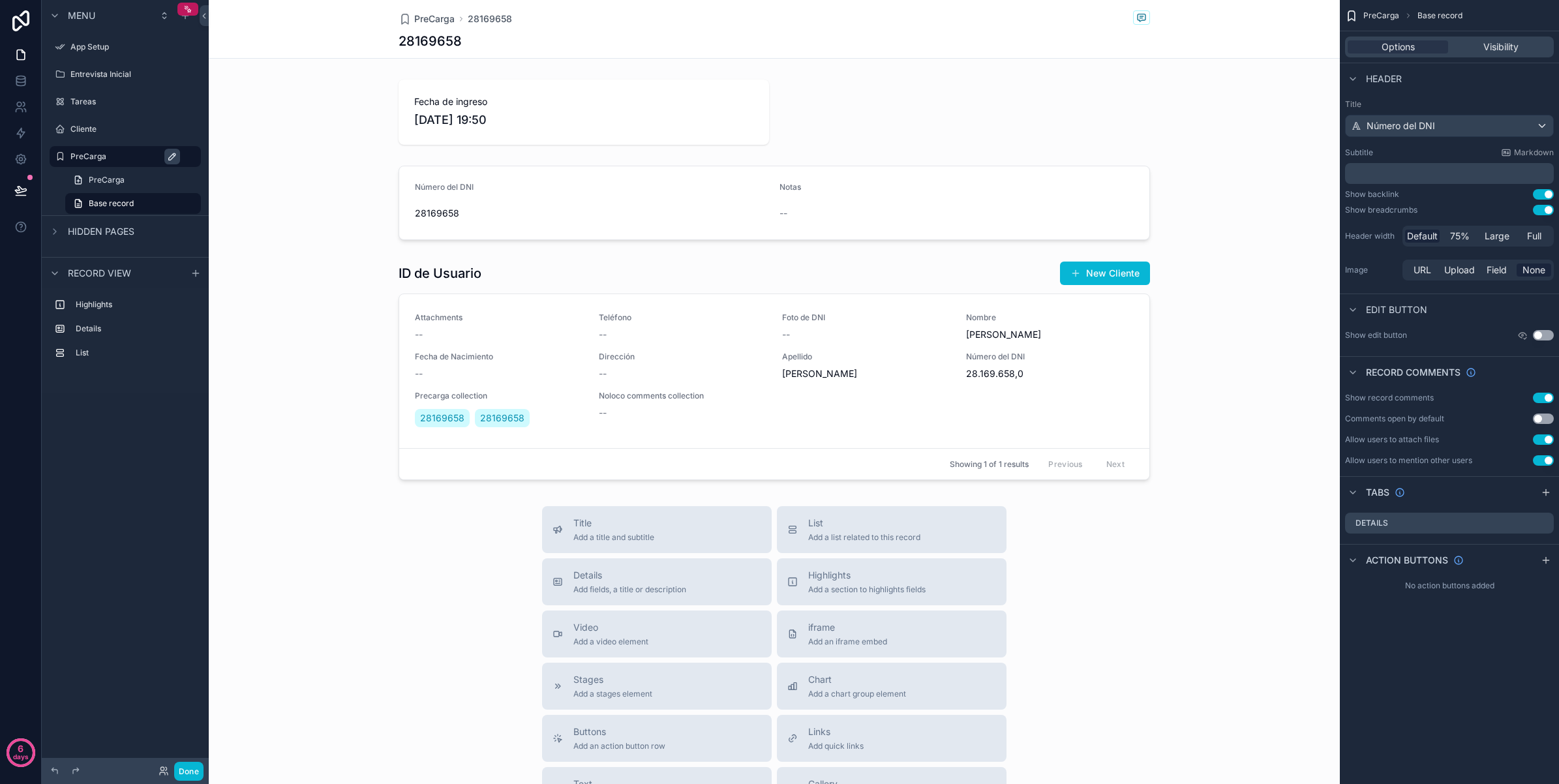
click at [1546, 333] on button "Use setting" at bounding box center [1543, 335] width 21 height 10
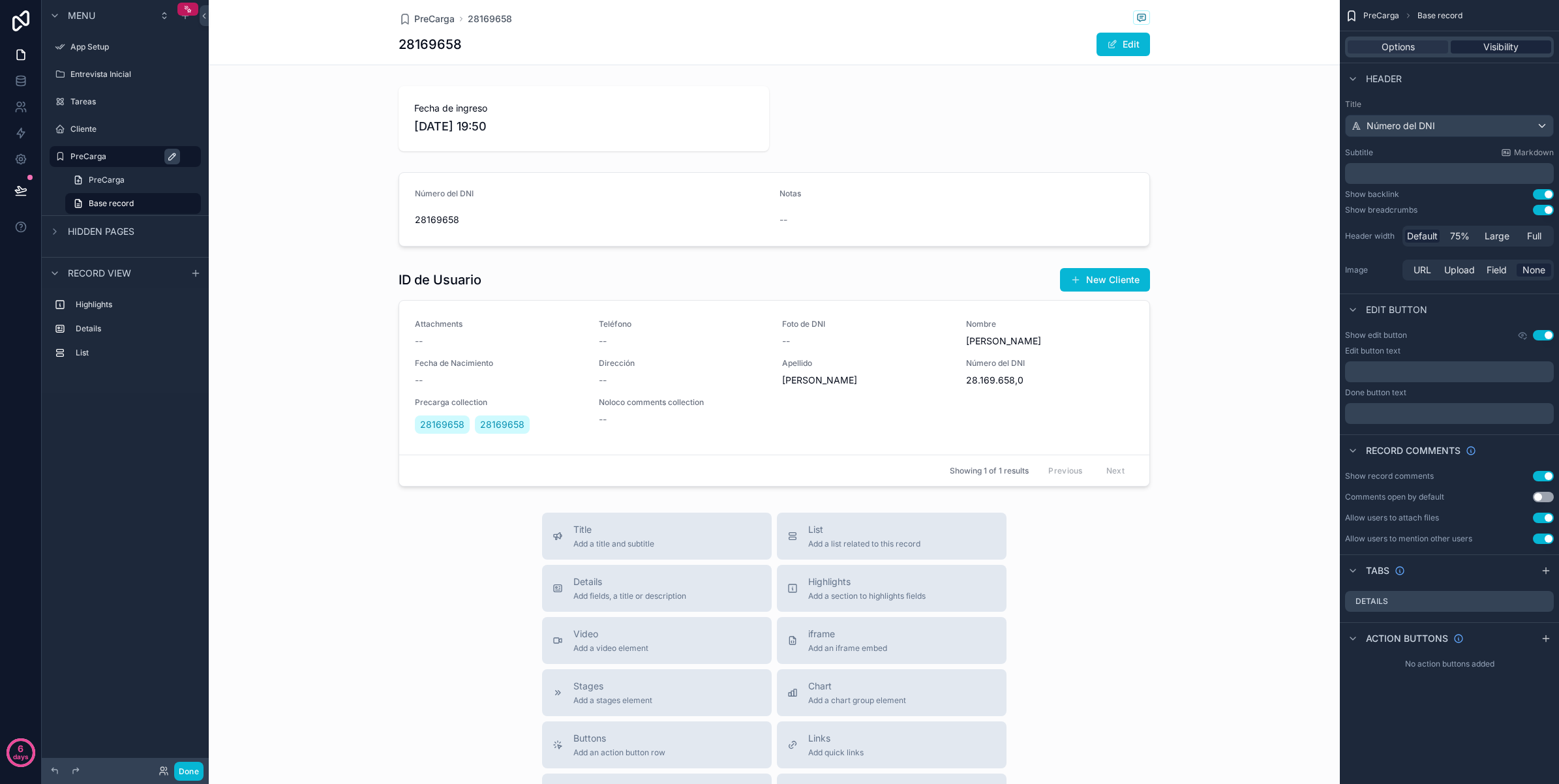
click at [1487, 42] on span "Visibility" at bounding box center [1501, 47] width 35 height 13
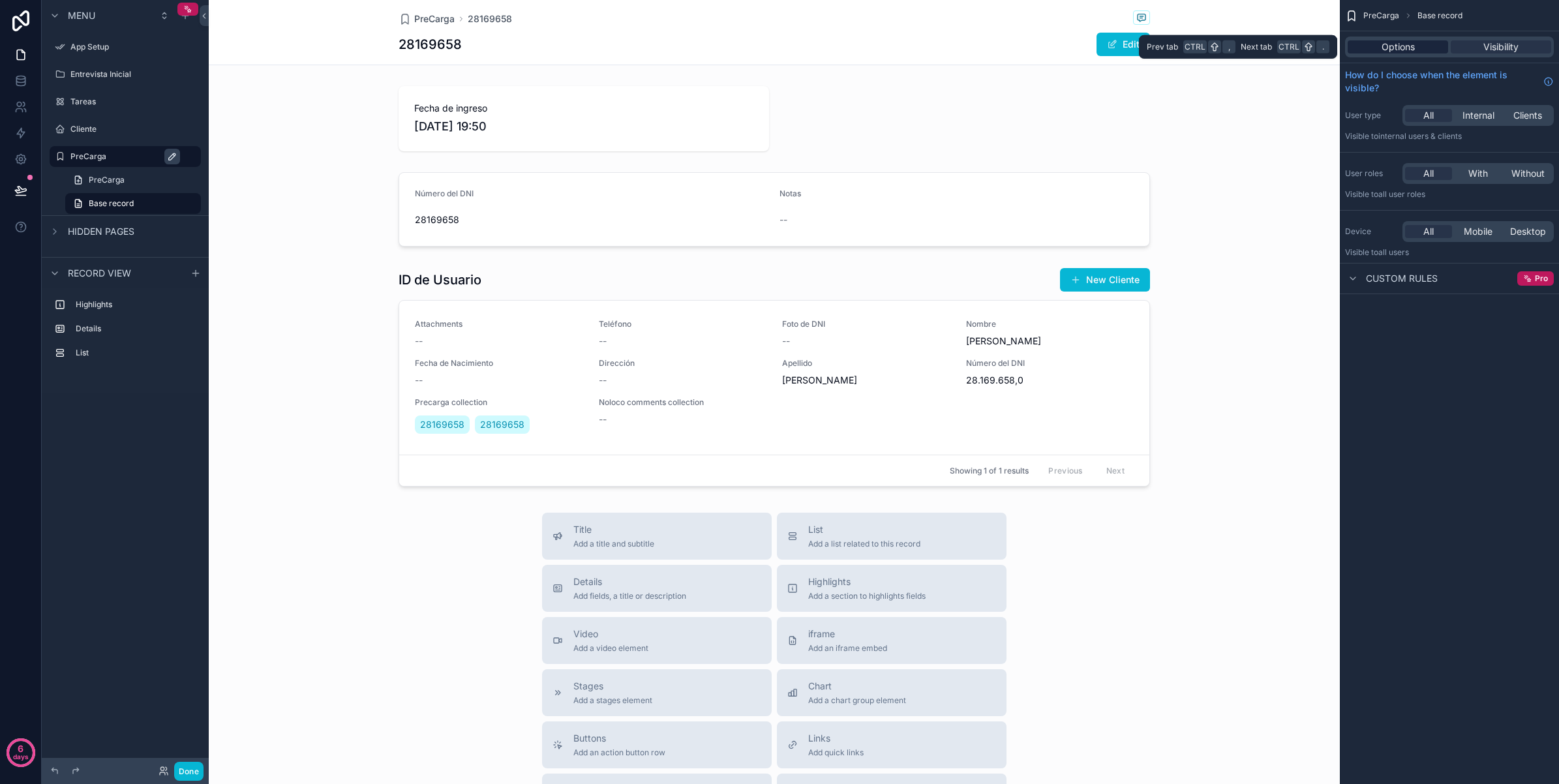
click at [1425, 43] on div "Options" at bounding box center [1397, 47] width 100 height 13
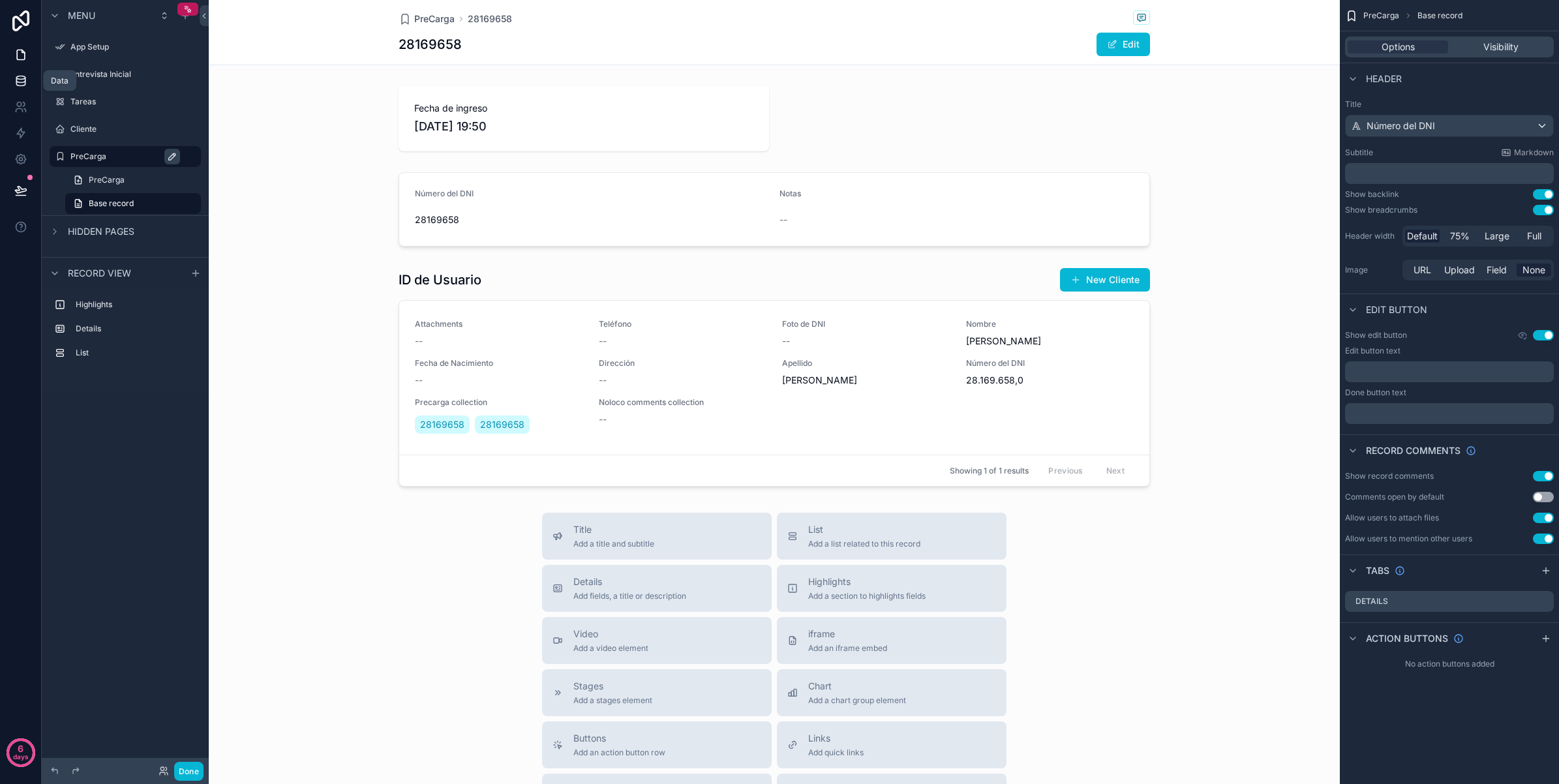
click at [21, 79] on icon at bounding box center [20, 78] width 8 height 3
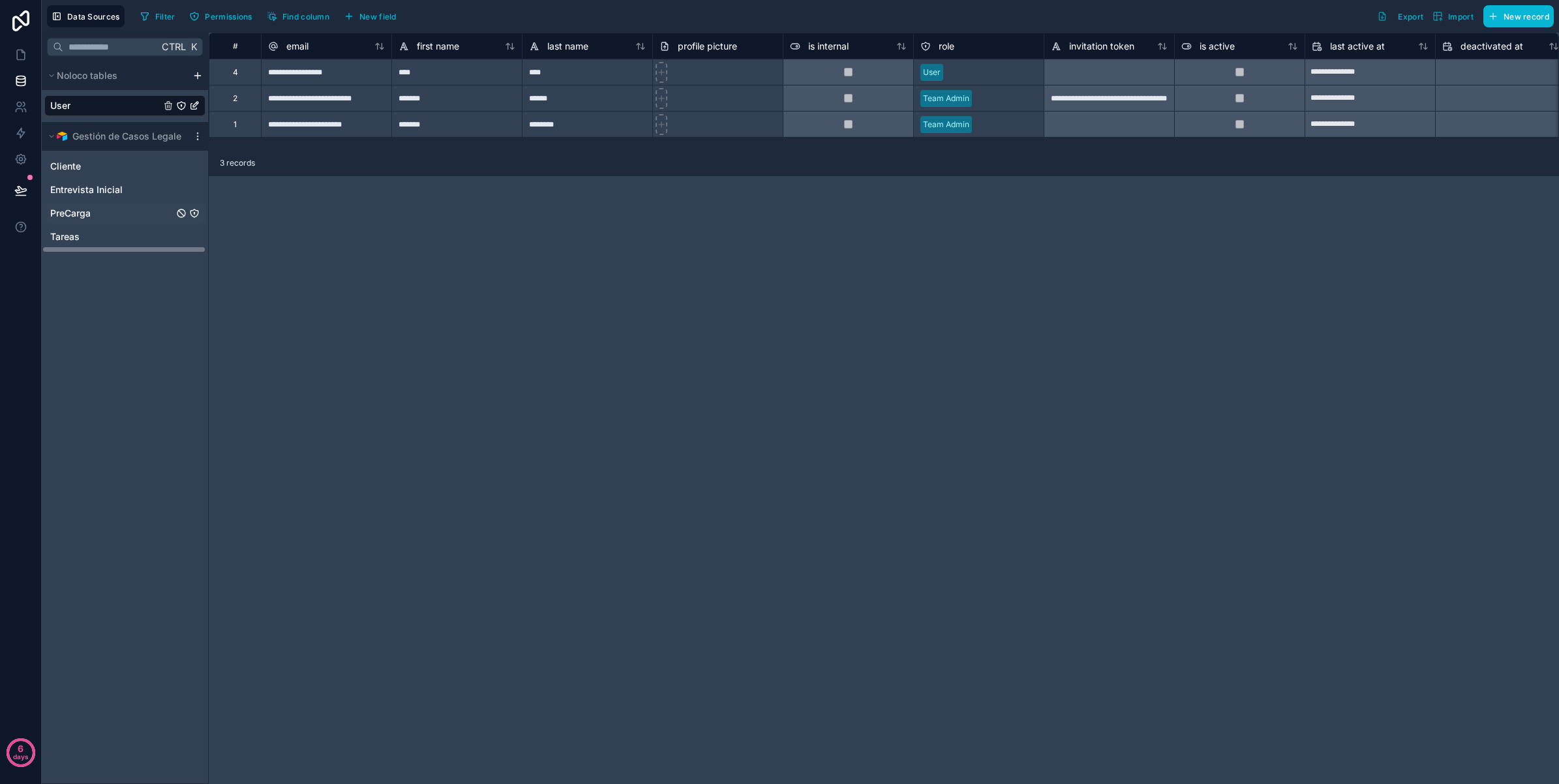
click at [86, 212] on span "PreCarga" at bounding box center [71, 214] width 40 height 13
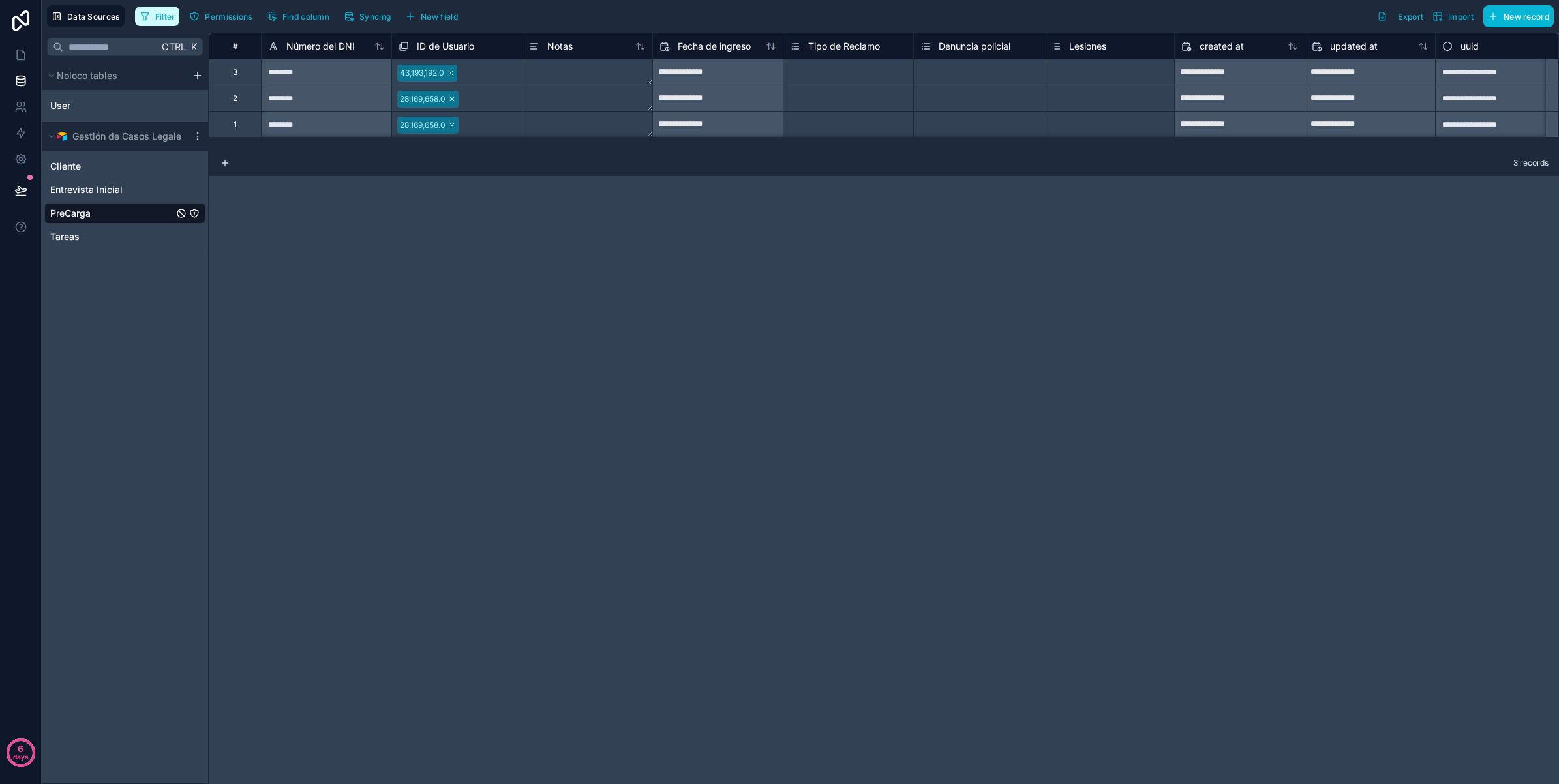
click at [146, 12] on icon "button" at bounding box center [145, 16] width 10 height 10
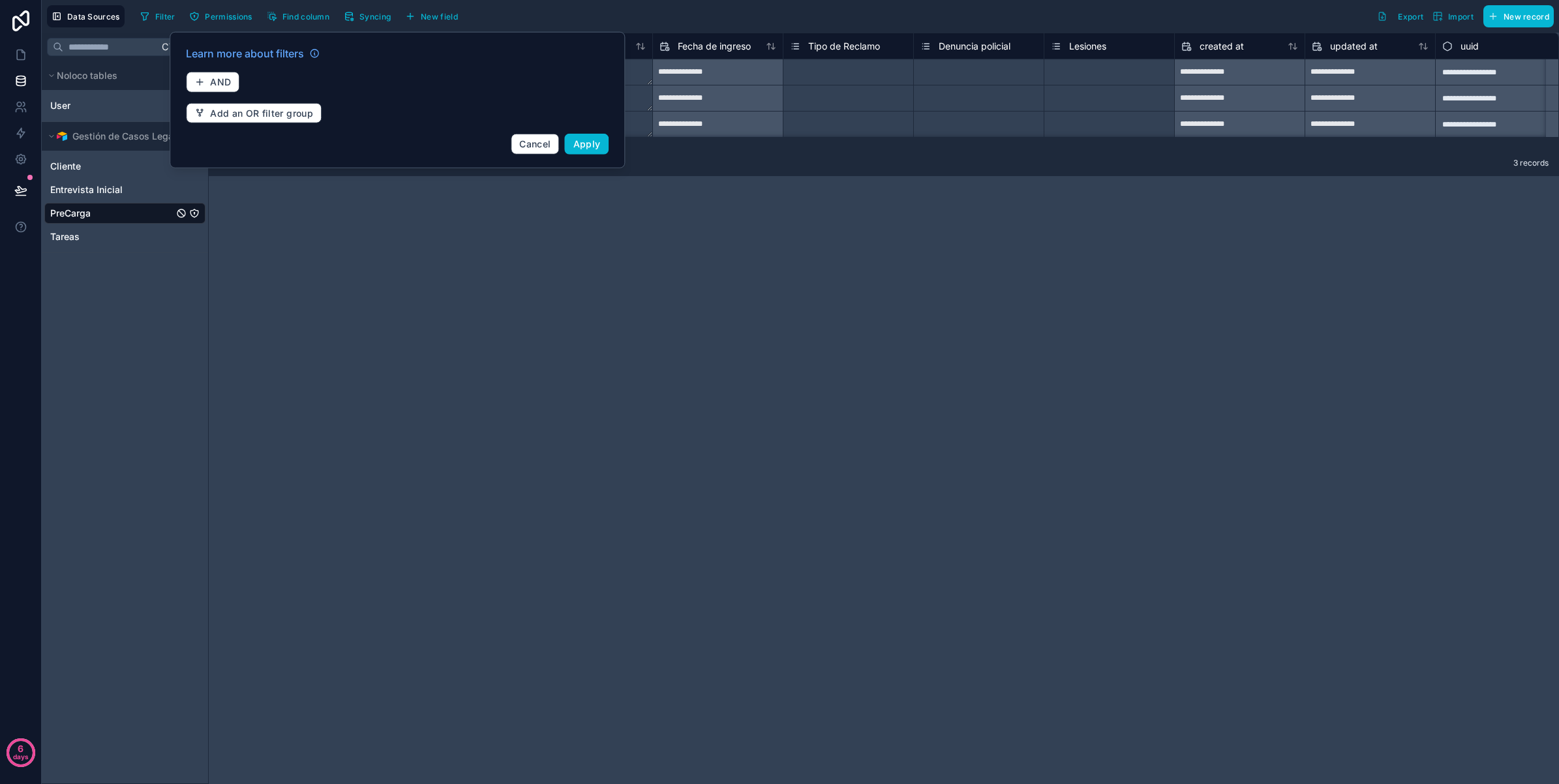
click at [427, 220] on div "**********" at bounding box center [883, 408] width 1350 height 751
click at [532, 153] on button "Cancel" at bounding box center [534, 144] width 48 height 21
